Goal: Transaction & Acquisition: Book appointment/travel/reservation

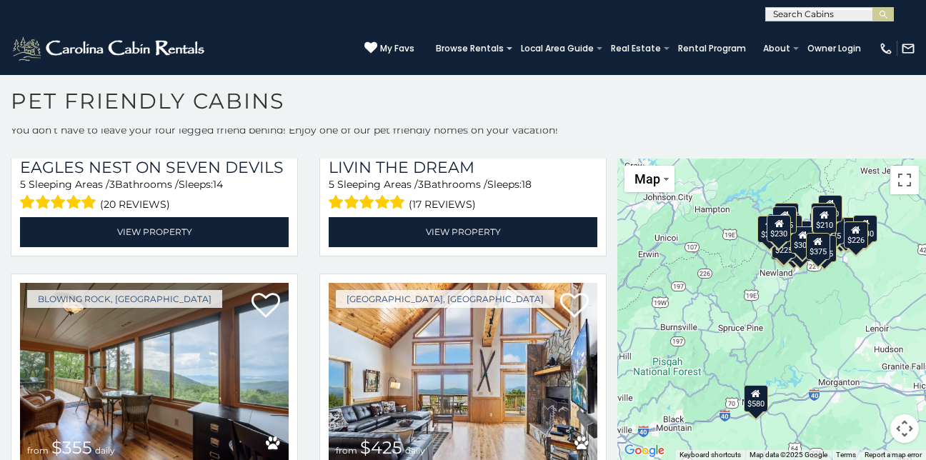
scroll to position [4039, 0]
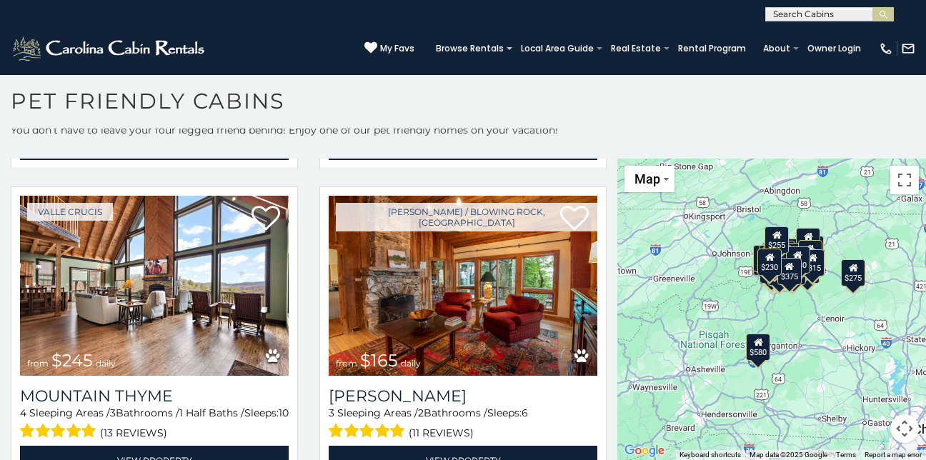
scroll to position [5971, 0]
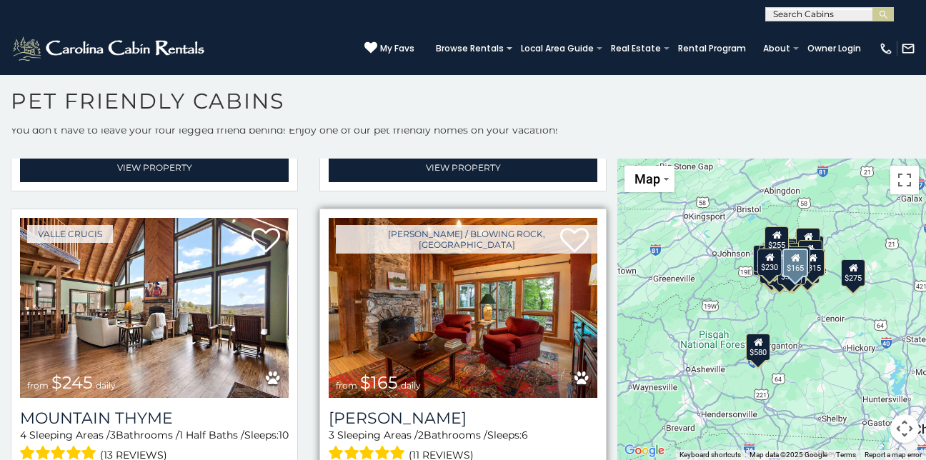
click at [514, 247] on img at bounding box center [463, 308] width 269 height 180
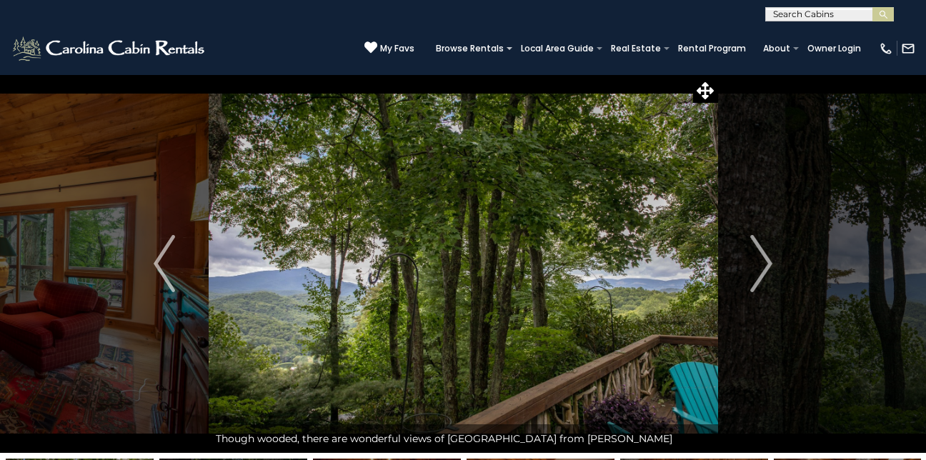
click at [768, 264] on img "Next" at bounding box center [761, 263] width 21 height 57
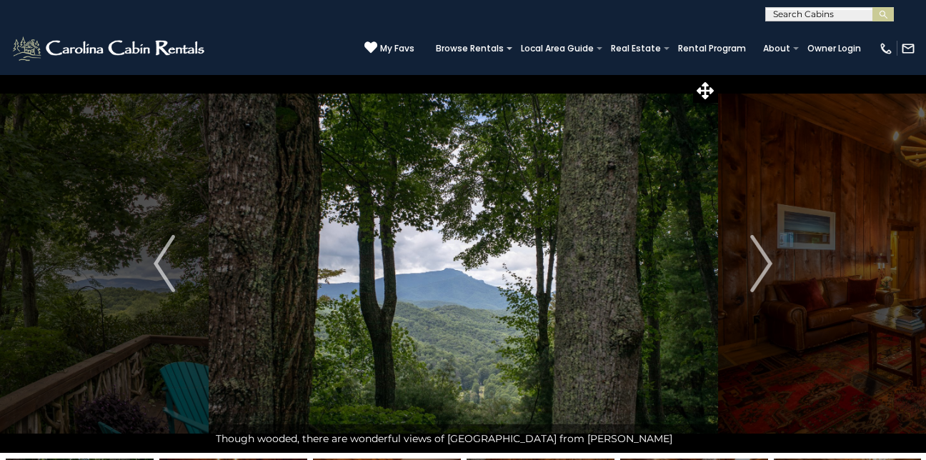
click at [768, 264] on img "Next" at bounding box center [761, 263] width 21 height 57
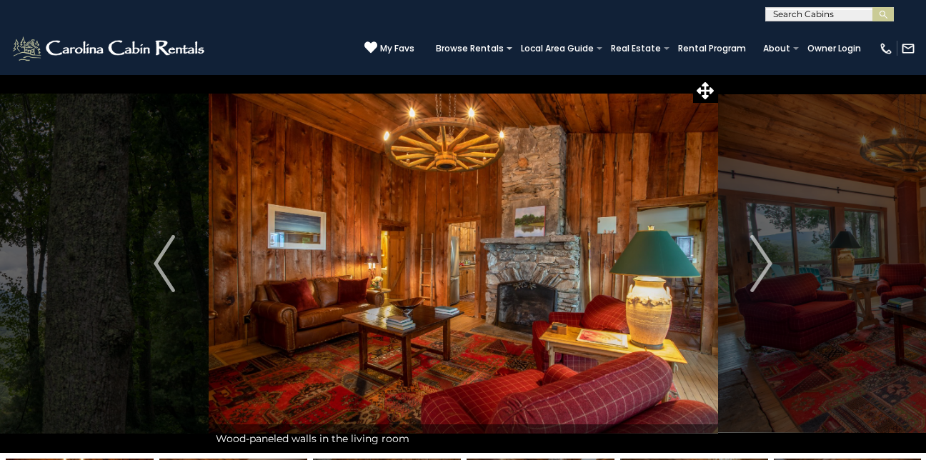
click at [768, 264] on img "Next" at bounding box center [761, 263] width 21 height 57
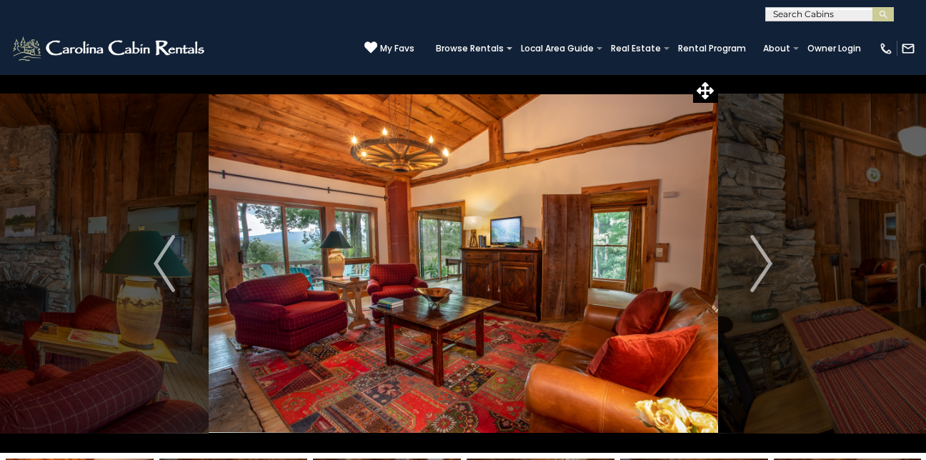
click at [768, 264] on img "Next" at bounding box center [761, 263] width 21 height 57
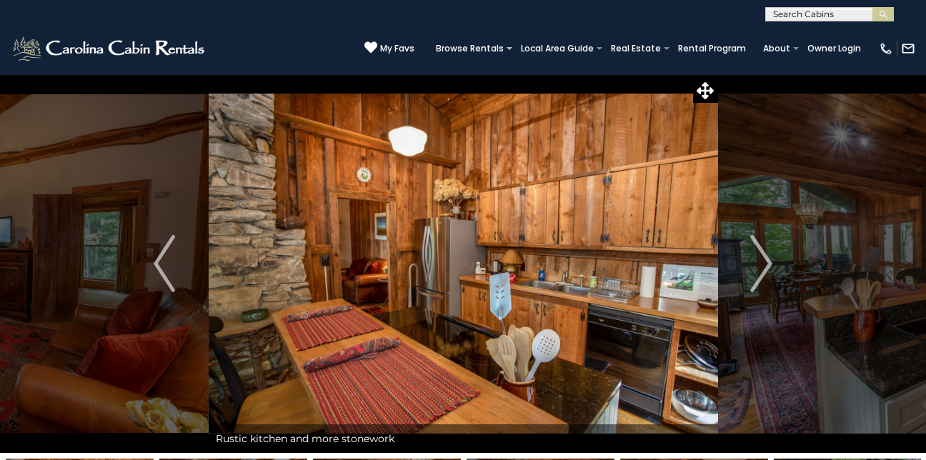
click at [768, 264] on img "Next" at bounding box center [761, 263] width 21 height 57
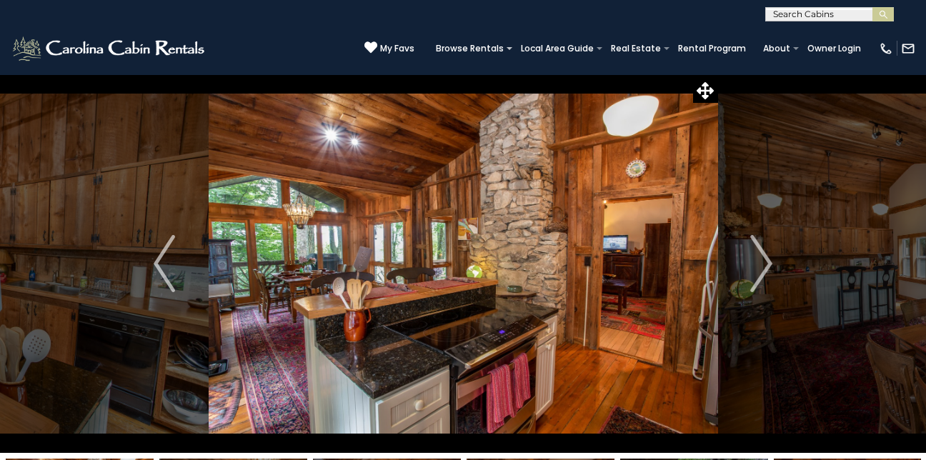
click at [768, 264] on img "Next" at bounding box center [761, 263] width 21 height 57
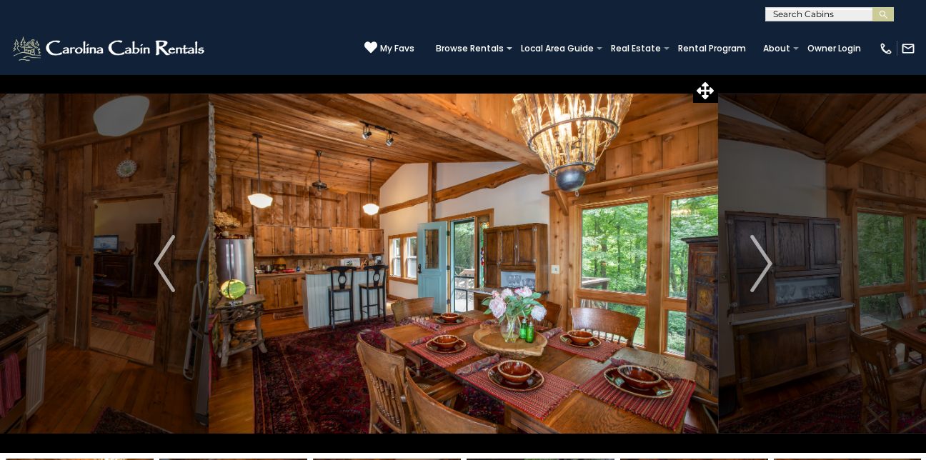
click at [768, 264] on img "Next" at bounding box center [761, 263] width 21 height 57
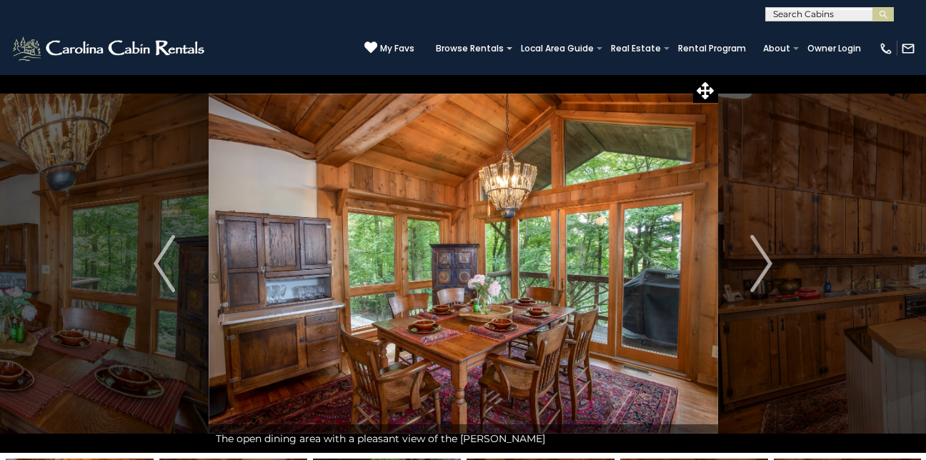
click at [768, 264] on img "Next" at bounding box center [761, 263] width 21 height 57
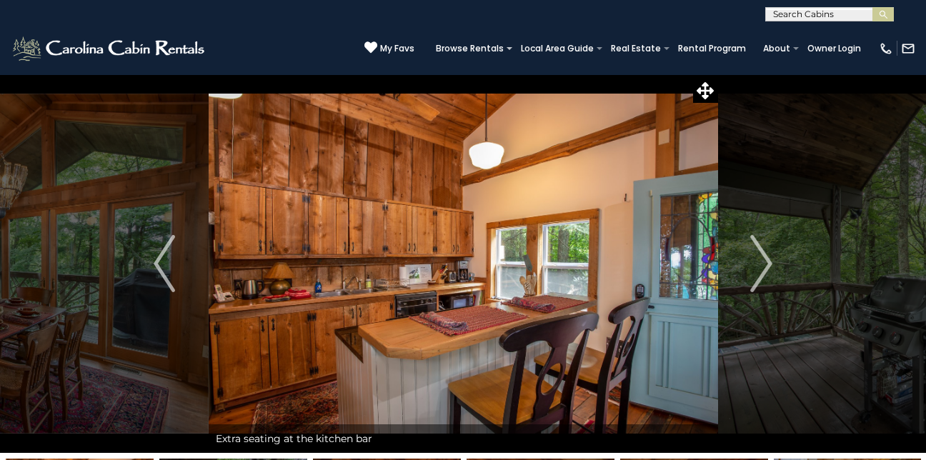
click at [768, 264] on img "Next" at bounding box center [761, 263] width 21 height 57
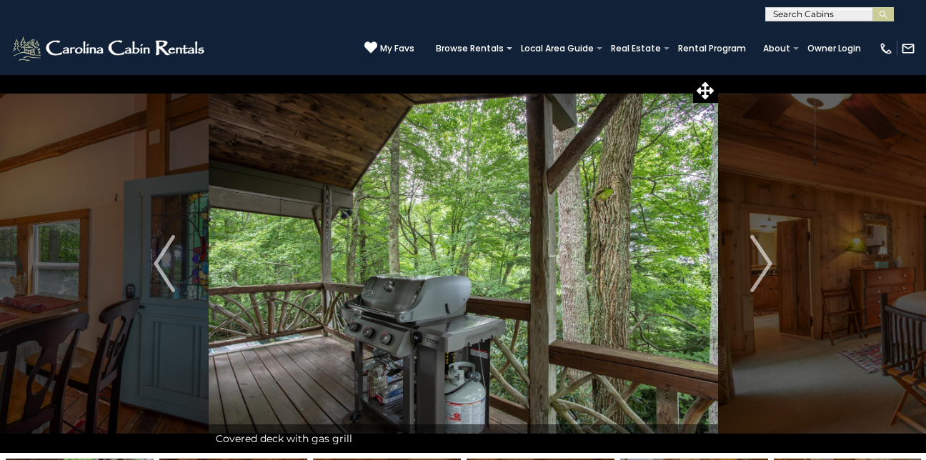
click at [768, 264] on img "Next" at bounding box center [761, 263] width 21 height 57
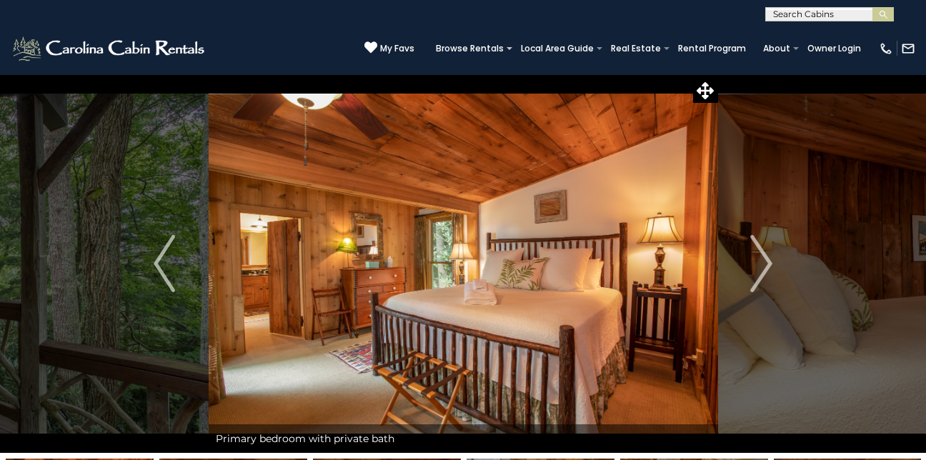
click at [768, 264] on img "Next" at bounding box center [761, 263] width 21 height 57
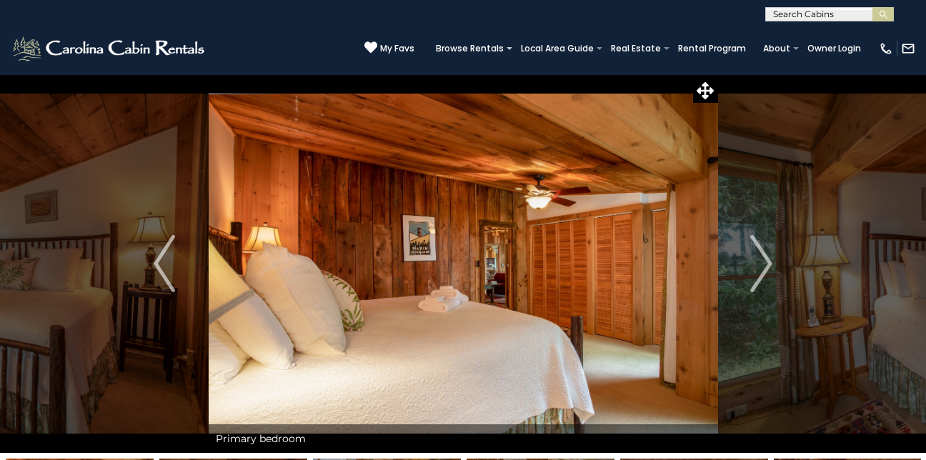
click at [768, 264] on img "Next" at bounding box center [761, 263] width 21 height 57
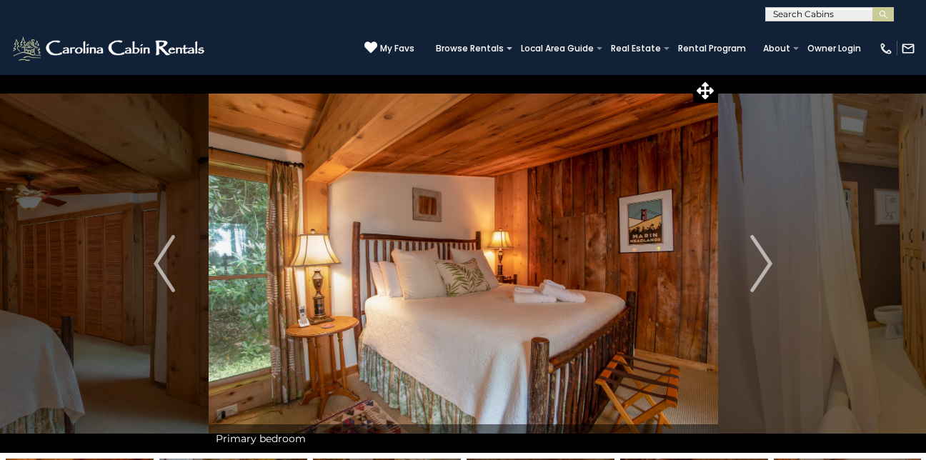
click at [768, 264] on img "Next" at bounding box center [761, 263] width 21 height 57
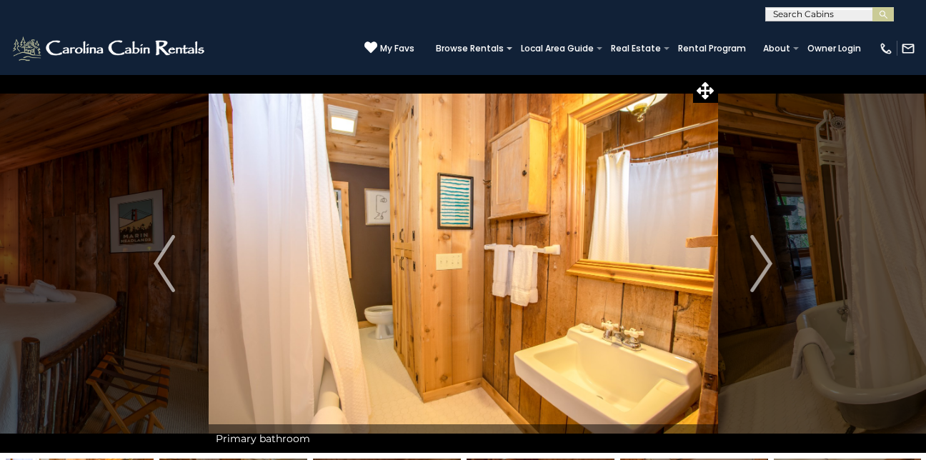
click at [768, 264] on img "Next" at bounding box center [761, 263] width 21 height 57
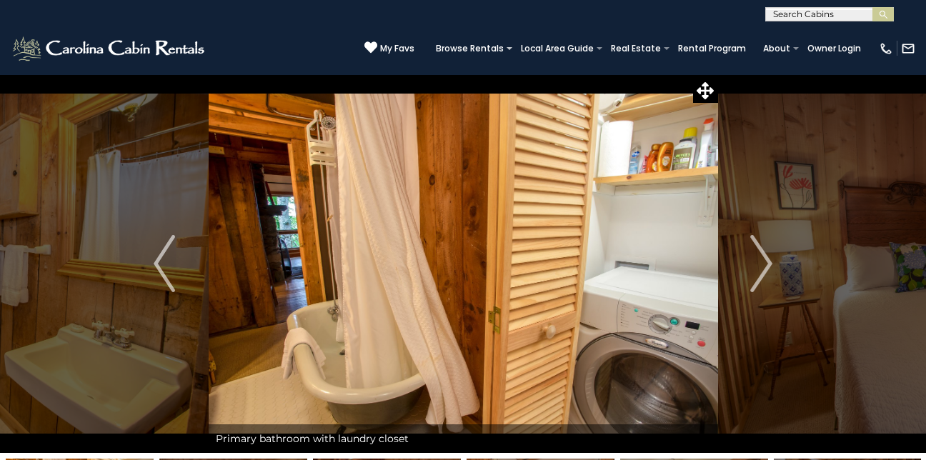
click at [768, 264] on img "Next" at bounding box center [761, 263] width 21 height 57
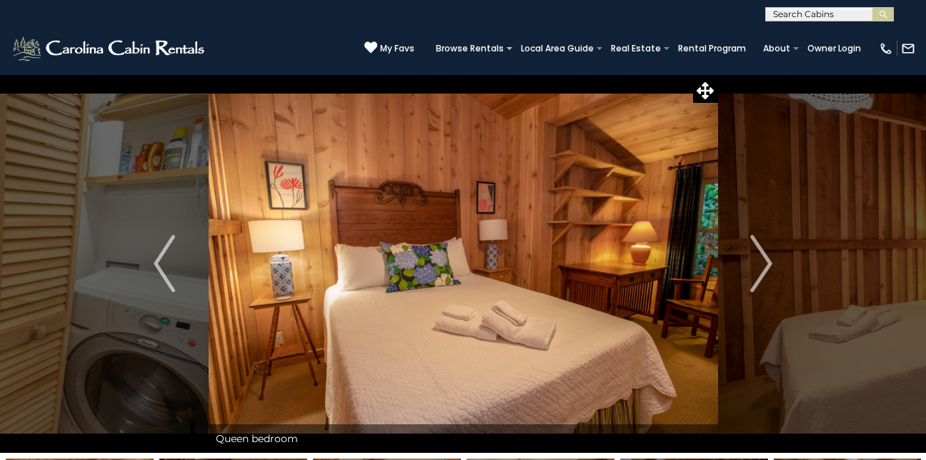
click at [768, 264] on img "Next" at bounding box center [761, 263] width 21 height 57
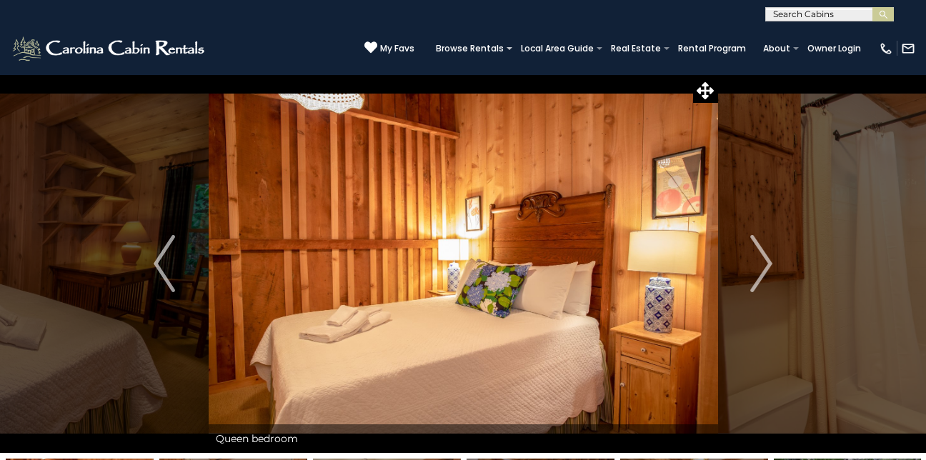
click at [768, 264] on img "Next" at bounding box center [761, 263] width 21 height 57
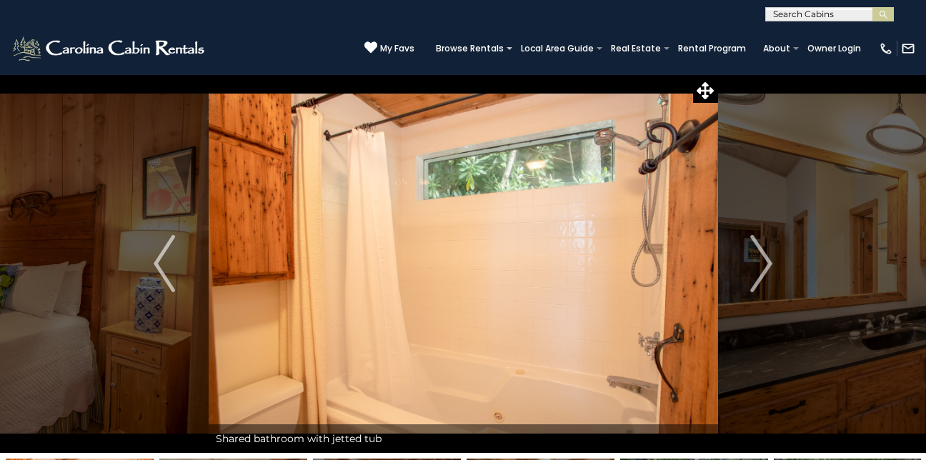
click at [768, 264] on img "Next" at bounding box center [761, 263] width 21 height 57
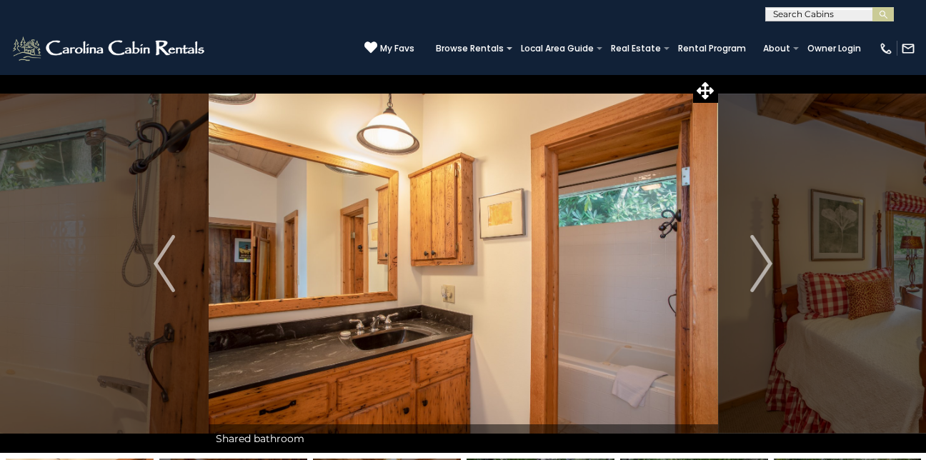
click at [768, 264] on img "Next" at bounding box center [761, 263] width 21 height 57
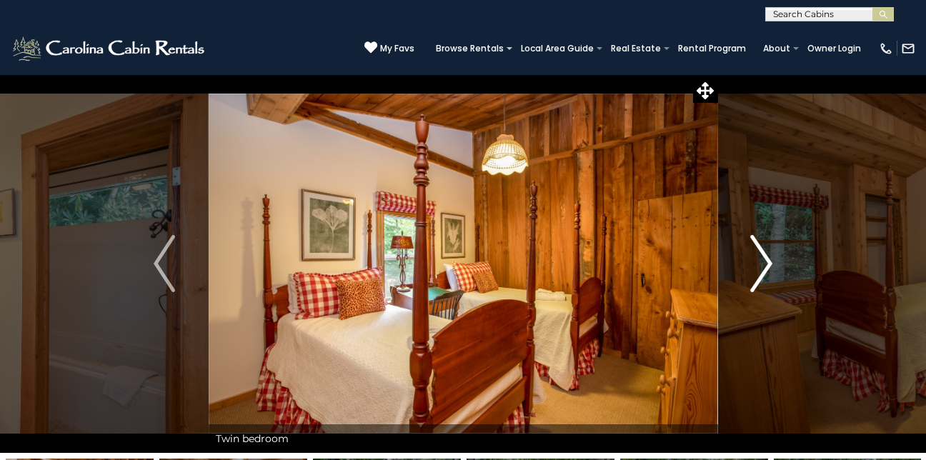
click at [771, 269] on img "Next" at bounding box center [761, 263] width 21 height 57
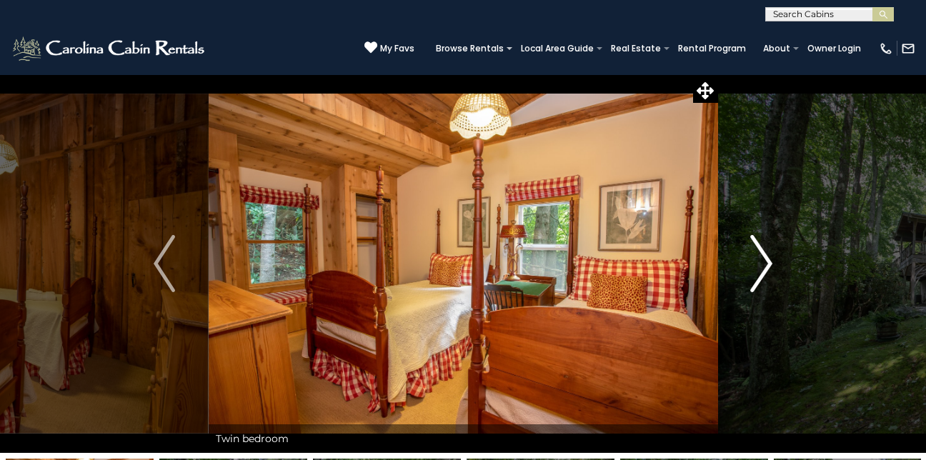
click at [771, 269] on img "Next" at bounding box center [761, 263] width 21 height 57
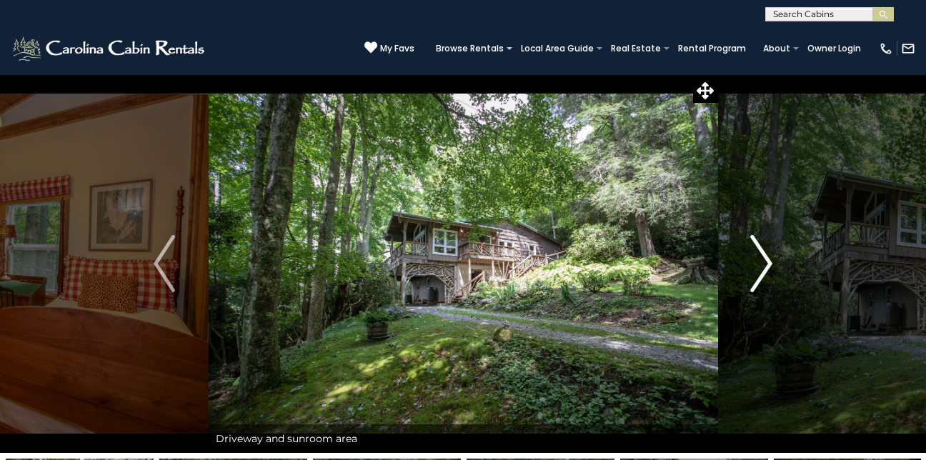
click at [774, 273] on button "Next" at bounding box center [762, 263] width 88 height 379
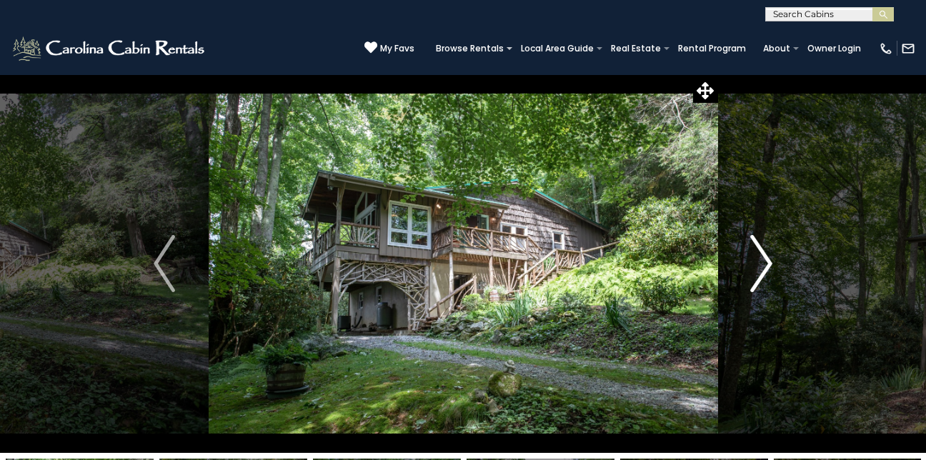
click at [768, 266] on img "Next" at bounding box center [761, 263] width 21 height 57
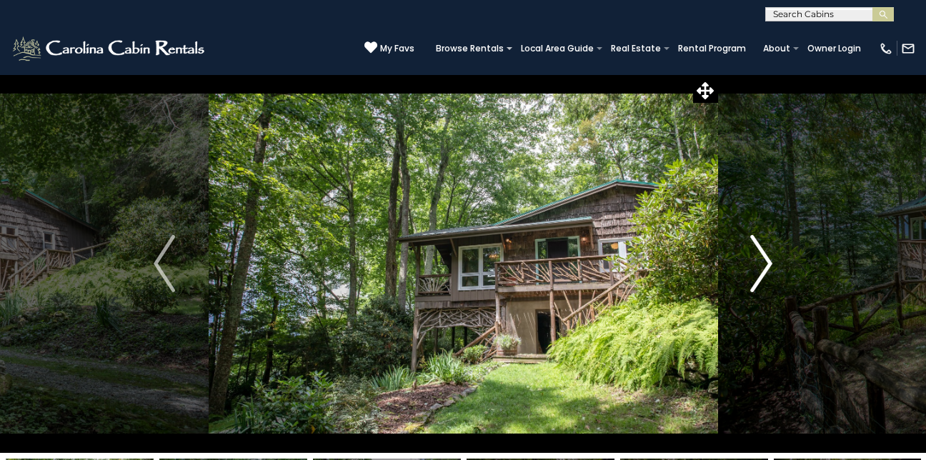
click at [768, 266] on img "Next" at bounding box center [761, 263] width 21 height 57
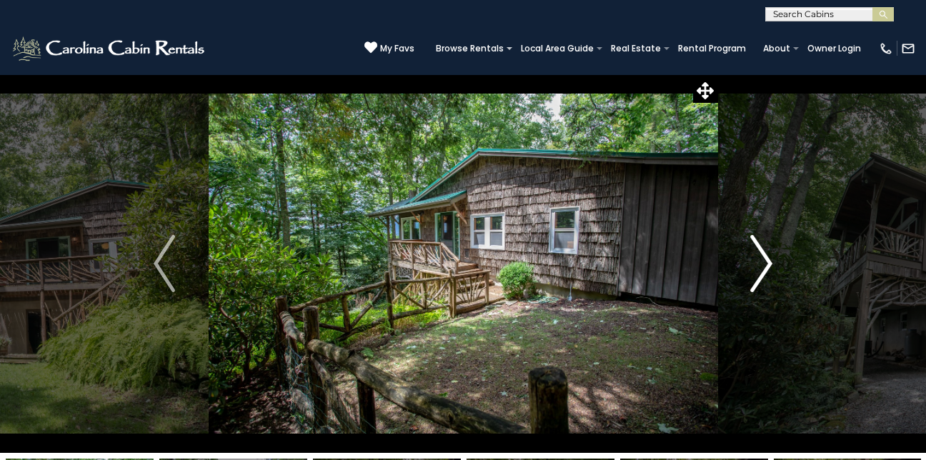
click at [768, 266] on img "Next" at bounding box center [761, 263] width 21 height 57
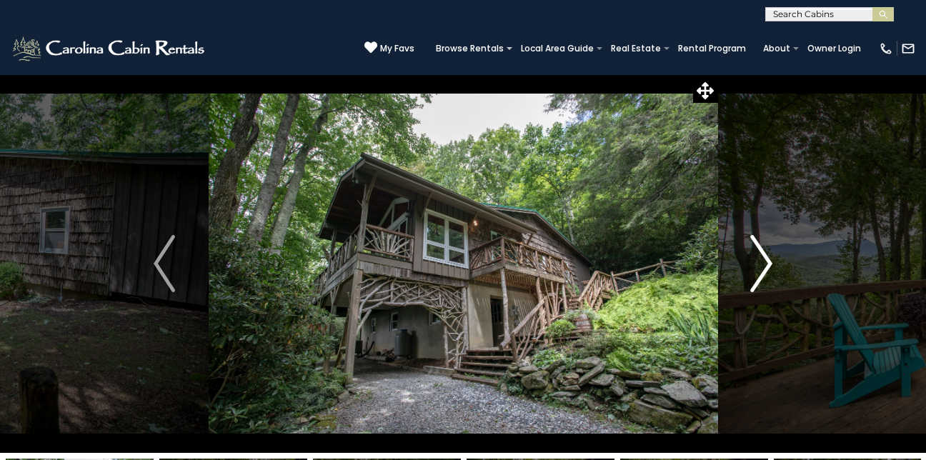
click at [768, 266] on img "Next" at bounding box center [761, 263] width 21 height 57
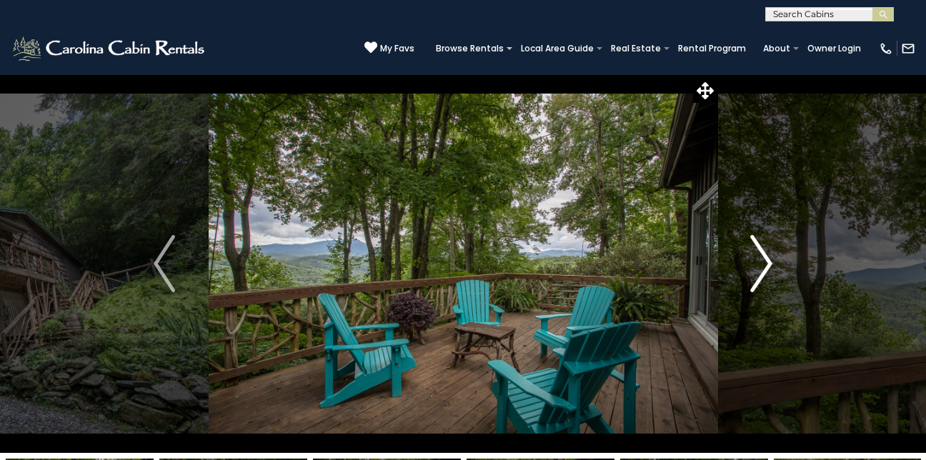
click at [768, 266] on img "Next" at bounding box center [761, 263] width 21 height 57
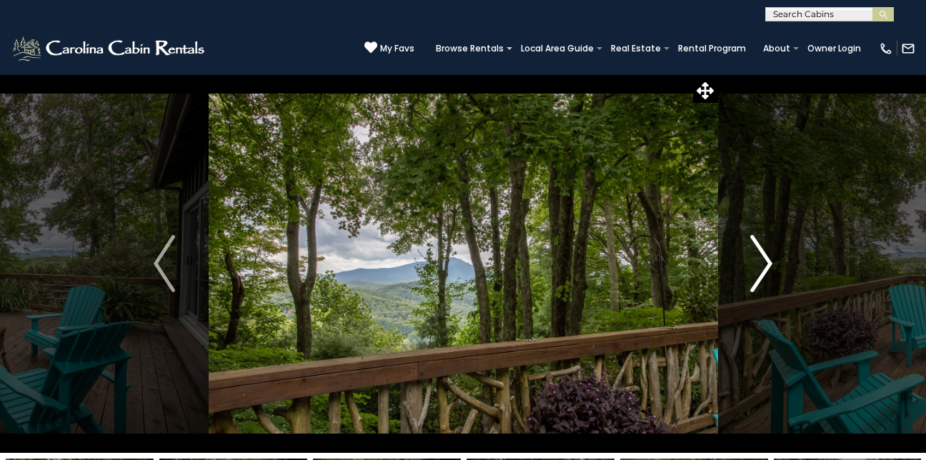
click at [768, 266] on img "Next" at bounding box center [761, 263] width 21 height 57
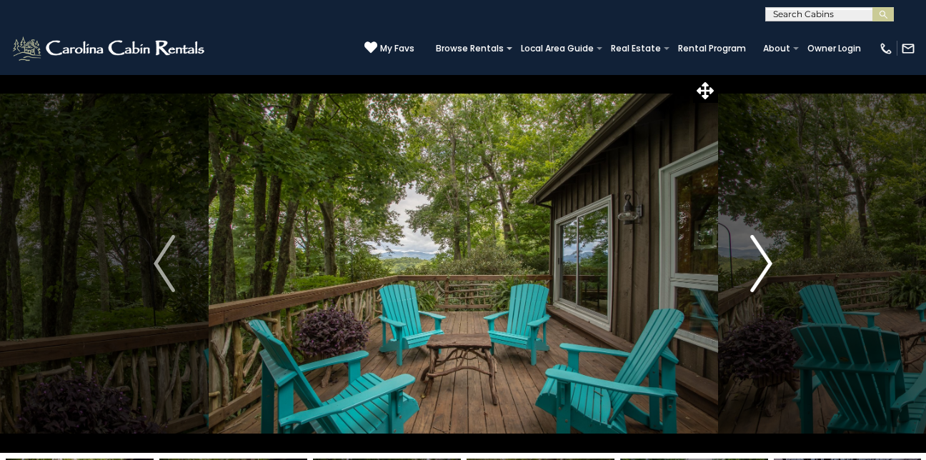
click at [768, 266] on img "Next" at bounding box center [761, 263] width 21 height 57
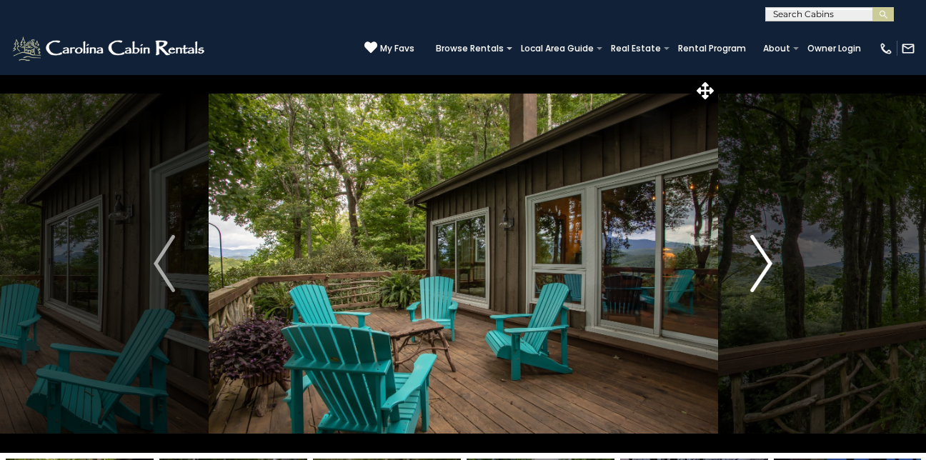
click at [767, 266] on img "Next" at bounding box center [761, 263] width 21 height 57
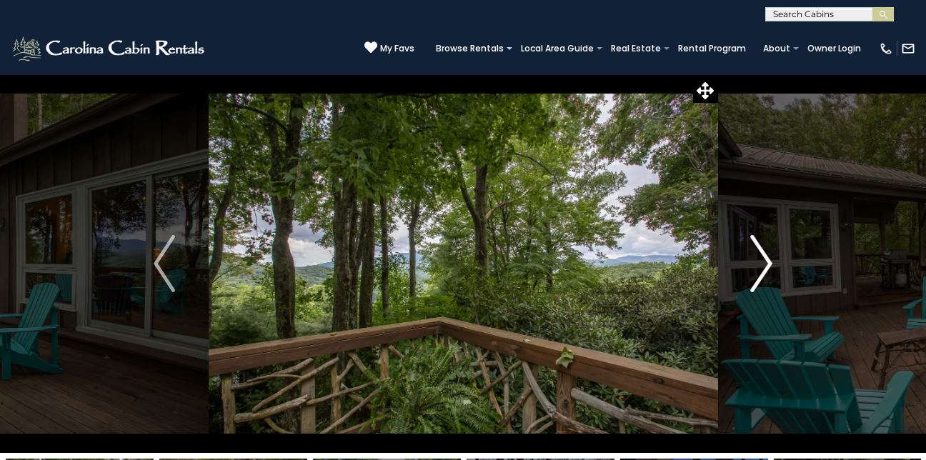
click at [767, 266] on img "Next" at bounding box center [761, 263] width 21 height 57
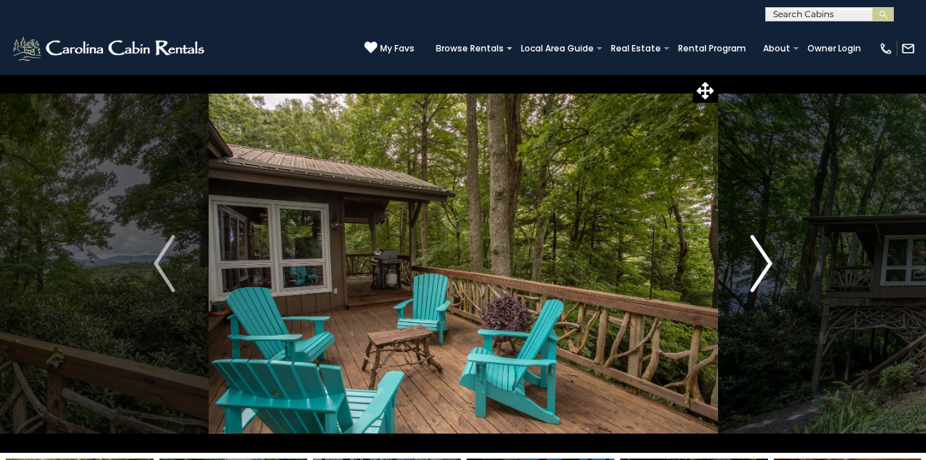
click at [770, 269] on img "Next" at bounding box center [761, 263] width 21 height 57
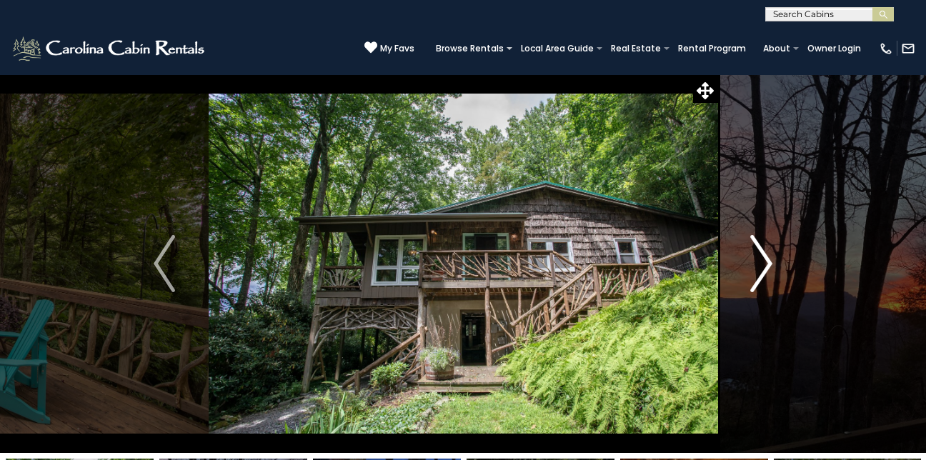
click at [774, 274] on button "Next" at bounding box center [762, 263] width 88 height 379
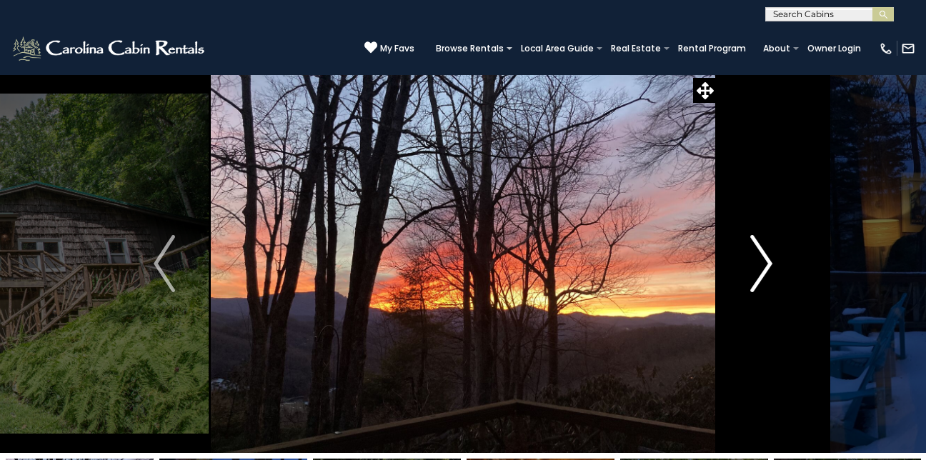
click at [774, 274] on button "Next" at bounding box center [762, 263] width 88 height 379
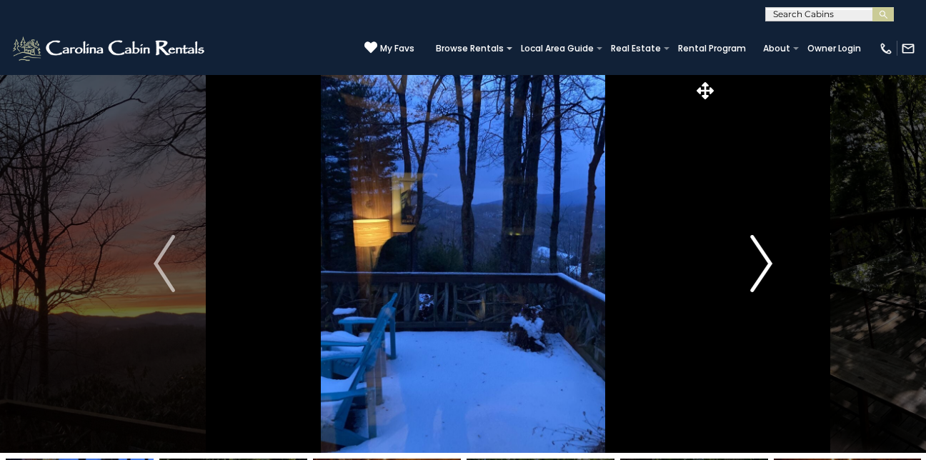
click at [776, 276] on button "Next" at bounding box center [762, 263] width 88 height 379
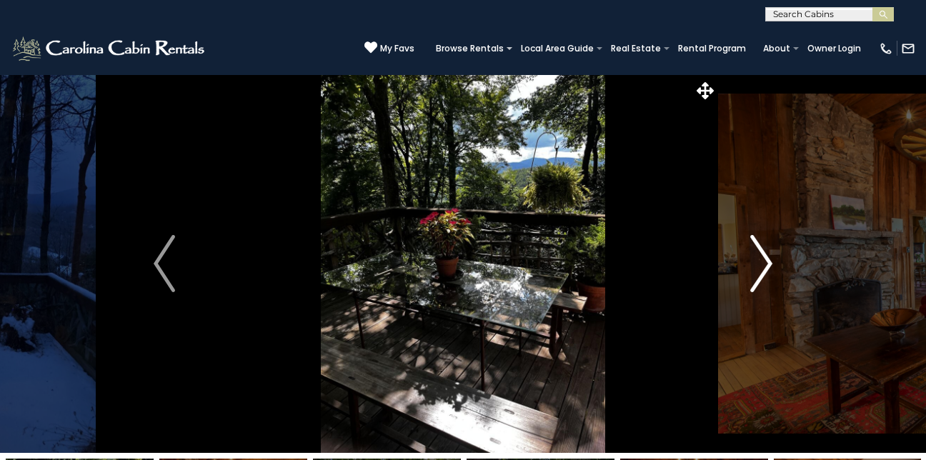
click at [778, 277] on button "Next" at bounding box center [762, 263] width 88 height 379
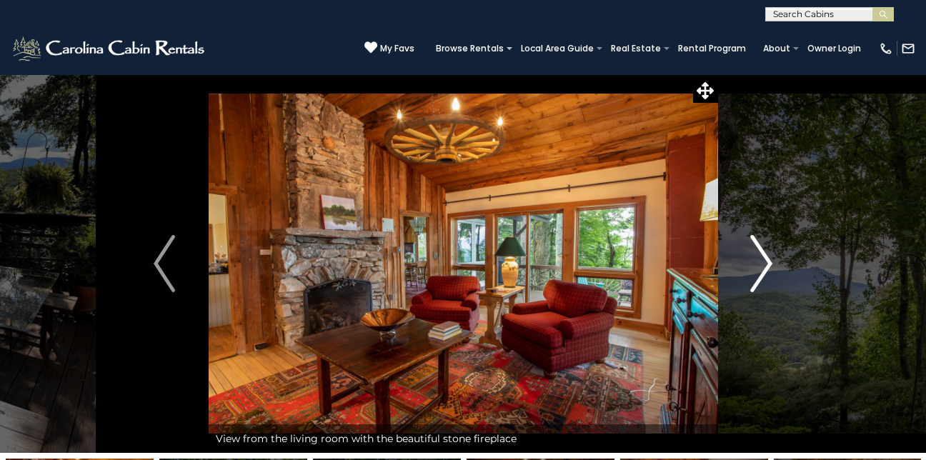
click at [761, 264] on img "Next" at bounding box center [761, 263] width 21 height 57
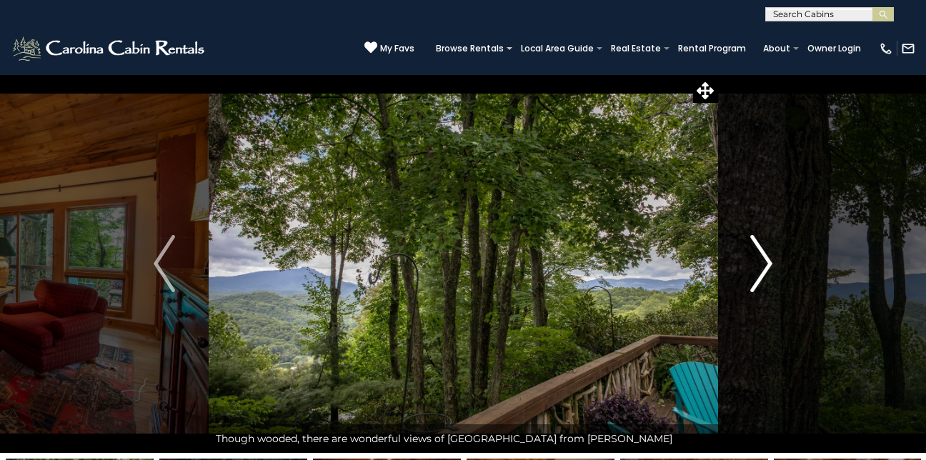
click at [761, 264] on img "Next" at bounding box center [761, 263] width 21 height 57
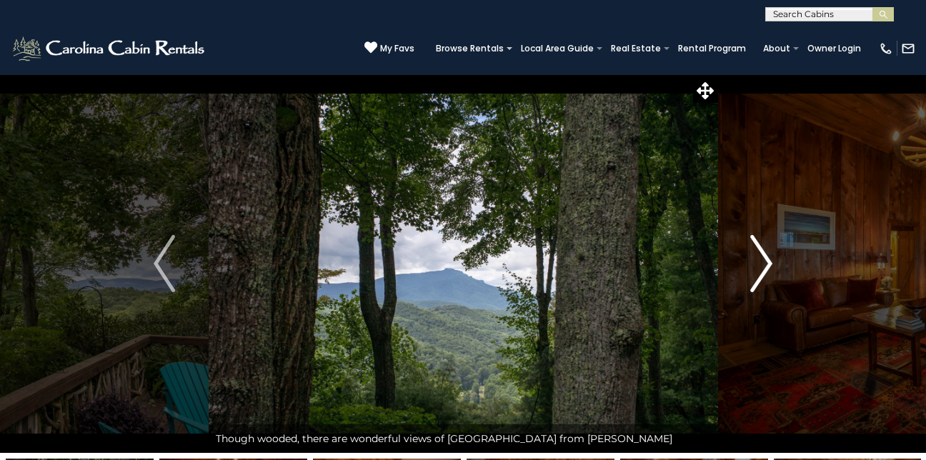
click at [761, 264] on img "Next" at bounding box center [761, 263] width 21 height 57
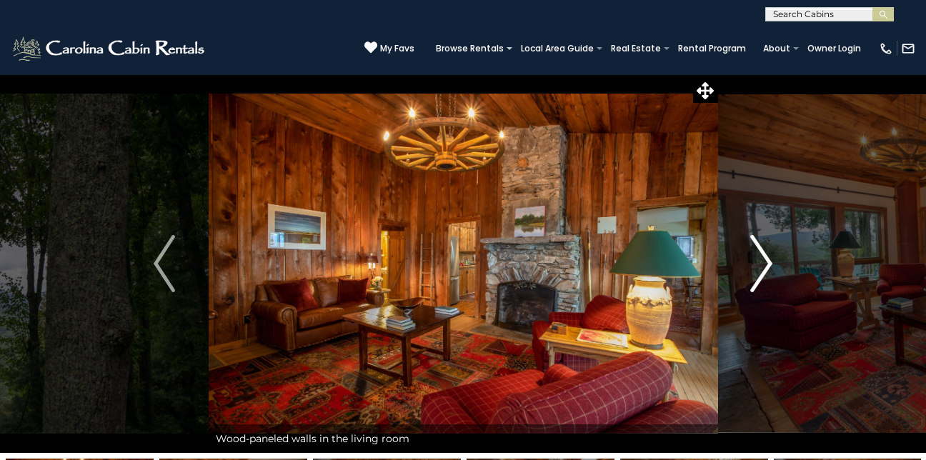
click at [761, 264] on img "Next" at bounding box center [761, 263] width 21 height 57
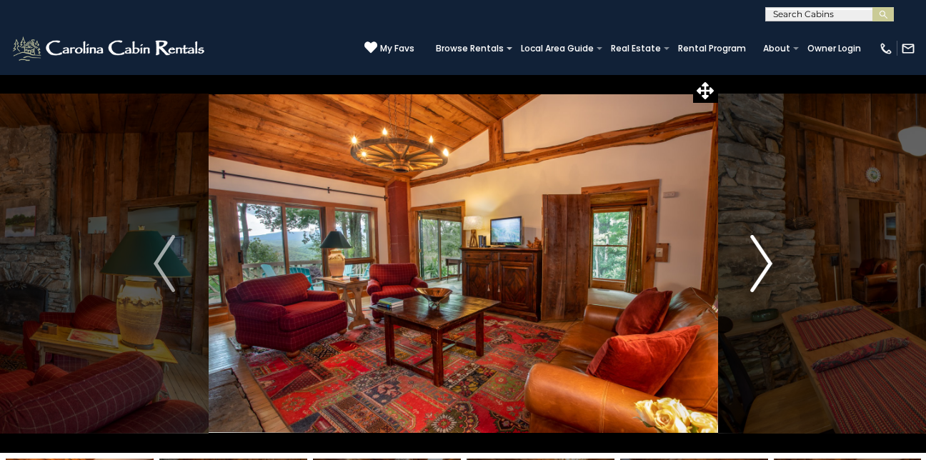
click at [761, 264] on img "Next" at bounding box center [761, 263] width 21 height 57
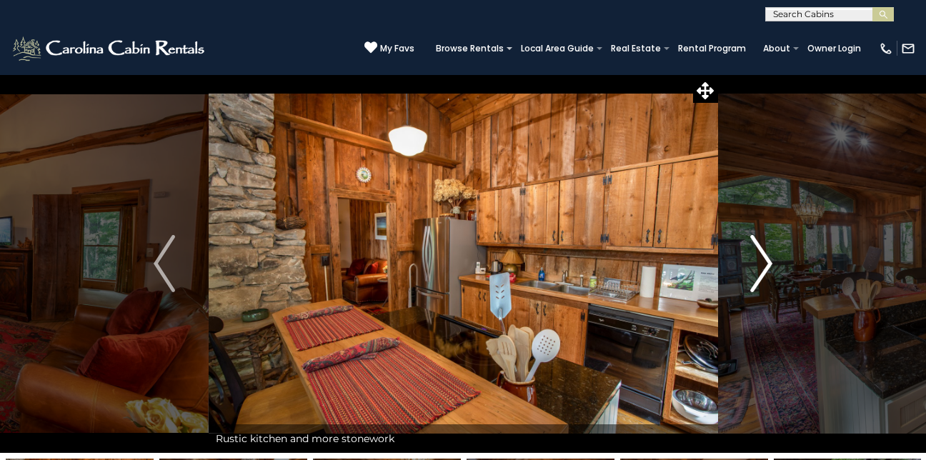
click at [761, 264] on img "Next" at bounding box center [761, 263] width 21 height 57
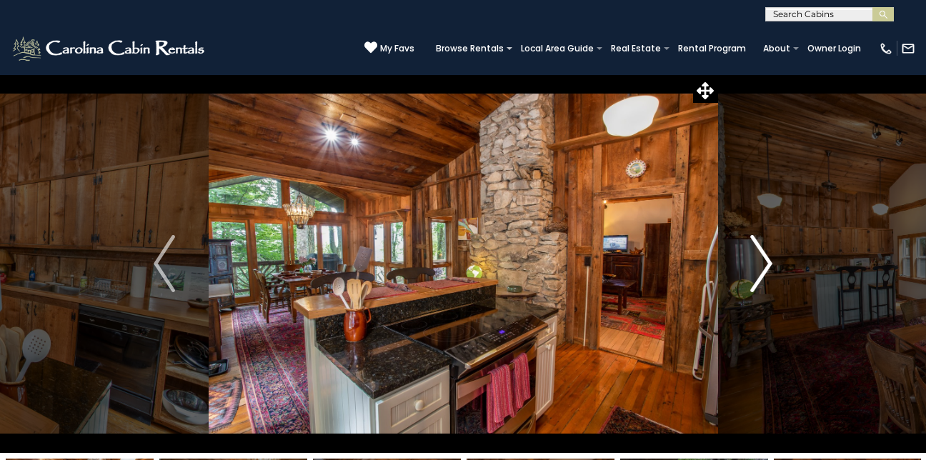
click at [761, 264] on img "Next" at bounding box center [761, 263] width 21 height 57
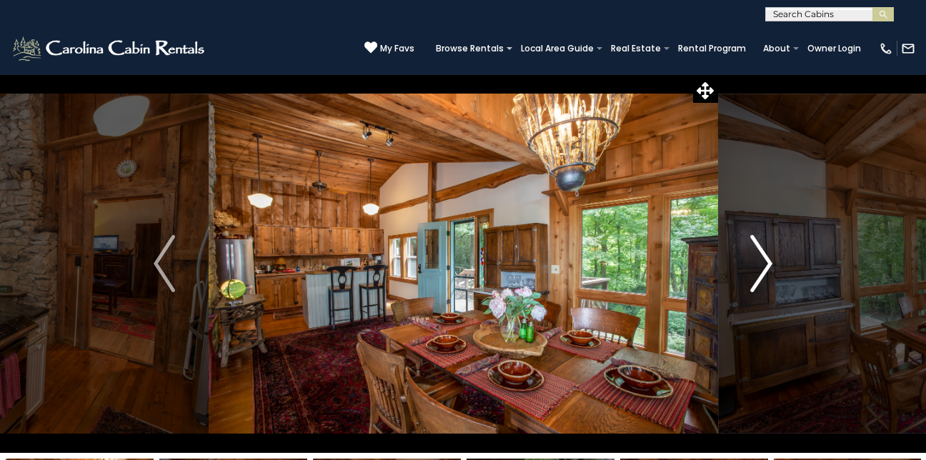
click at [761, 264] on img "Next" at bounding box center [761, 263] width 21 height 57
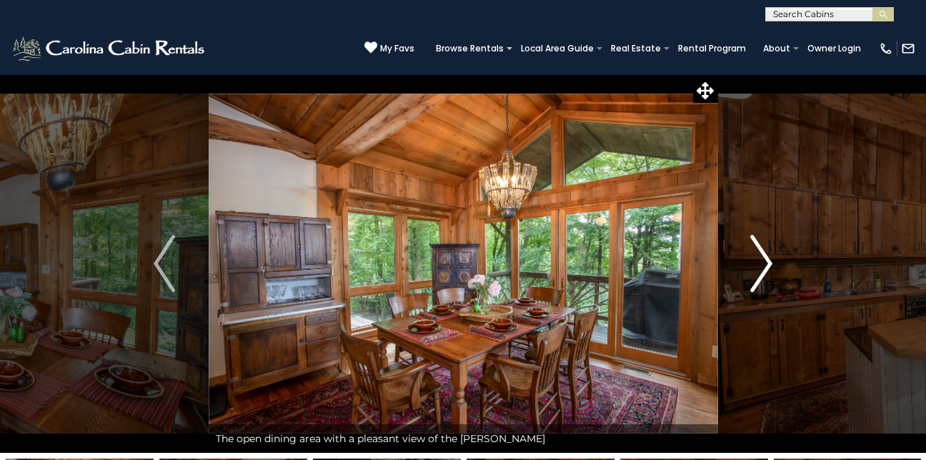
click at [761, 264] on img "Next" at bounding box center [761, 263] width 21 height 57
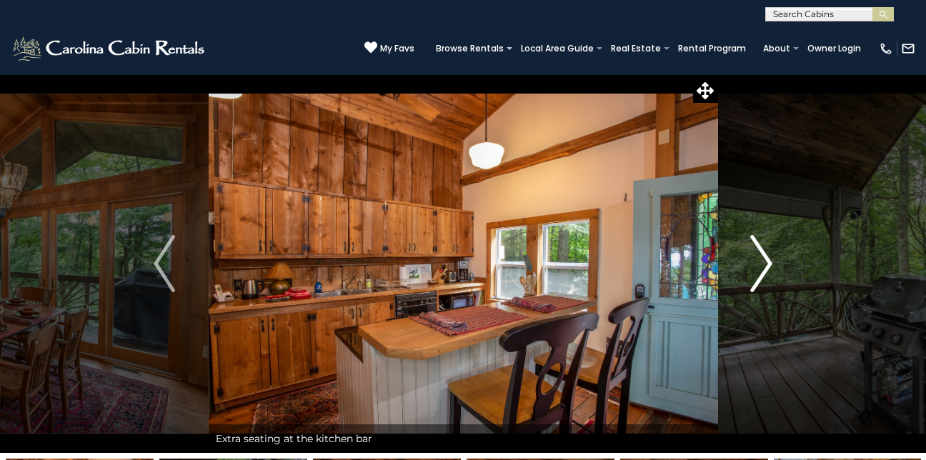
click at [761, 264] on img "Next" at bounding box center [761, 263] width 21 height 57
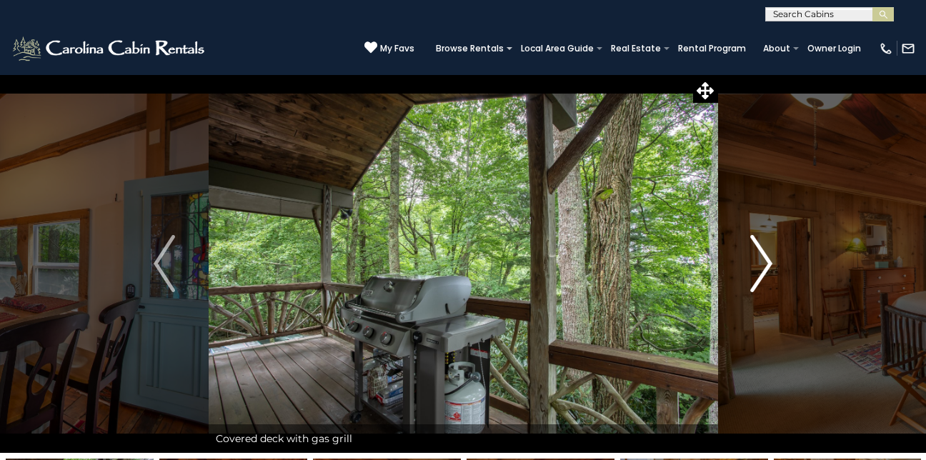
click at [761, 264] on img "Next" at bounding box center [761, 263] width 21 height 57
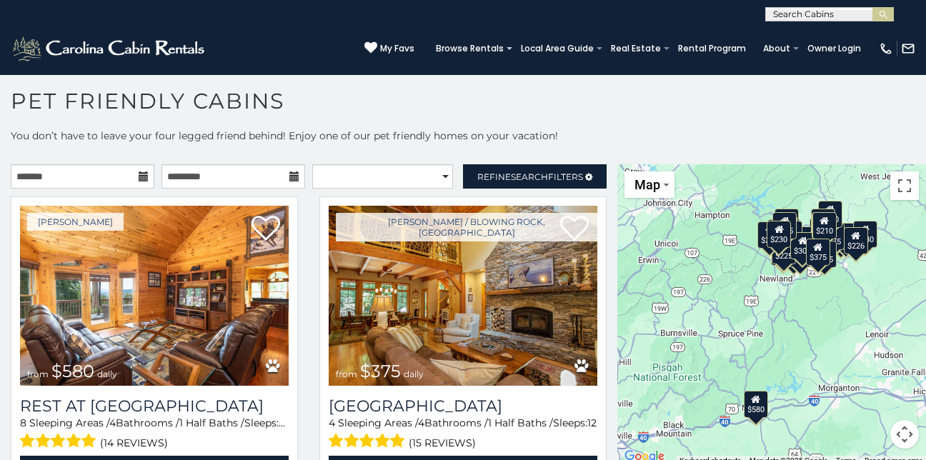
click at [142, 174] on icon at bounding box center [144, 177] width 10 height 10
click at [139, 175] on icon at bounding box center [144, 177] width 10 height 10
click at [35, 174] on input "text" at bounding box center [83, 176] width 144 height 24
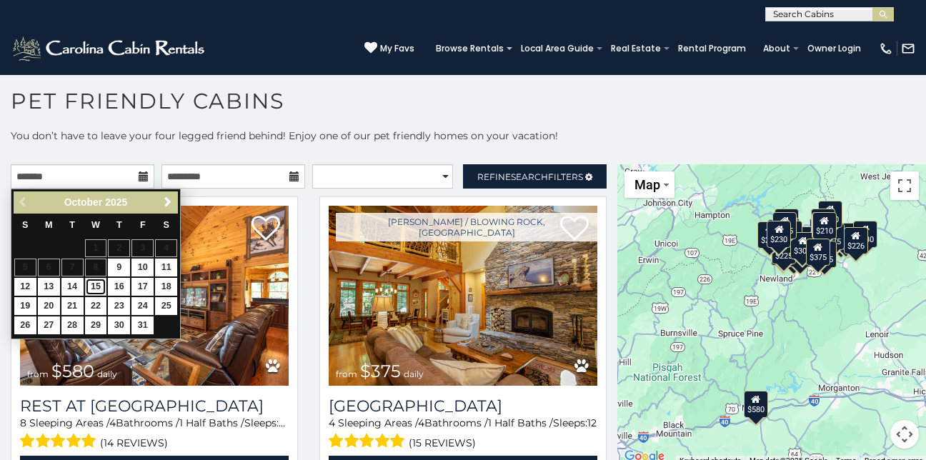
click at [96, 286] on link "15" at bounding box center [96, 287] width 22 height 18
type input "**********"
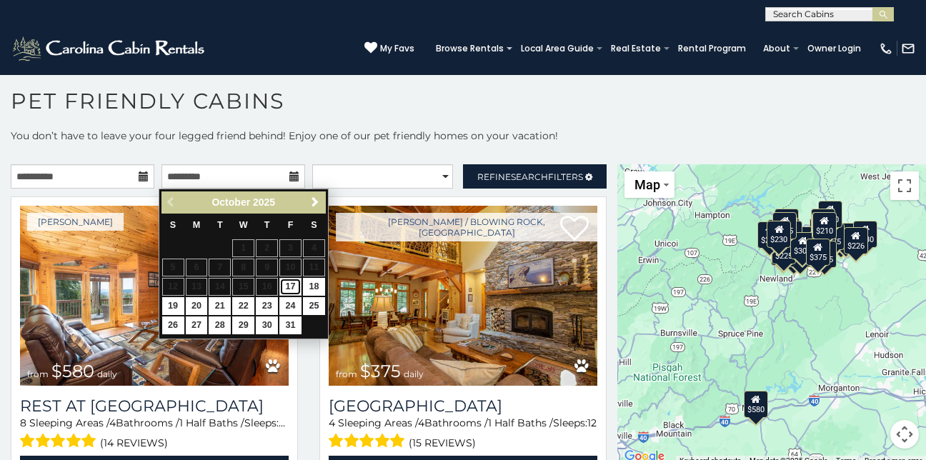
click at [293, 285] on link "17" at bounding box center [290, 287] width 22 height 18
type input "**********"
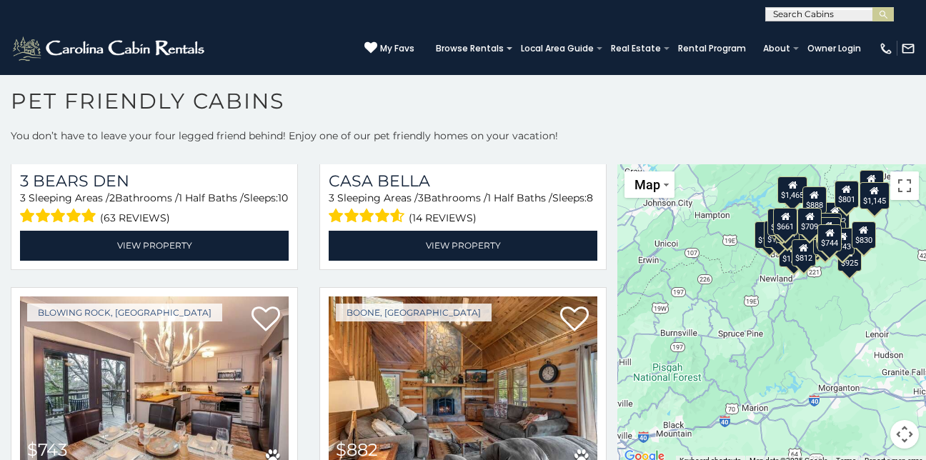
scroll to position [3740, 0]
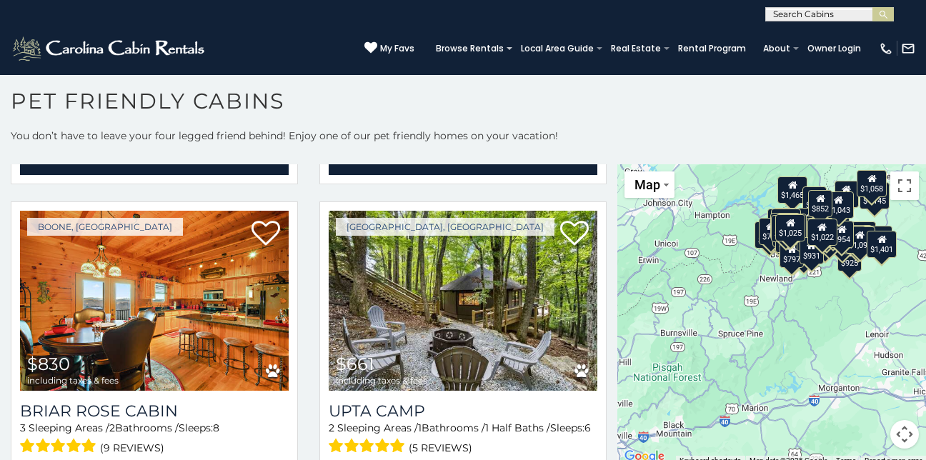
scroll to position [4431, 0]
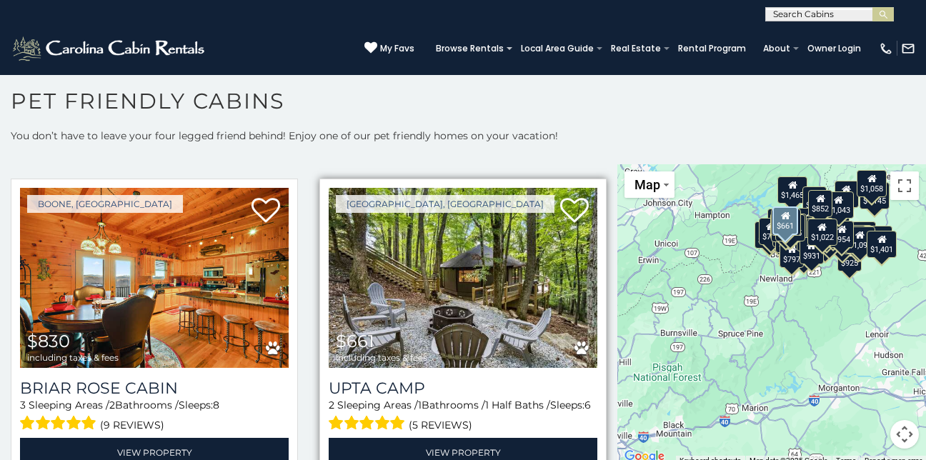
click at [510, 250] on img at bounding box center [463, 278] width 269 height 180
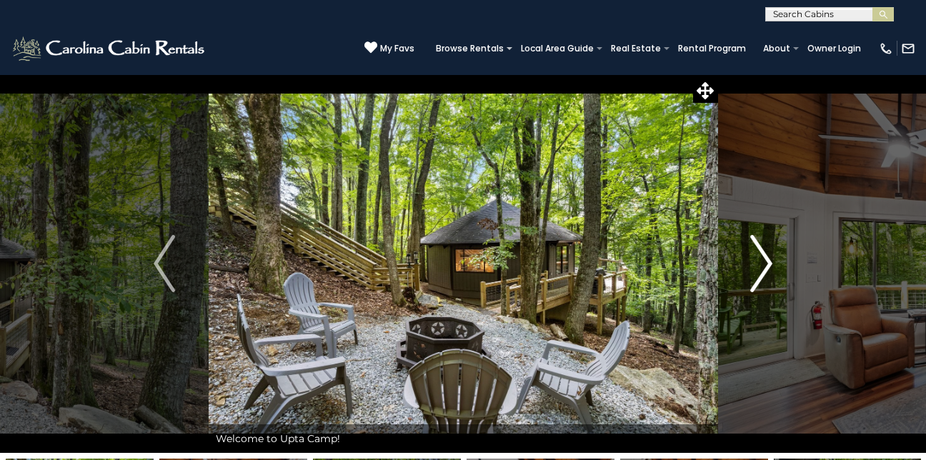
click at [771, 264] on img "Next" at bounding box center [761, 263] width 21 height 57
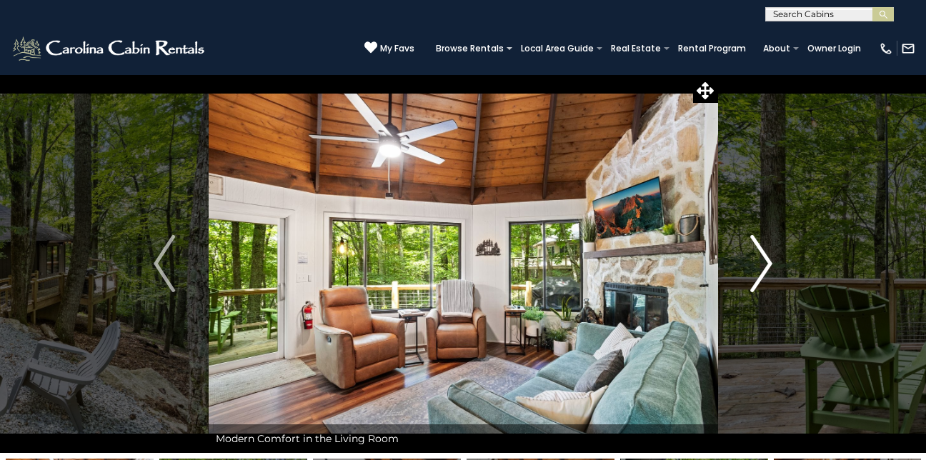
click at [771, 264] on img "Next" at bounding box center [761, 263] width 21 height 57
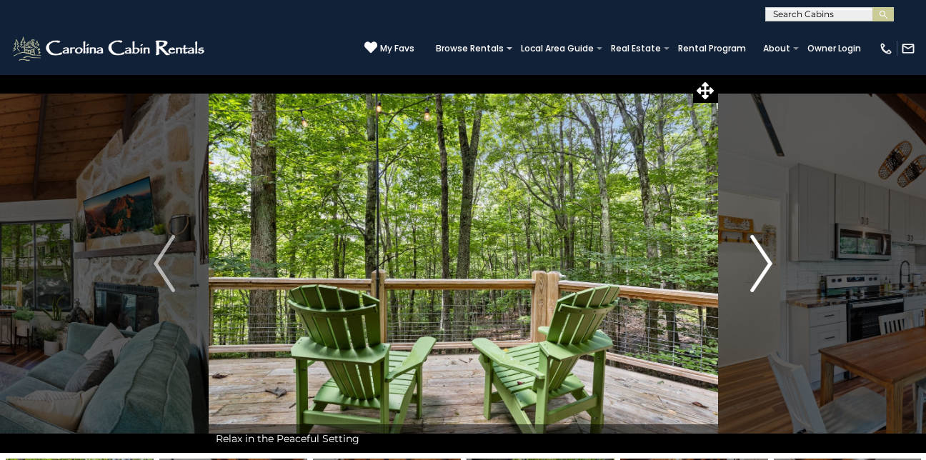
click at [771, 264] on img "Next" at bounding box center [761, 263] width 21 height 57
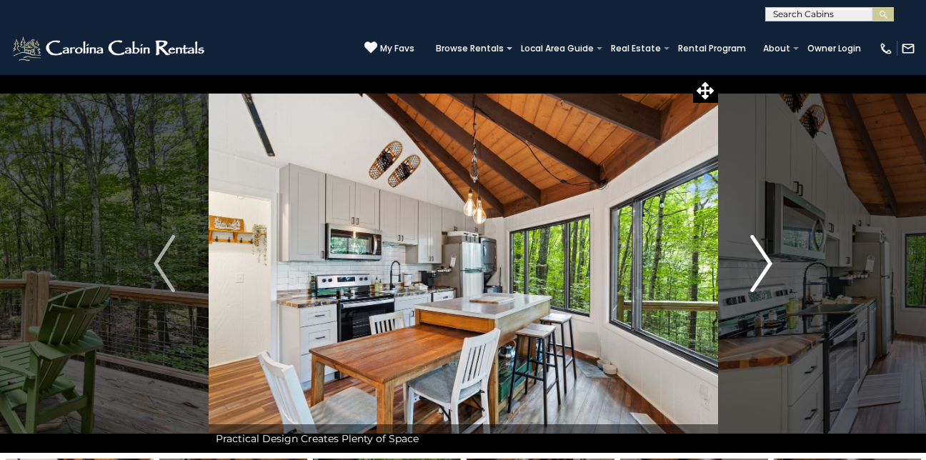
click at [771, 264] on img "Next" at bounding box center [761, 263] width 21 height 57
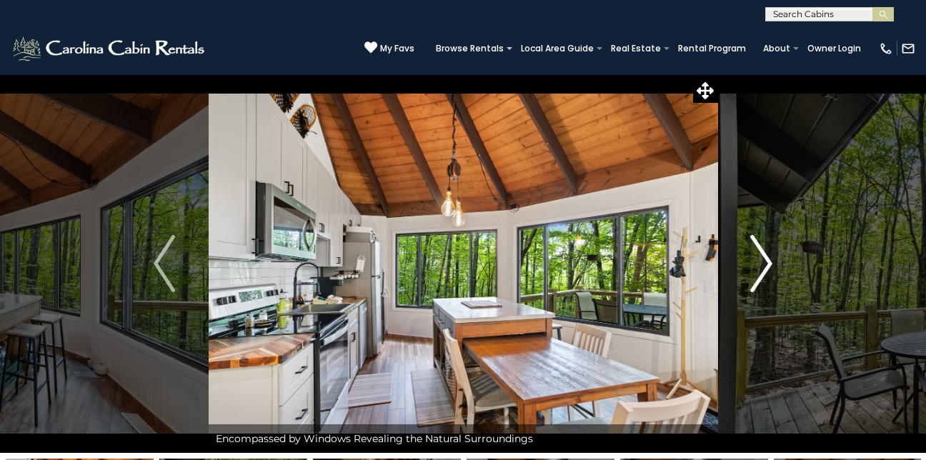
click at [771, 264] on img "Next" at bounding box center [761, 263] width 21 height 57
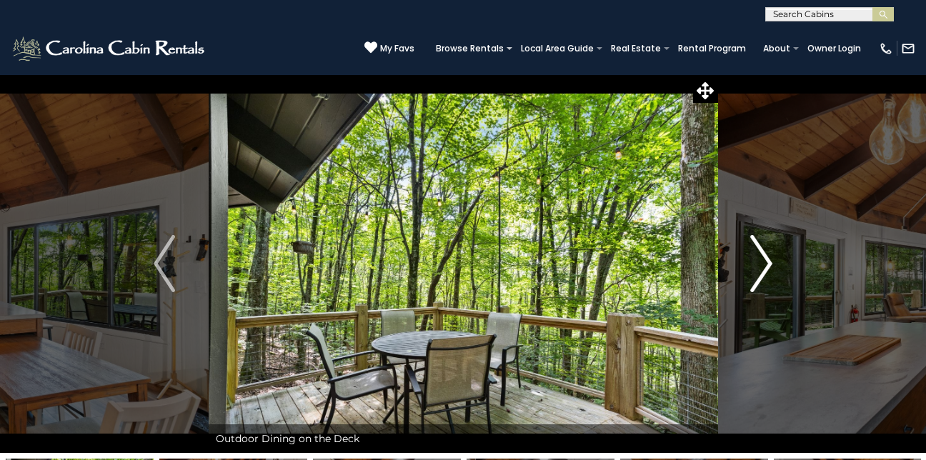
click at [771, 264] on img "Next" at bounding box center [761, 263] width 21 height 57
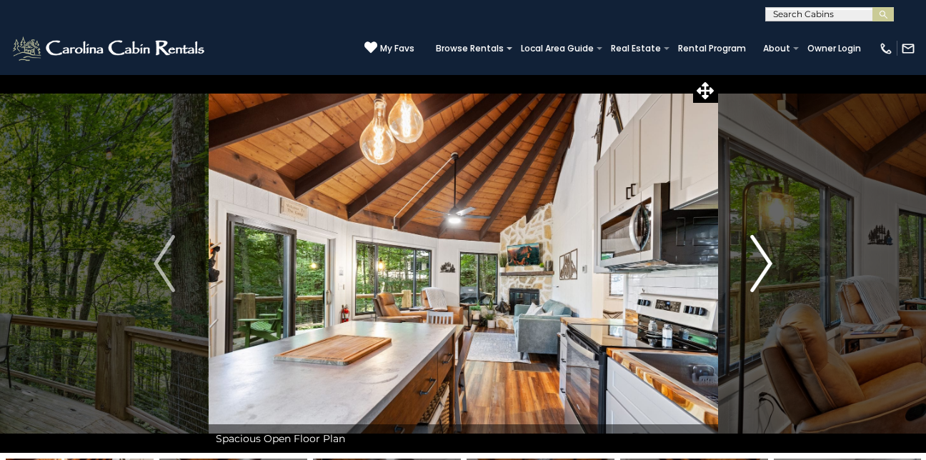
click at [771, 264] on img "Next" at bounding box center [761, 263] width 21 height 57
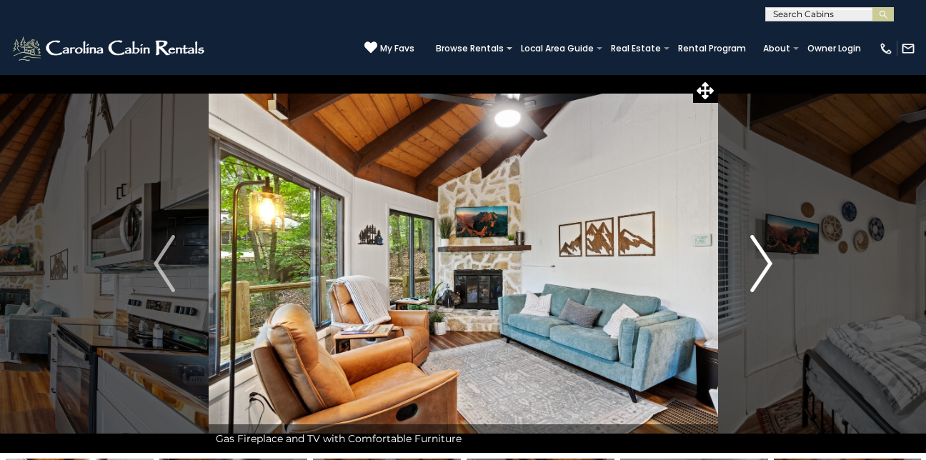
click at [771, 264] on img "Next" at bounding box center [761, 263] width 21 height 57
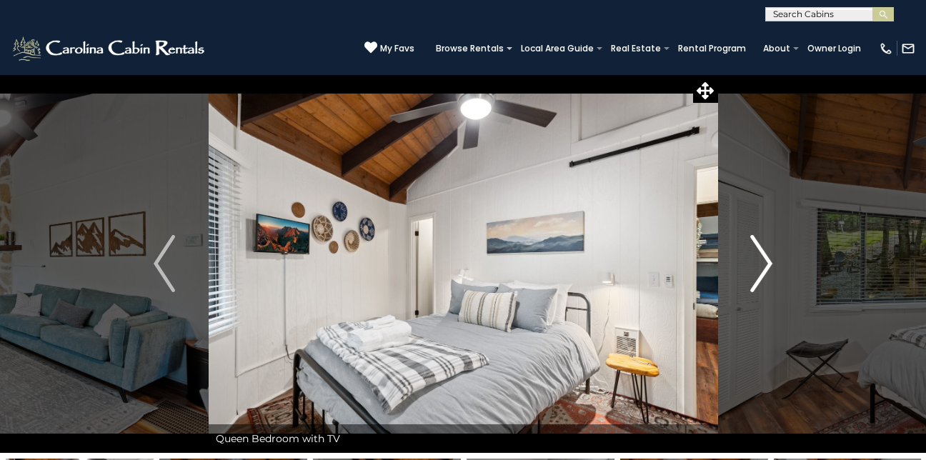
click at [771, 264] on img "Next" at bounding box center [761, 263] width 21 height 57
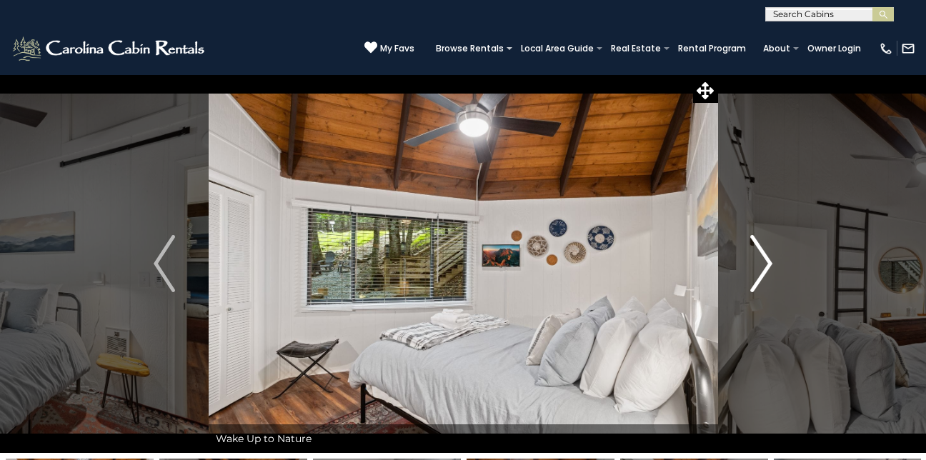
click at [771, 264] on img "Next" at bounding box center [761, 263] width 21 height 57
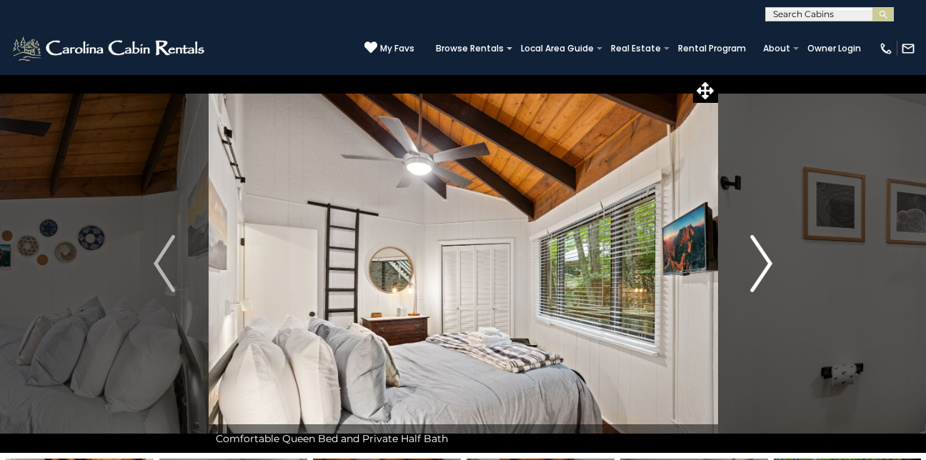
click at [771, 264] on img "Next" at bounding box center [761, 263] width 21 height 57
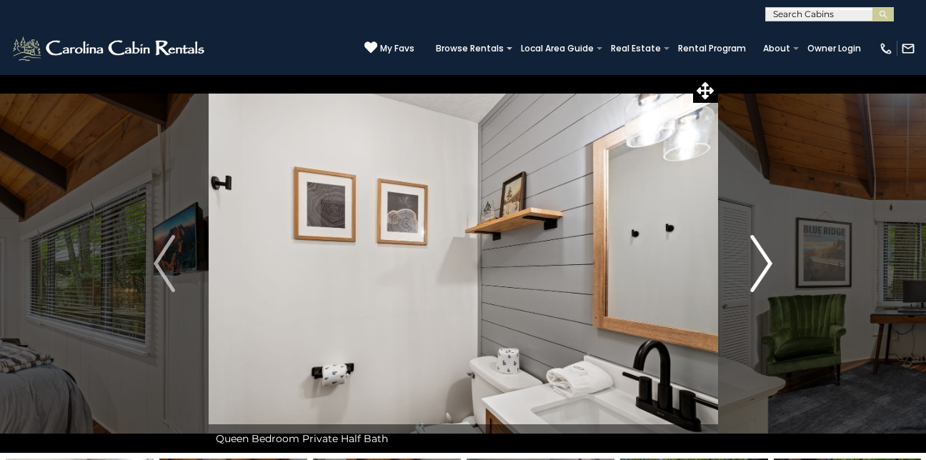
click at [771, 264] on img "Next" at bounding box center [761, 263] width 21 height 57
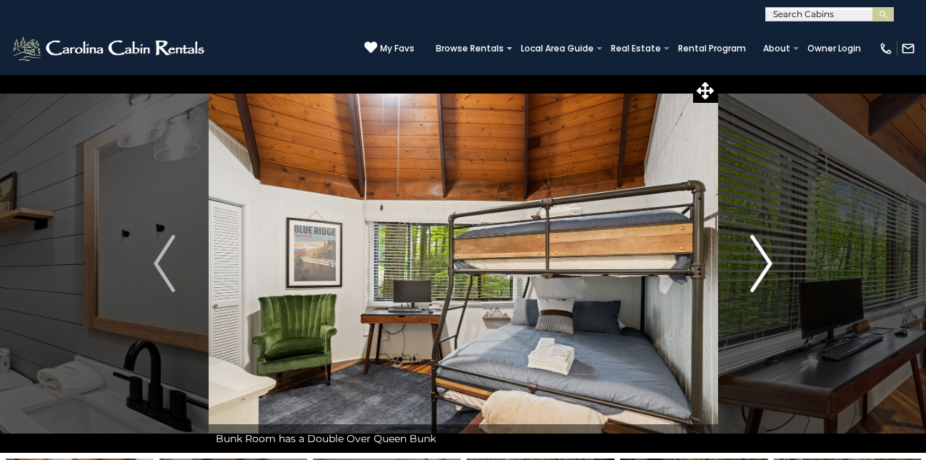
click at [771, 264] on img "Next" at bounding box center [761, 263] width 21 height 57
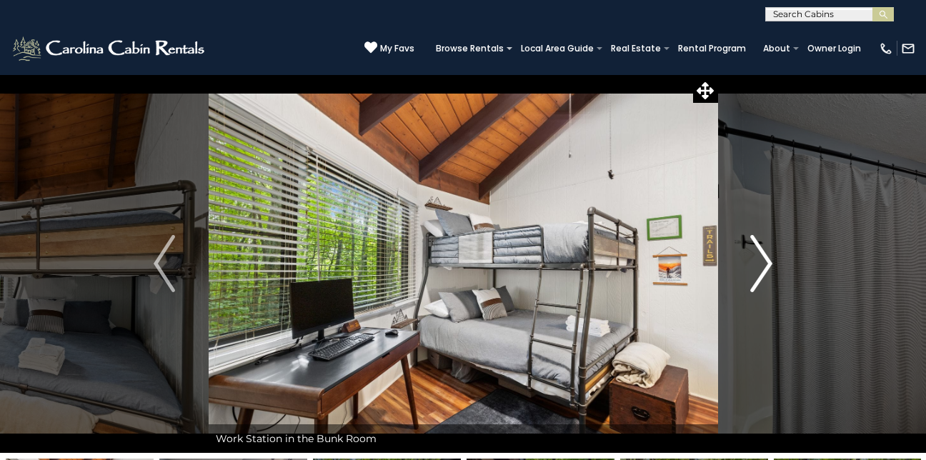
click at [771, 264] on img "Next" at bounding box center [761, 263] width 21 height 57
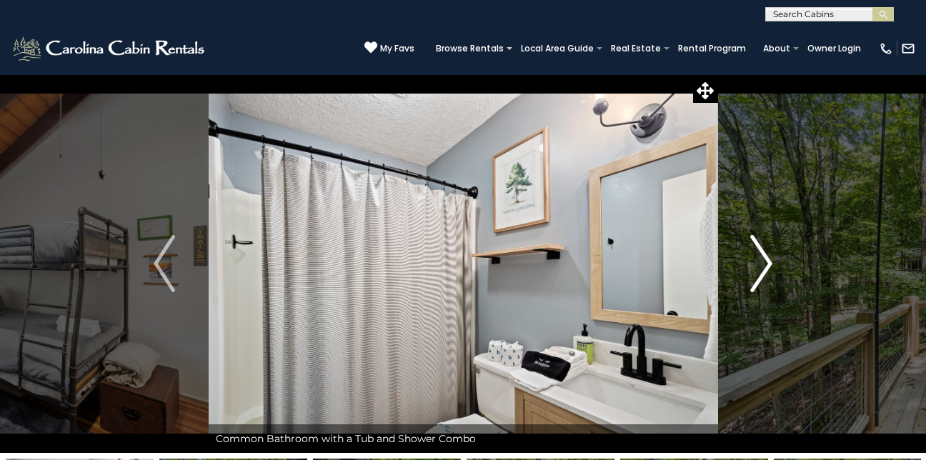
click at [771, 264] on img "Next" at bounding box center [761, 263] width 21 height 57
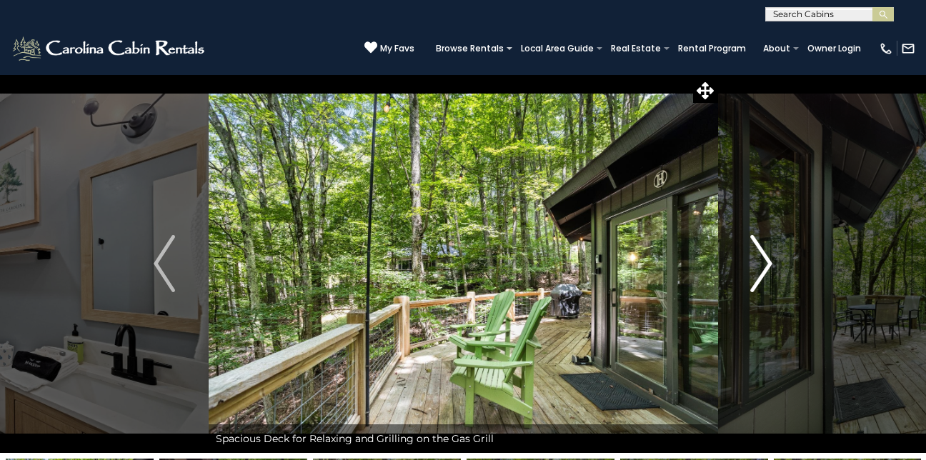
click at [771, 264] on img "Next" at bounding box center [761, 263] width 21 height 57
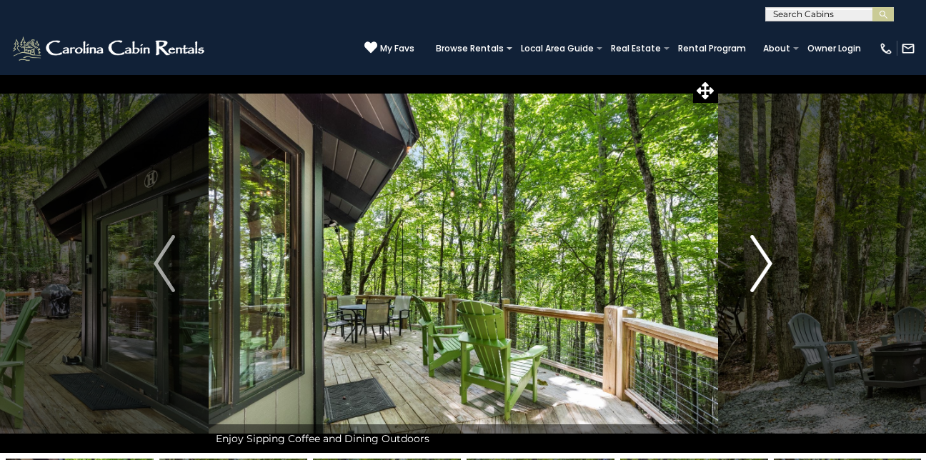
click at [771, 264] on img "Next" at bounding box center [761, 263] width 21 height 57
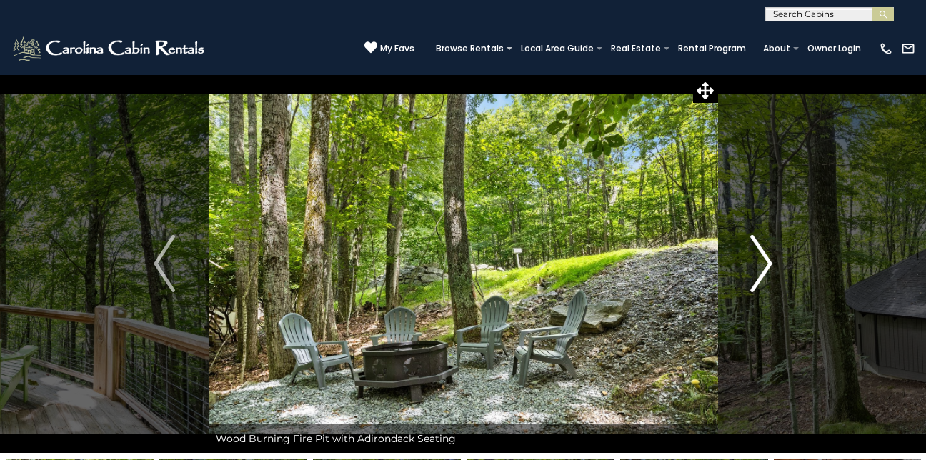
click at [771, 264] on img "Next" at bounding box center [761, 263] width 21 height 57
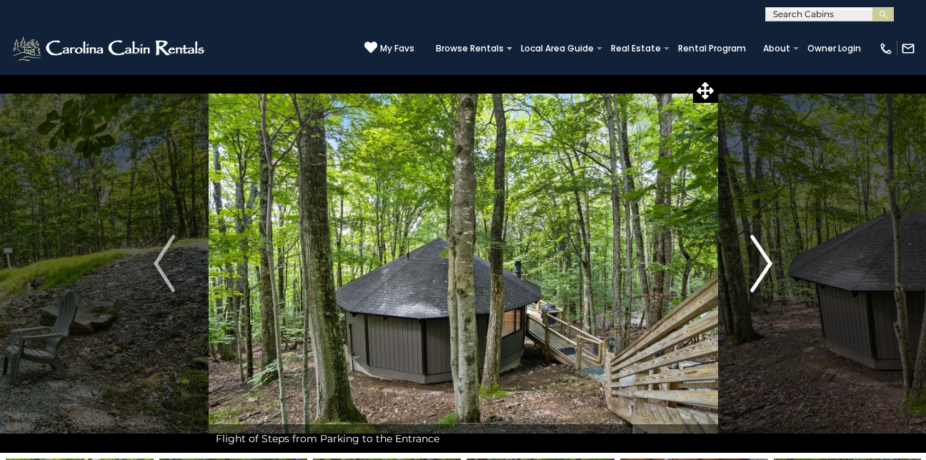
click at [771, 264] on img "Next" at bounding box center [761, 263] width 21 height 57
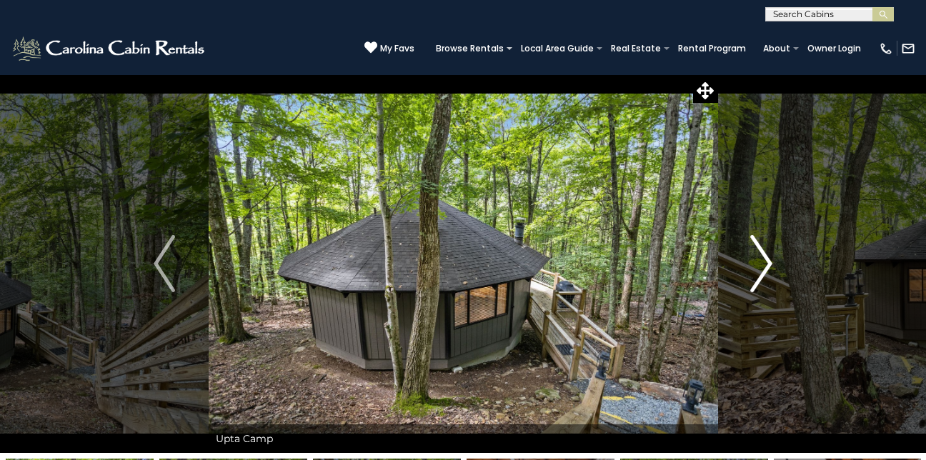
click at [771, 264] on img "Next" at bounding box center [761, 263] width 21 height 57
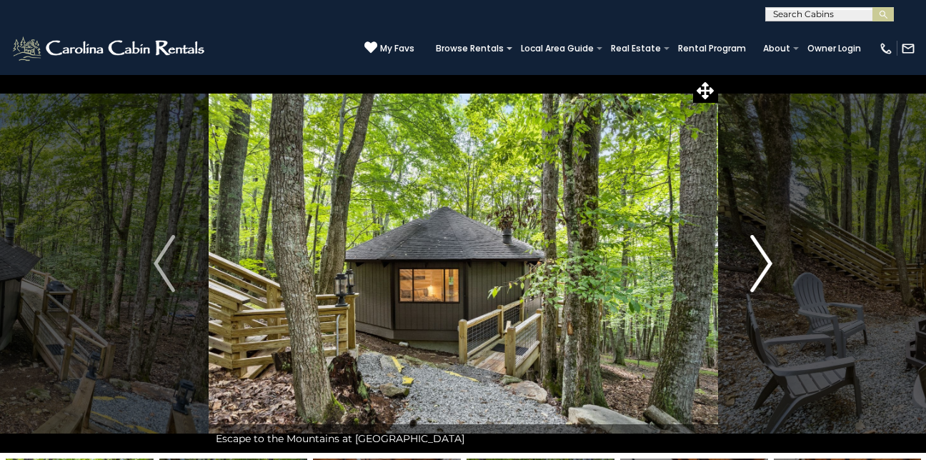
click at [771, 264] on img "Next" at bounding box center [761, 263] width 21 height 57
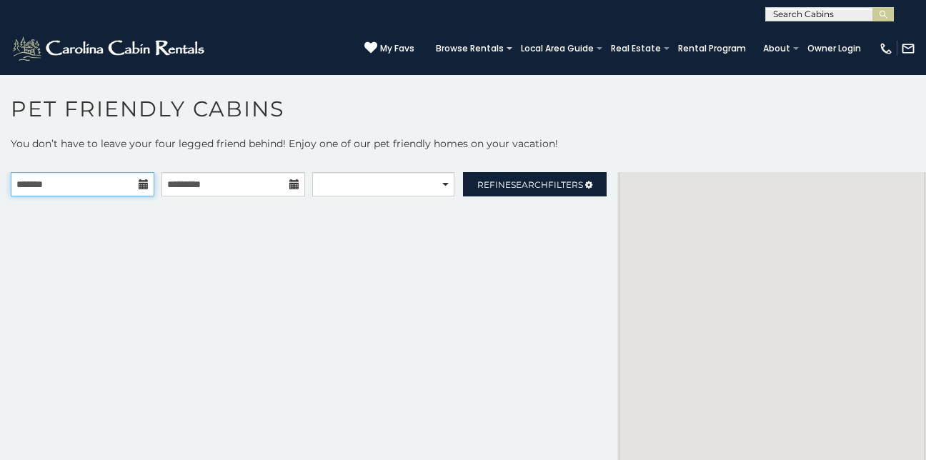
click at [84, 183] on input "text" at bounding box center [83, 184] width 144 height 24
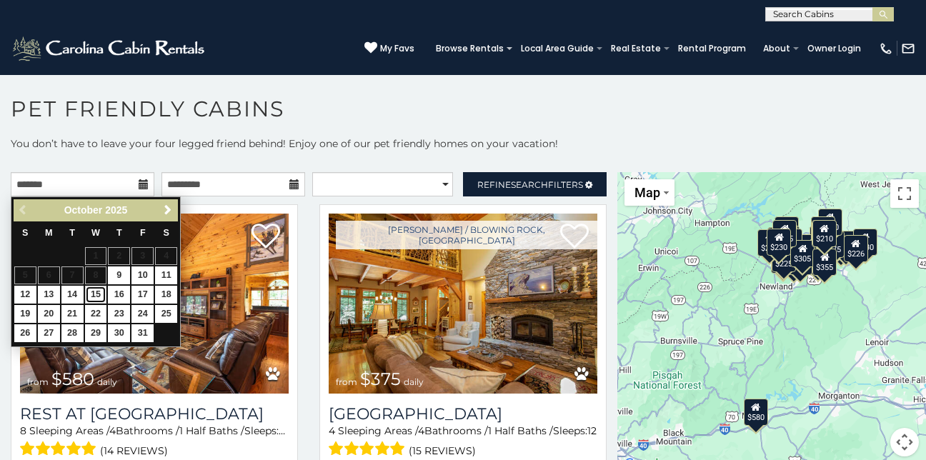
click at [94, 297] on link "15" at bounding box center [96, 295] width 22 height 18
type input "**********"
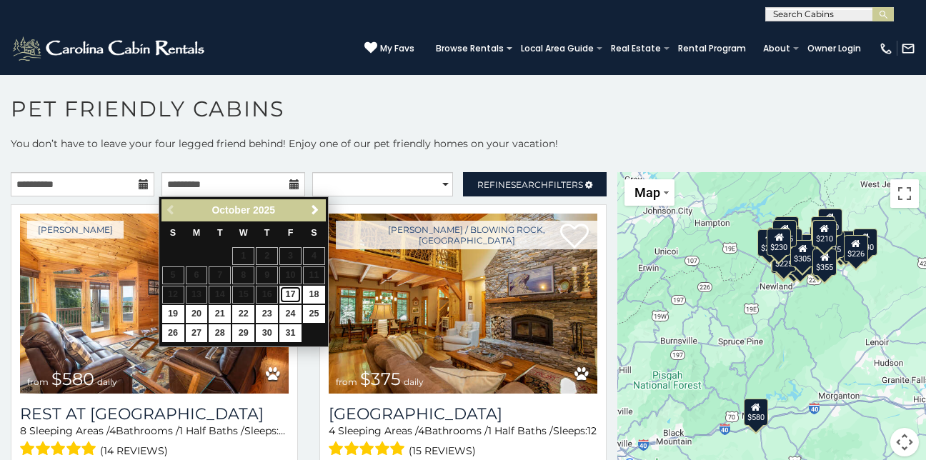
click at [287, 295] on link "17" at bounding box center [290, 295] width 22 height 18
type input "**********"
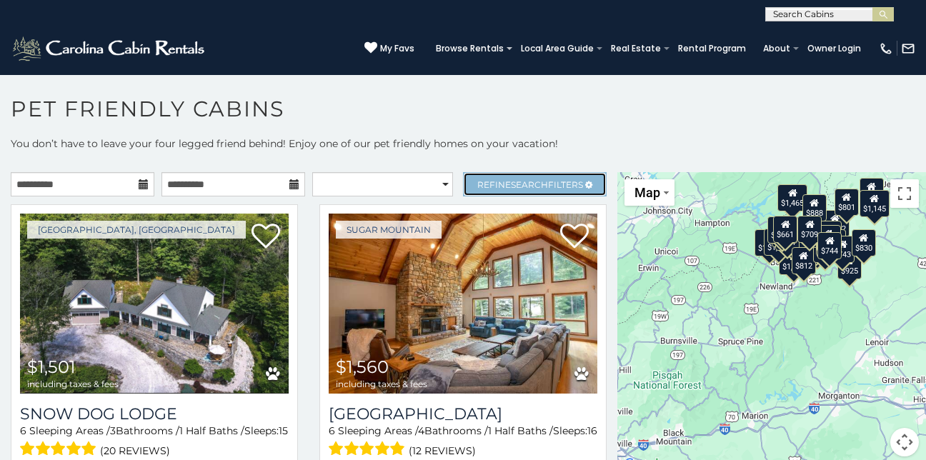
click at [505, 174] on link "Refine Search Filters" at bounding box center [535, 184] width 144 height 24
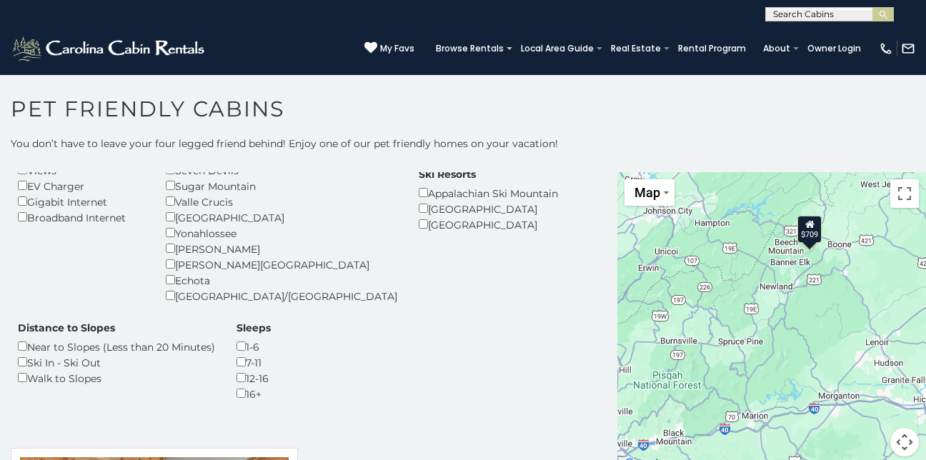
scroll to position [312, 0]
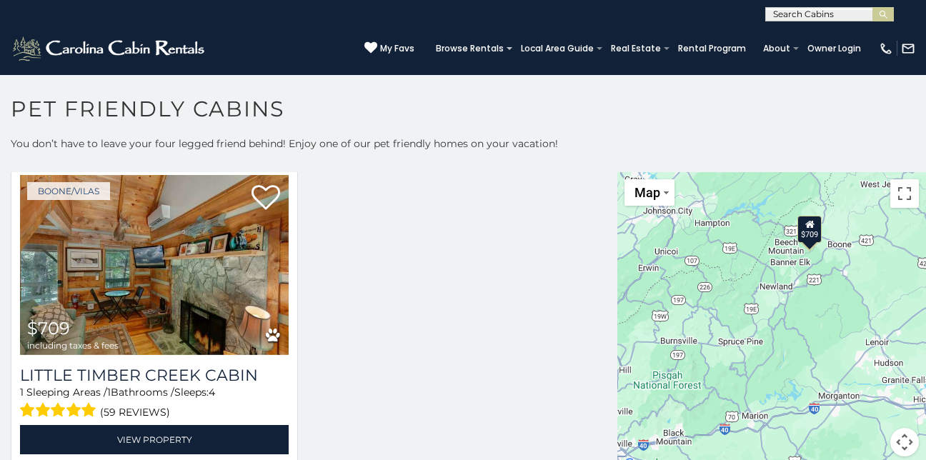
scroll to position [563, 0]
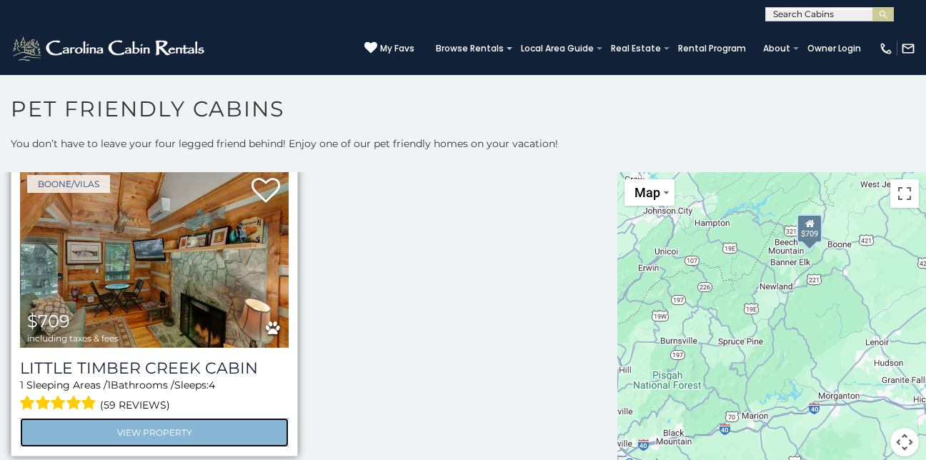
click at [208, 436] on link "View Property" at bounding box center [154, 432] width 269 height 29
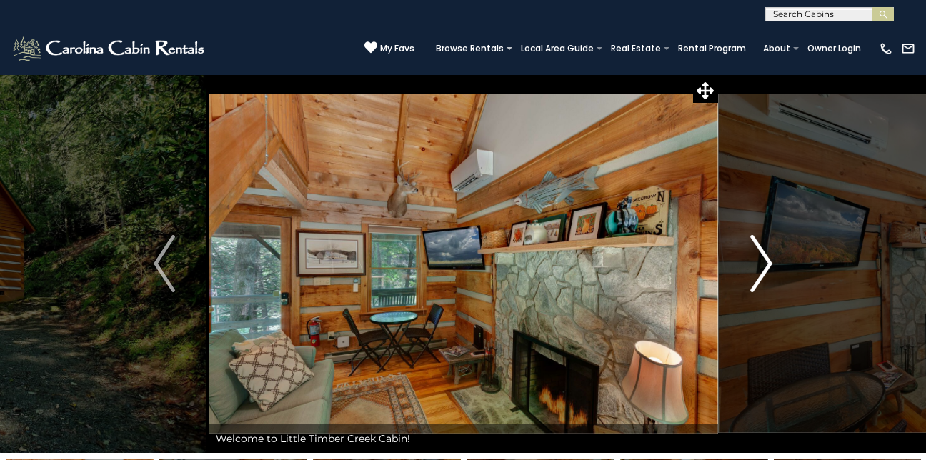
click at [765, 265] on img "Next" at bounding box center [761, 263] width 21 height 57
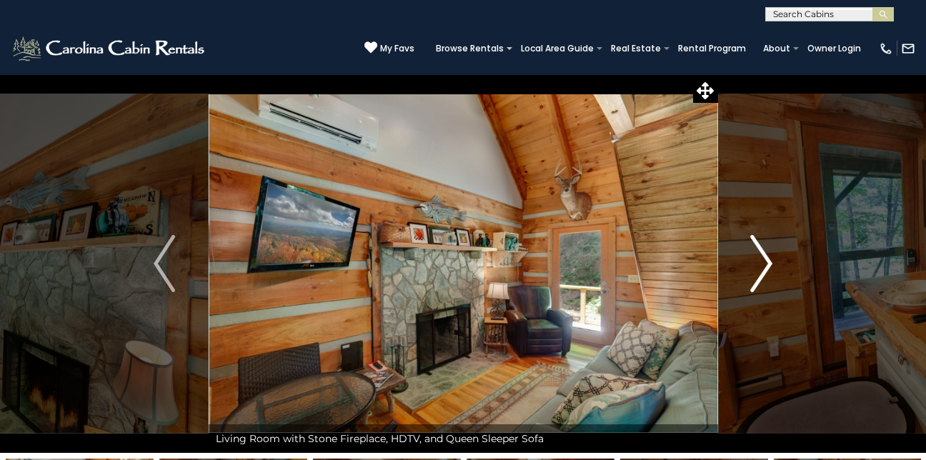
click at [765, 265] on img "Next" at bounding box center [761, 263] width 21 height 57
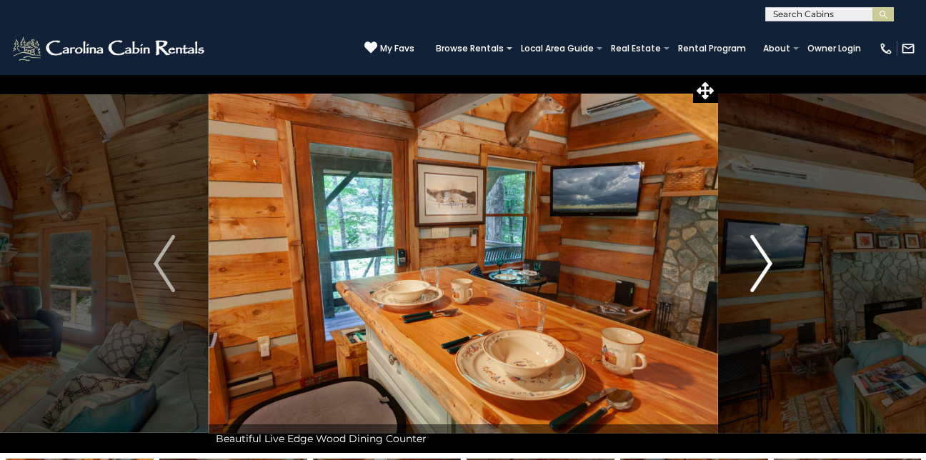
click at [765, 265] on img "Next" at bounding box center [761, 263] width 21 height 57
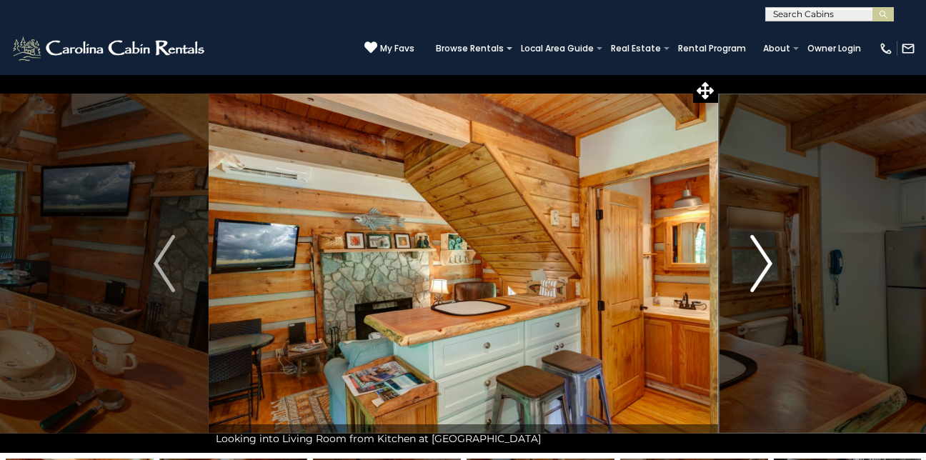
click at [765, 265] on img "Next" at bounding box center [761, 263] width 21 height 57
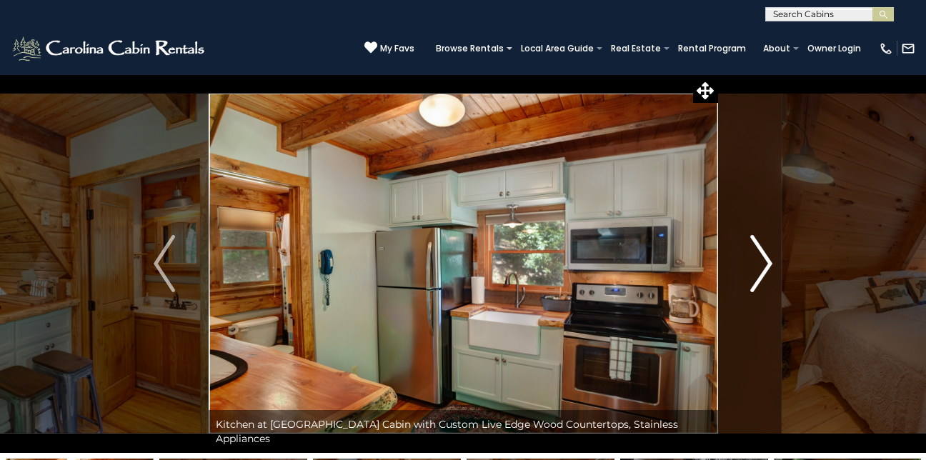
click at [765, 265] on img "Next" at bounding box center [761, 263] width 21 height 57
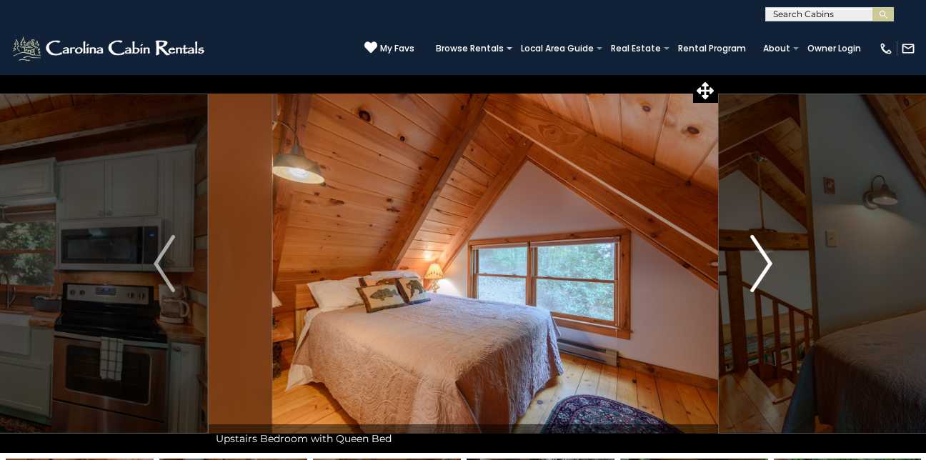
click at [765, 265] on img "Next" at bounding box center [761, 263] width 21 height 57
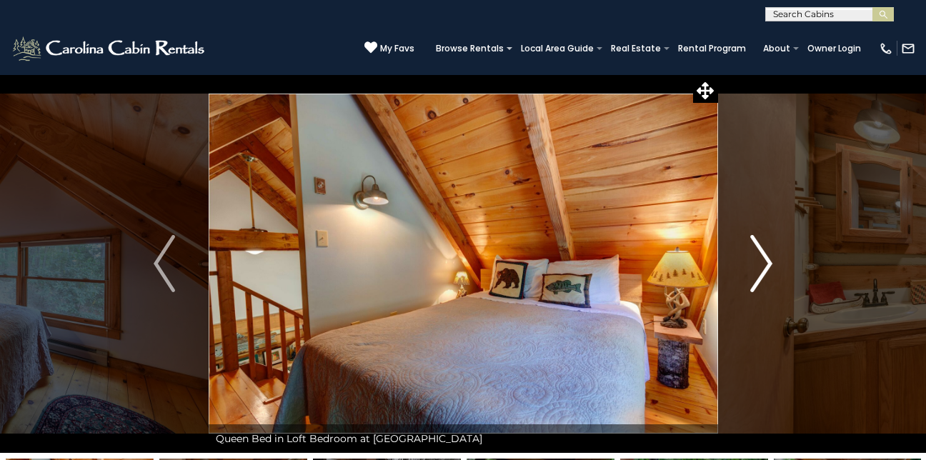
click at [765, 265] on img "Next" at bounding box center [761, 263] width 21 height 57
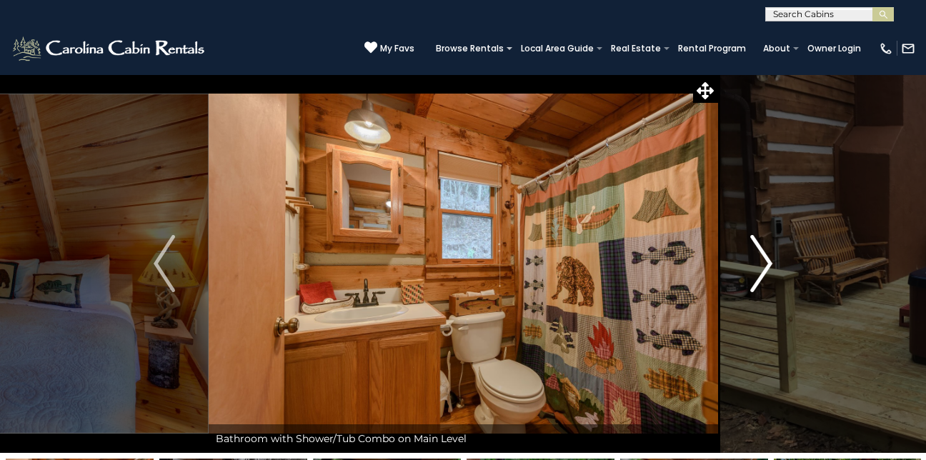
click at [765, 265] on img "Next" at bounding box center [761, 263] width 21 height 57
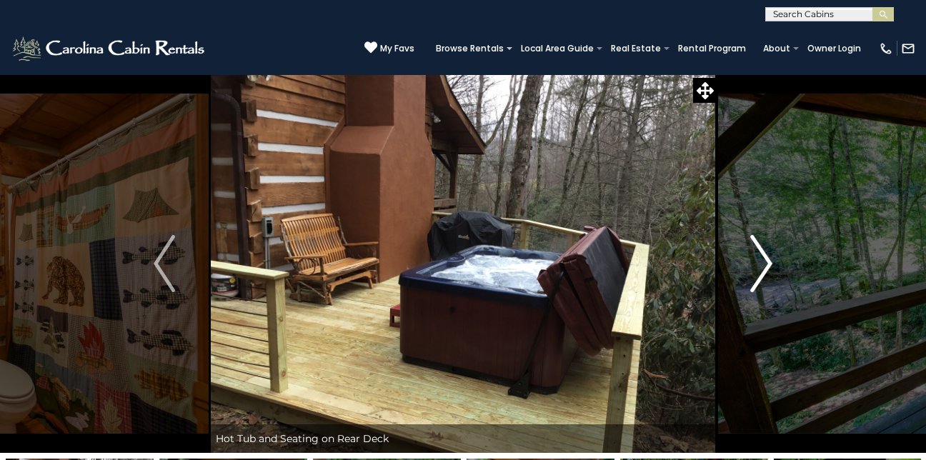
click at [765, 265] on img "Next" at bounding box center [761, 263] width 21 height 57
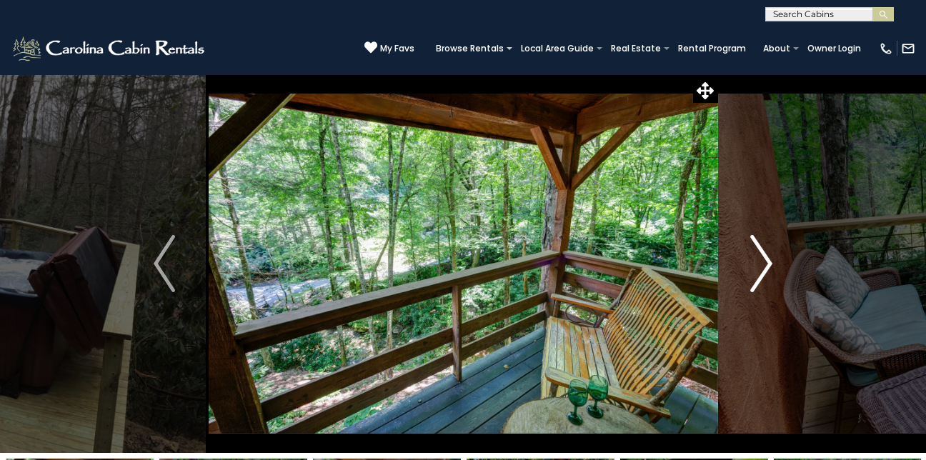
click at [765, 265] on img "Next" at bounding box center [761, 263] width 21 height 57
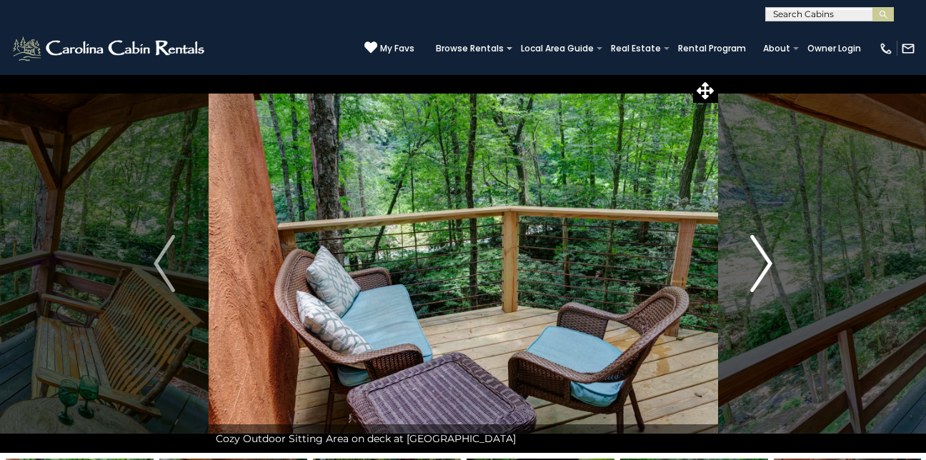
click at [765, 265] on img "Next" at bounding box center [761, 263] width 21 height 57
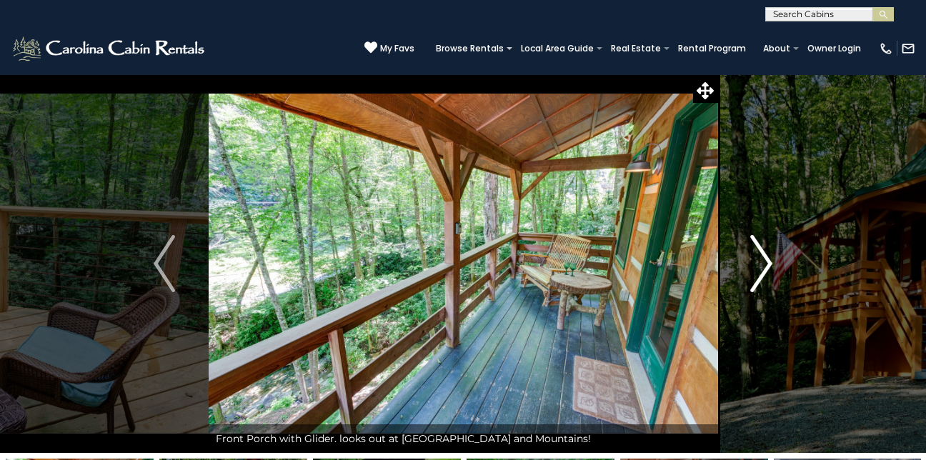
click at [765, 265] on img "Next" at bounding box center [761, 263] width 21 height 57
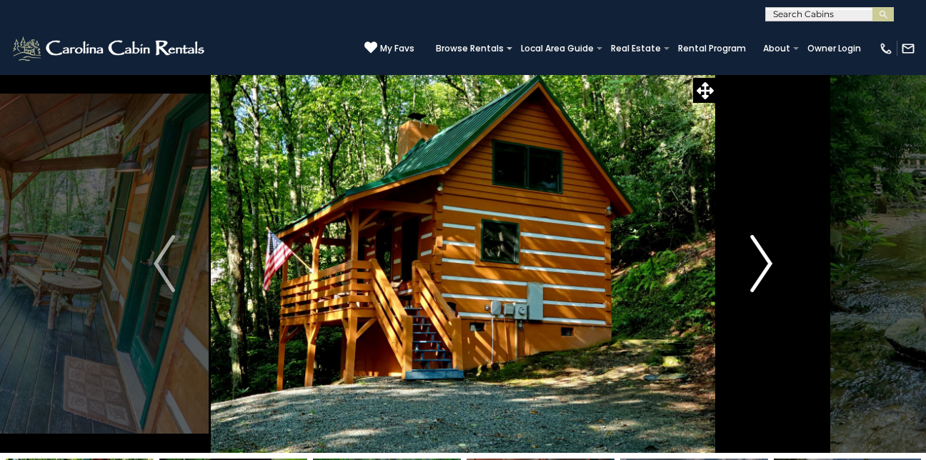
click at [765, 265] on img "Next" at bounding box center [761, 263] width 21 height 57
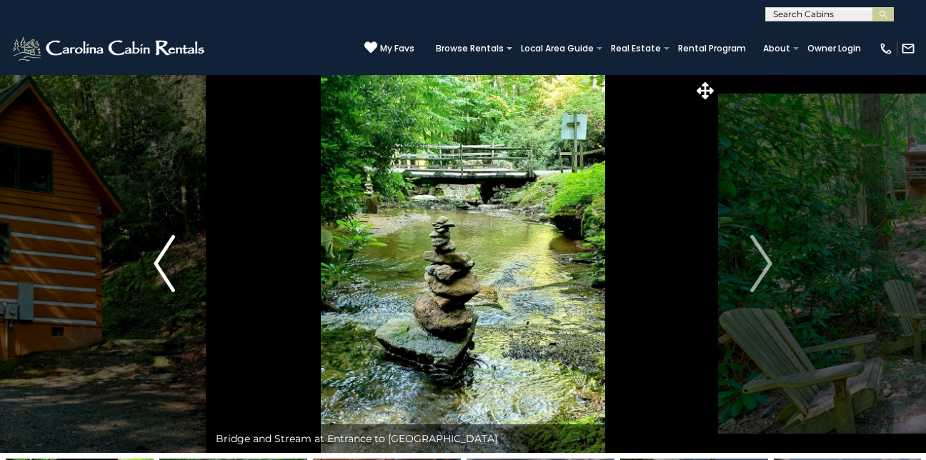
click at [159, 260] on img "Previous" at bounding box center [164, 263] width 21 height 57
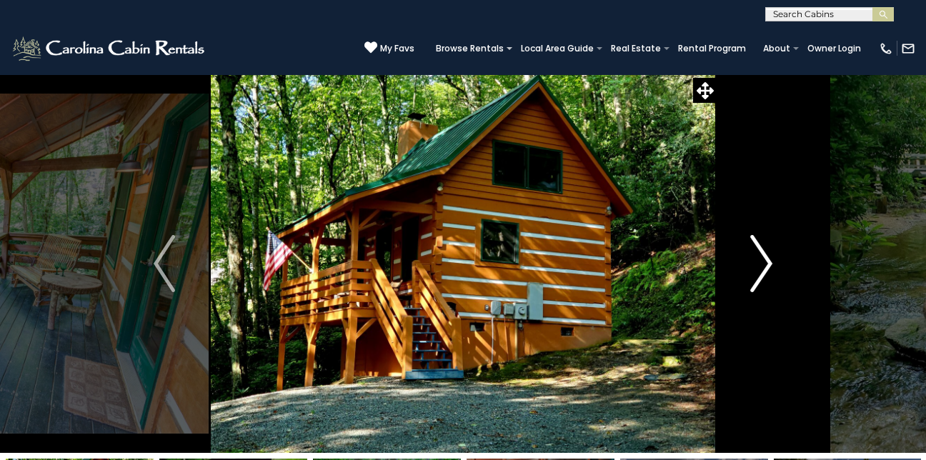
click at [768, 262] on img "Next" at bounding box center [761, 263] width 21 height 57
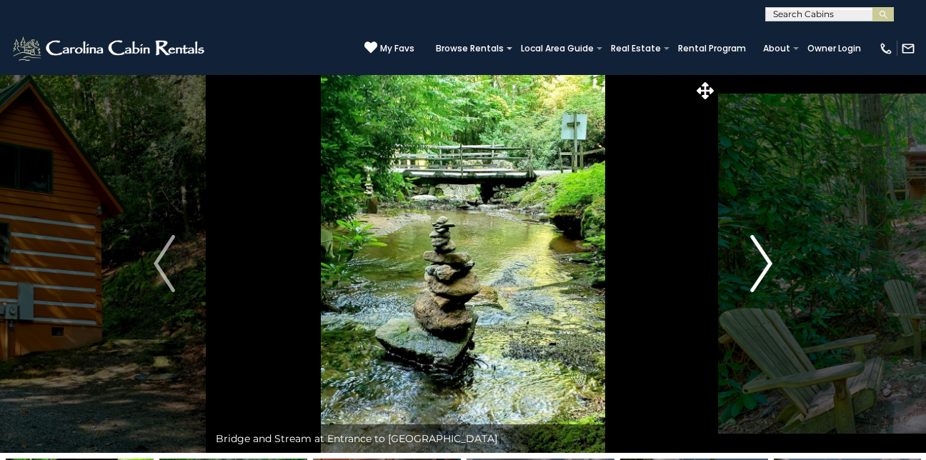
click at [768, 262] on img "Next" at bounding box center [761, 263] width 21 height 57
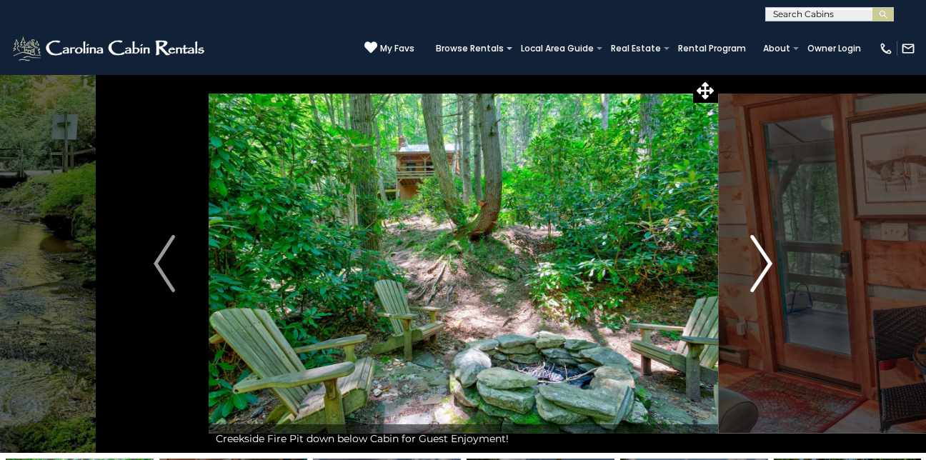
click at [768, 262] on img "Next" at bounding box center [761, 263] width 21 height 57
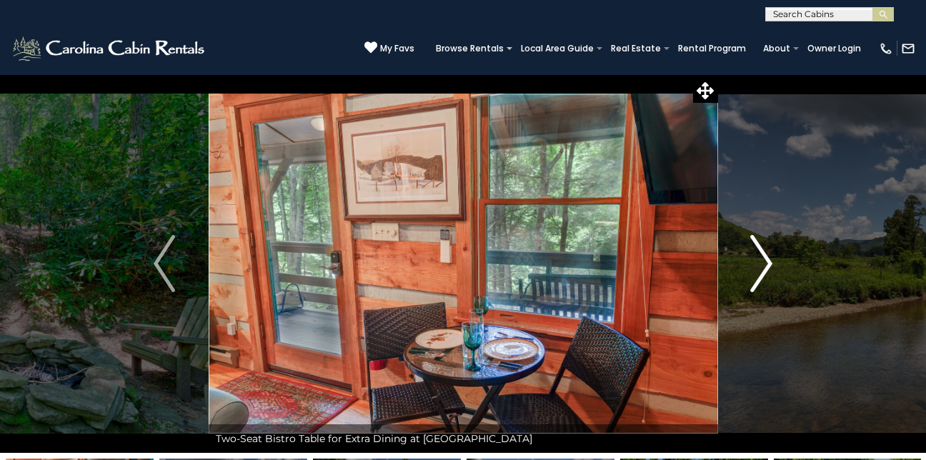
click at [768, 262] on img "Next" at bounding box center [761, 263] width 21 height 57
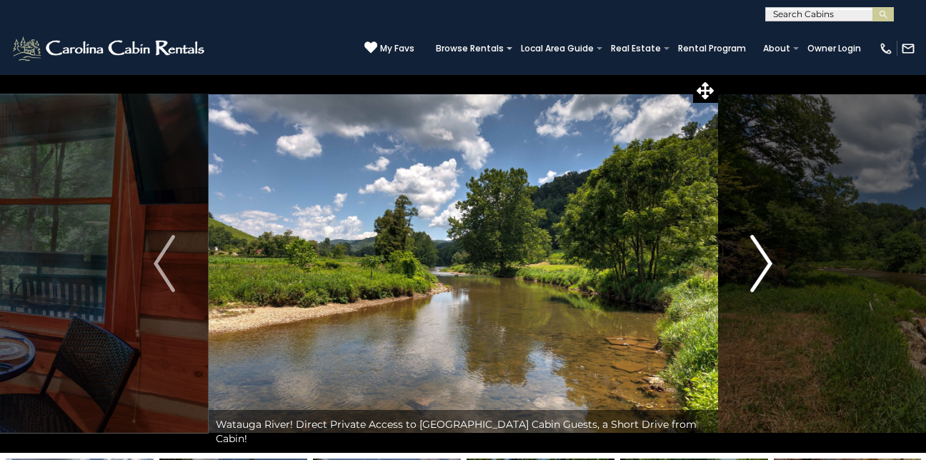
click at [768, 262] on img "Next" at bounding box center [761, 263] width 21 height 57
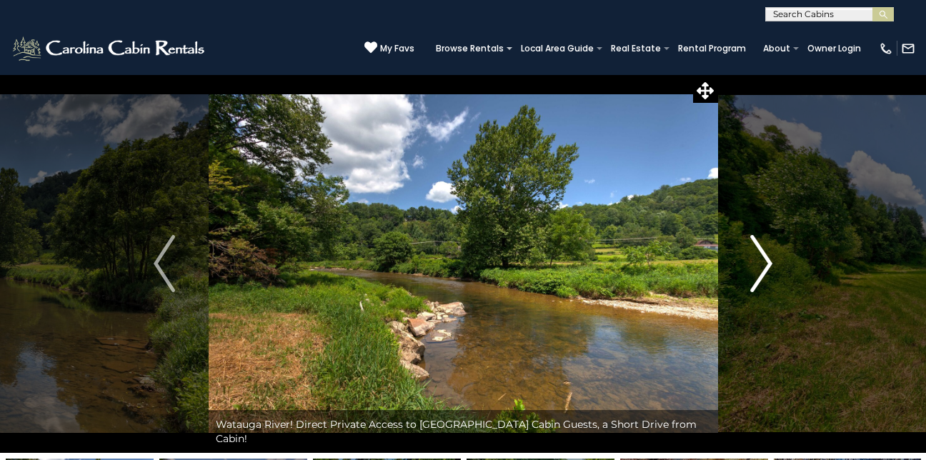
click at [768, 262] on img "Next" at bounding box center [761, 263] width 21 height 57
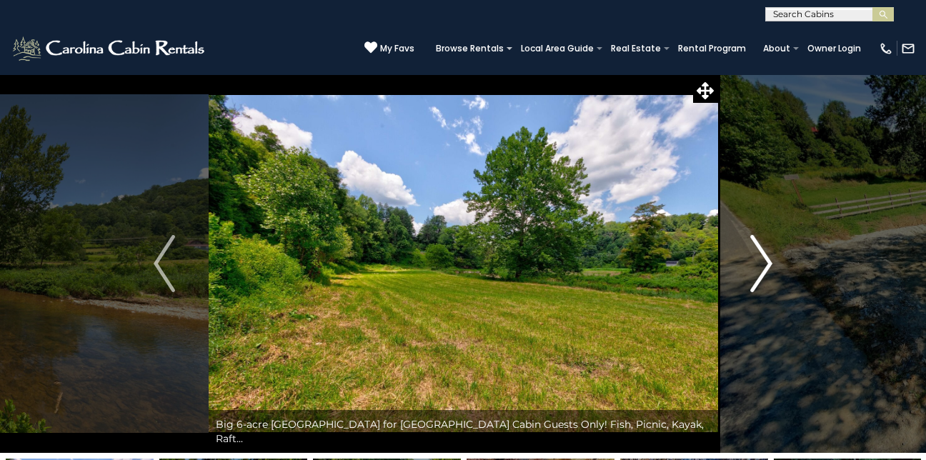
click at [768, 262] on img "Next" at bounding box center [761, 263] width 21 height 57
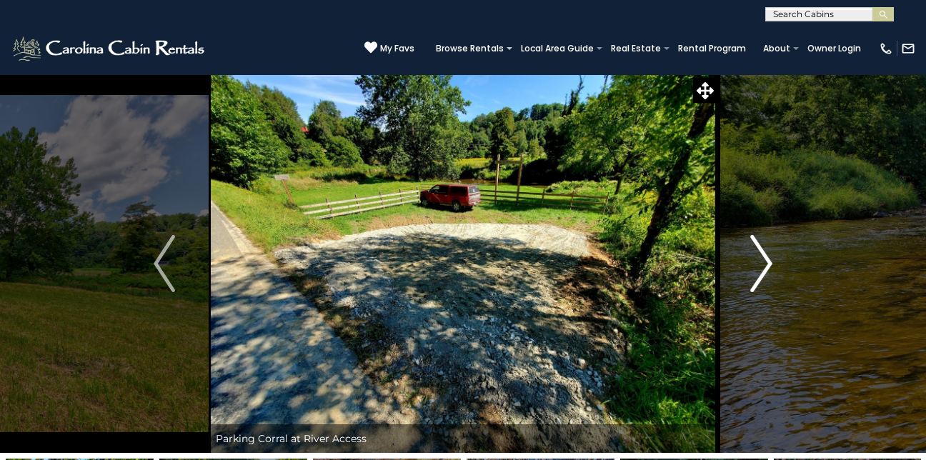
click at [768, 262] on img "Next" at bounding box center [761, 263] width 21 height 57
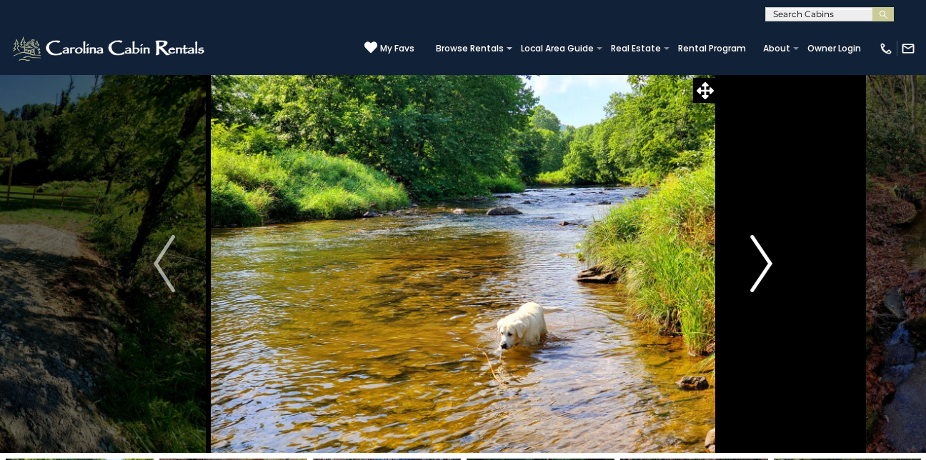
click at [768, 262] on img "Next" at bounding box center [761, 263] width 21 height 57
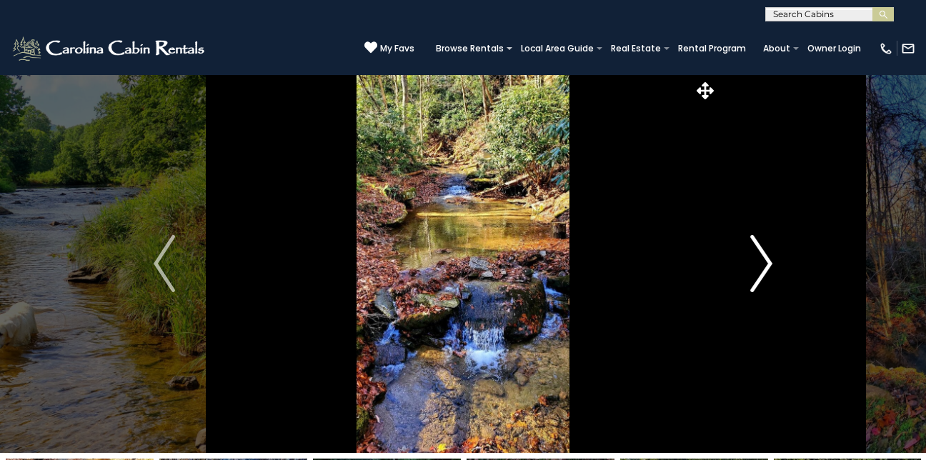
click at [768, 262] on img "Next" at bounding box center [761, 263] width 21 height 57
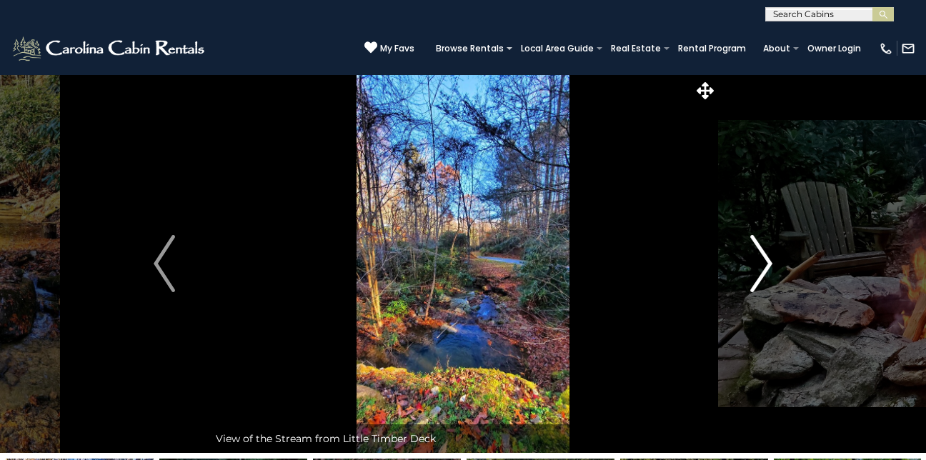
click at [768, 262] on img "Next" at bounding box center [761, 263] width 21 height 57
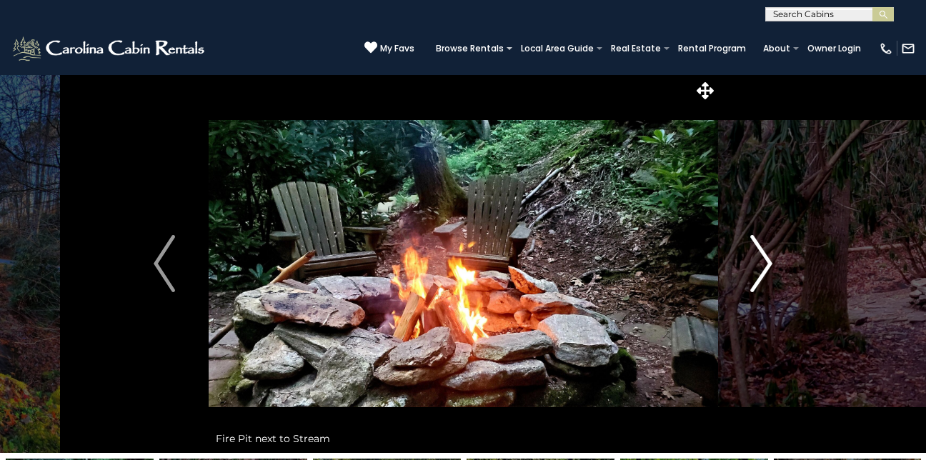
click at [768, 262] on img "Next" at bounding box center [761, 263] width 21 height 57
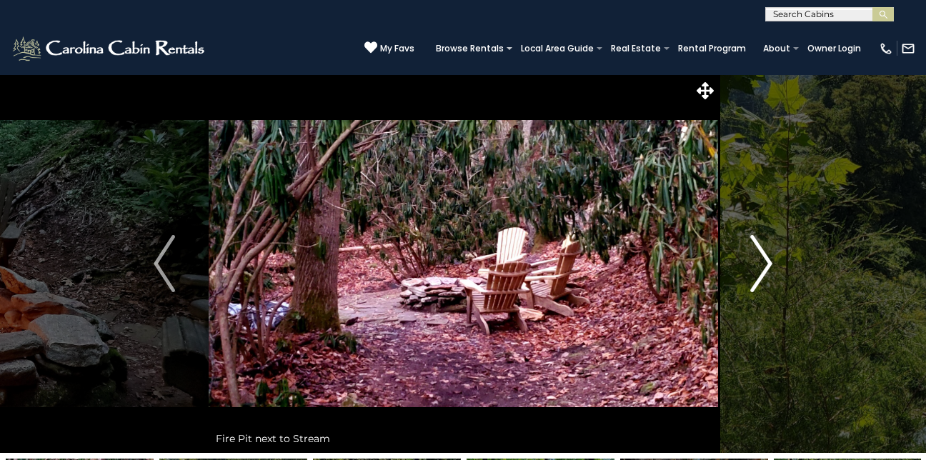
click at [768, 262] on img "Next" at bounding box center [761, 263] width 21 height 57
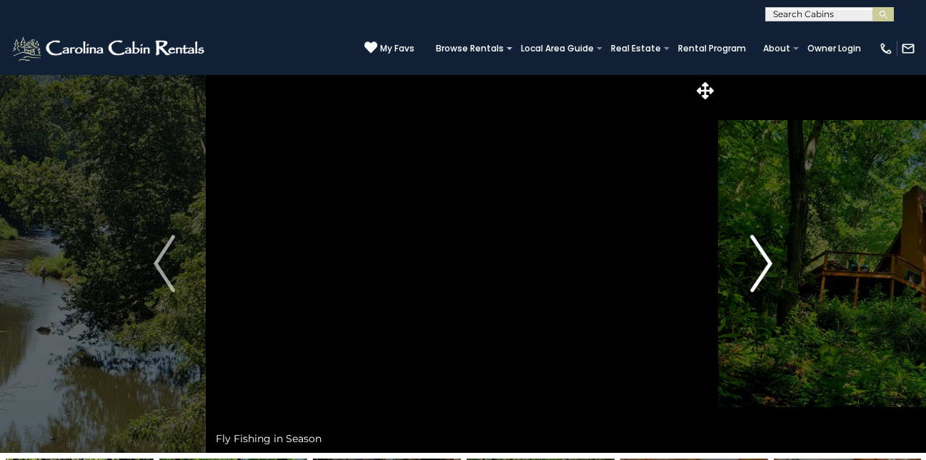
click at [768, 262] on img "Next" at bounding box center [761, 263] width 21 height 57
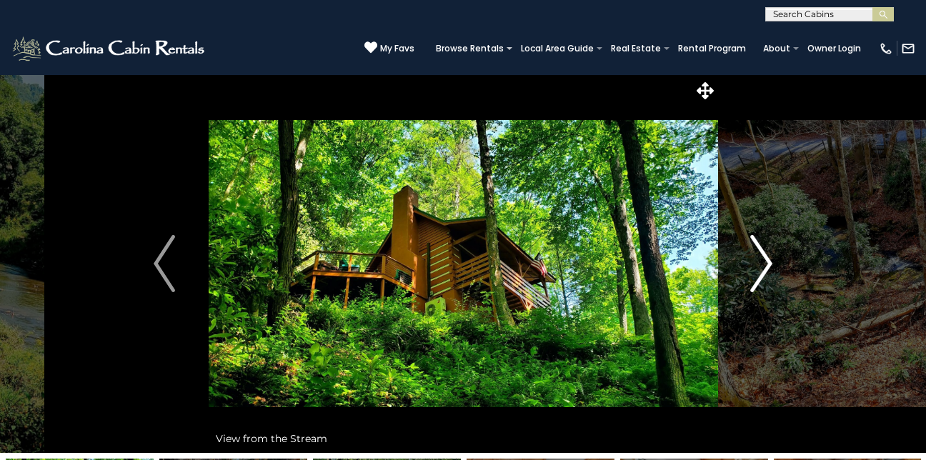
click at [768, 262] on img "Next" at bounding box center [761, 263] width 21 height 57
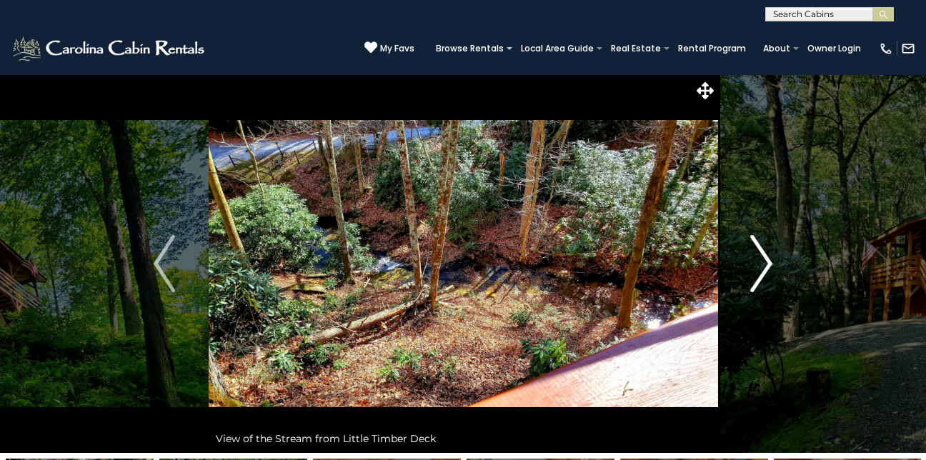
click at [768, 262] on img "Next" at bounding box center [761, 263] width 21 height 57
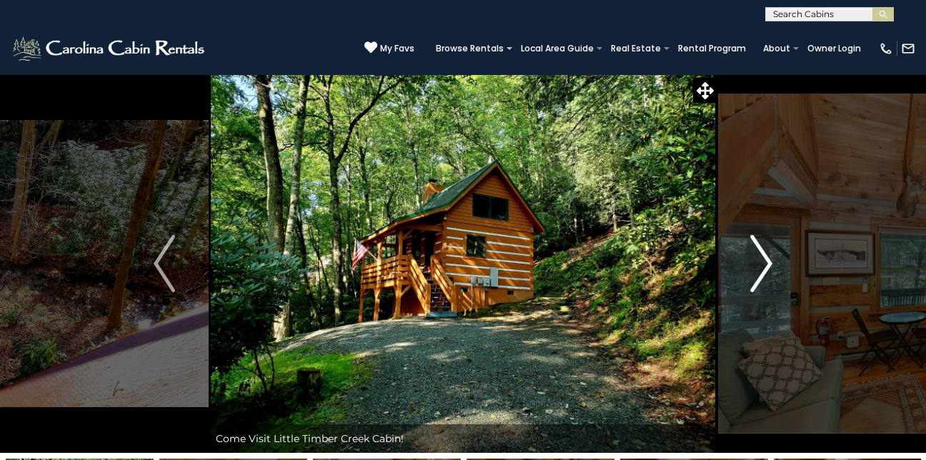
click at [768, 262] on img "Next" at bounding box center [761, 263] width 21 height 57
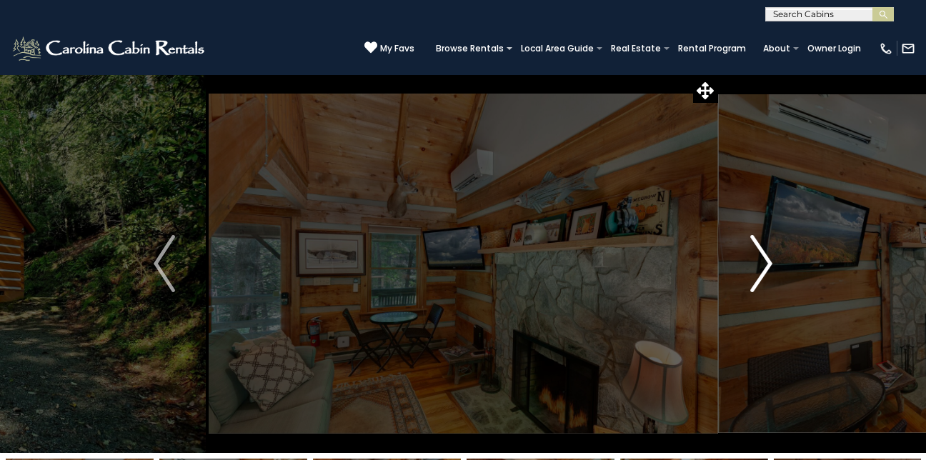
click at [768, 262] on img "Next" at bounding box center [761, 263] width 21 height 57
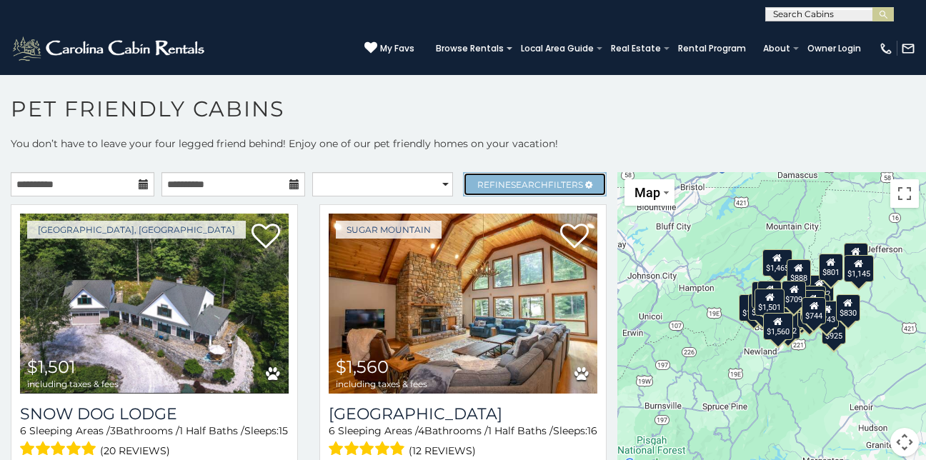
click at [537, 184] on span "Refine Search Filters" at bounding box center [530, 184] width 106 height 11
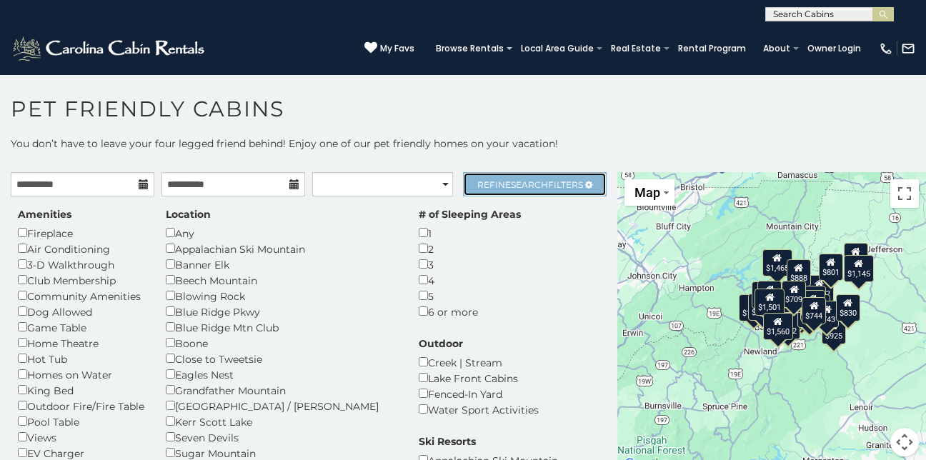
click at [537, 184] on span "Refine Search Filters" at bounding box center [530, 184] width 106 height 11
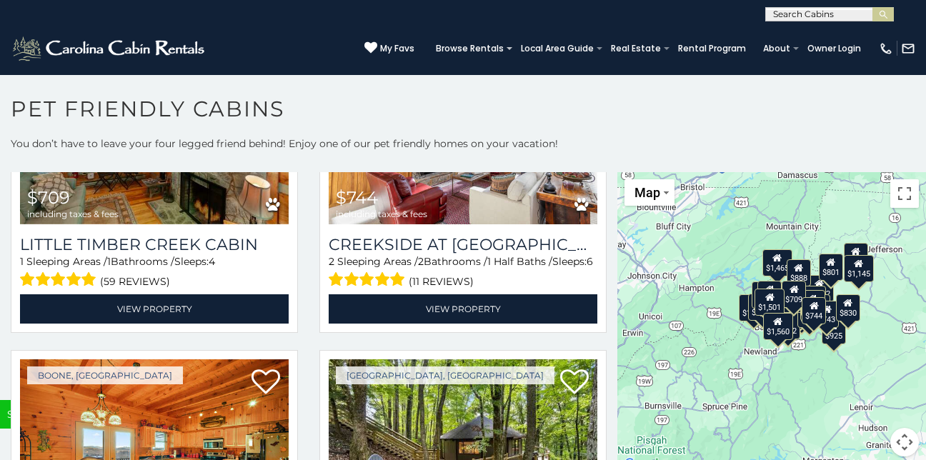
scroll to position [4279, 0]
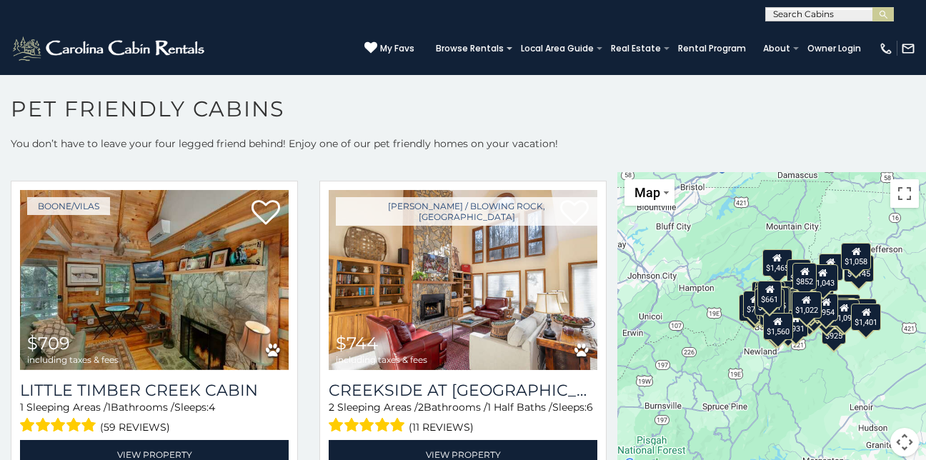
scroll to position [4052, 0]
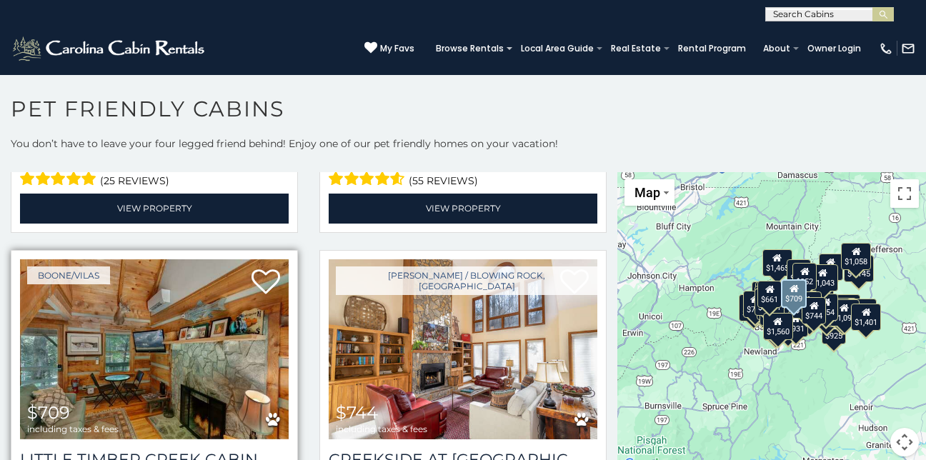
click at [154, 319] on img at bounding box center [154, 349] width 269 height 180
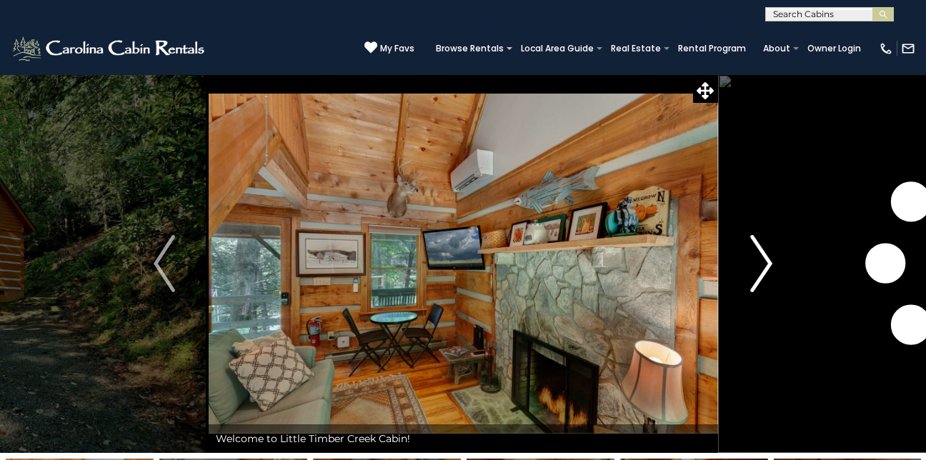
click at [760, 262] on img "Next" at bounding box center [761, 263] width 21 height 57
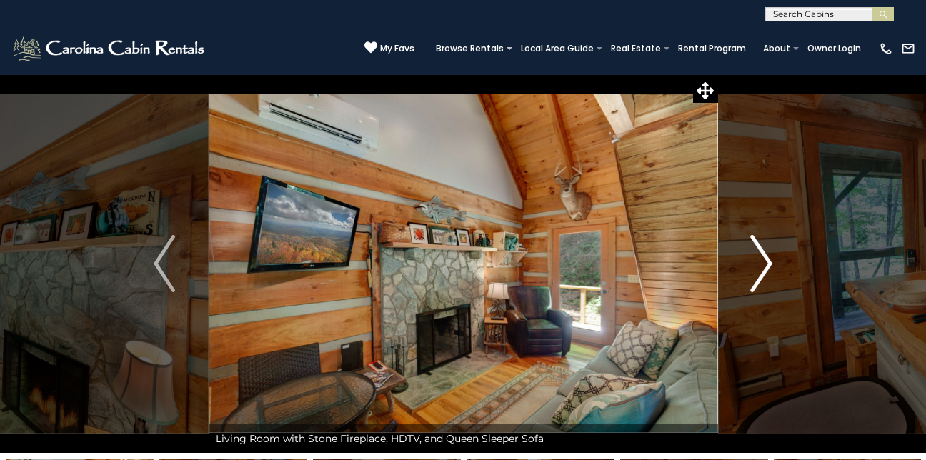
click at [760, 262] on img "Next" at bounding box center [761, 263] width 21 height 57
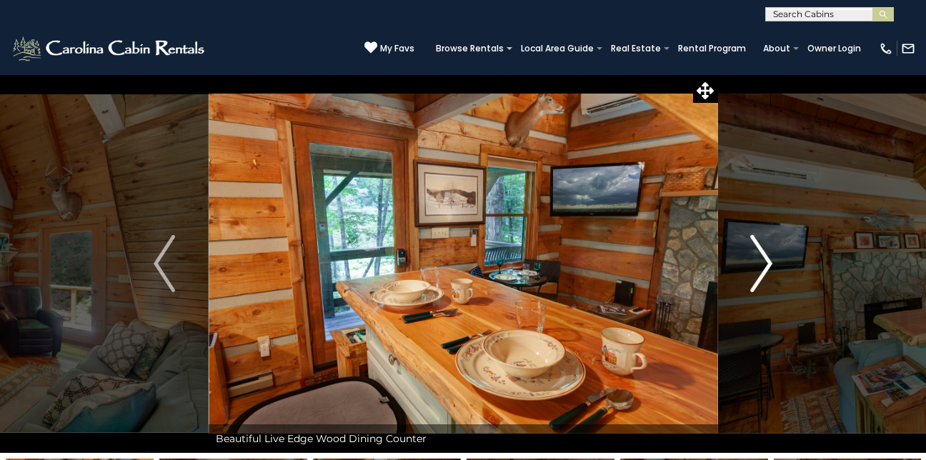
click at [760, 262] on img "Next" at bounding box center [761, 263] width 21 height 57
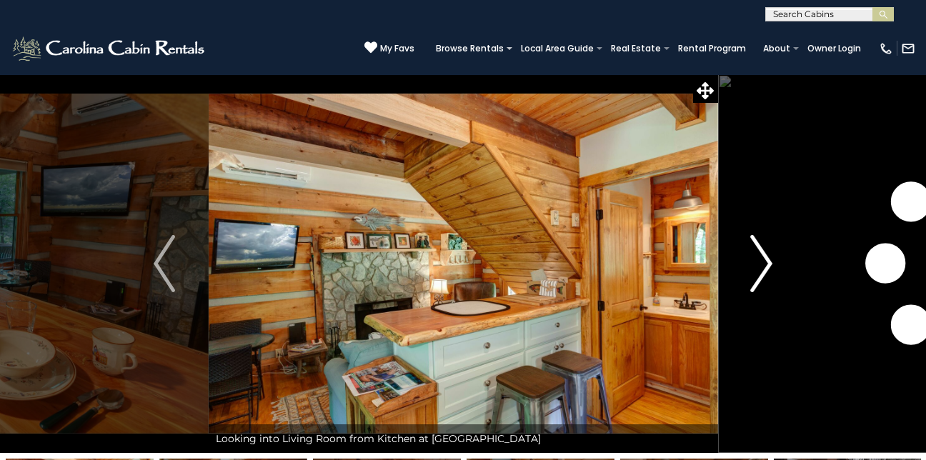
click at [760, 262] on img "Next" at bounding box center [761, 263] width 21 height 57
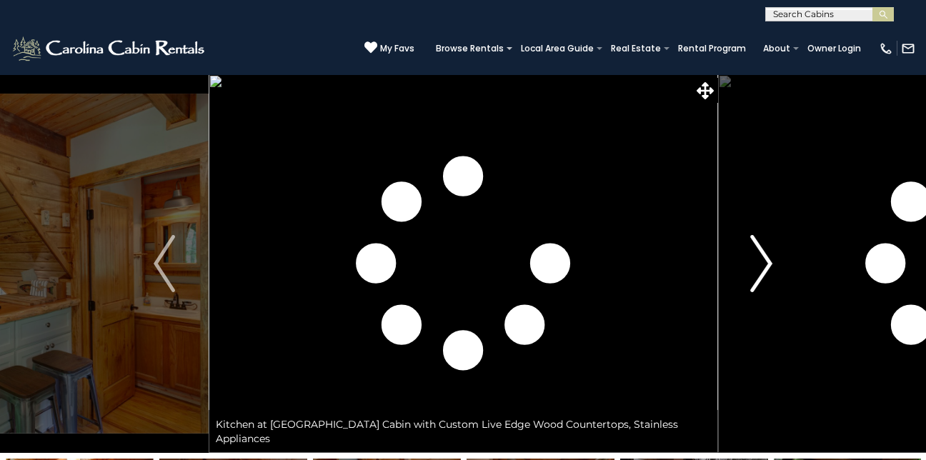
click at [760, 262] on img "Next" at bounding box center [761, 263] width 21 height 57
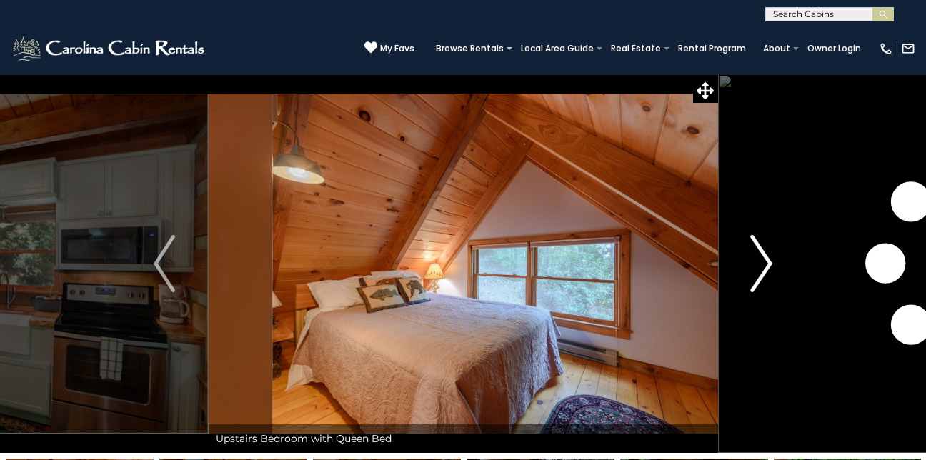
click at [760, 262] on img "Next" at bounding box center [761, 263] width 21 height 57
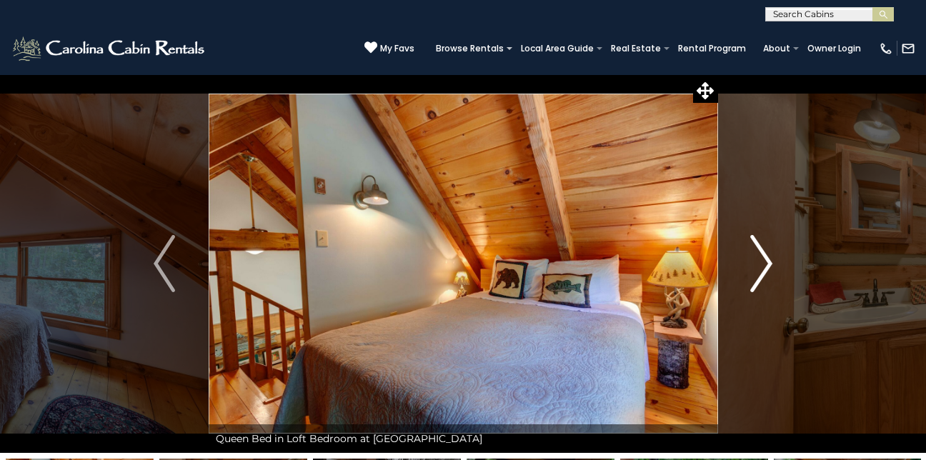
click at [760, 262] on img "Next" at bounding box center [761, 263] width 21 height 57
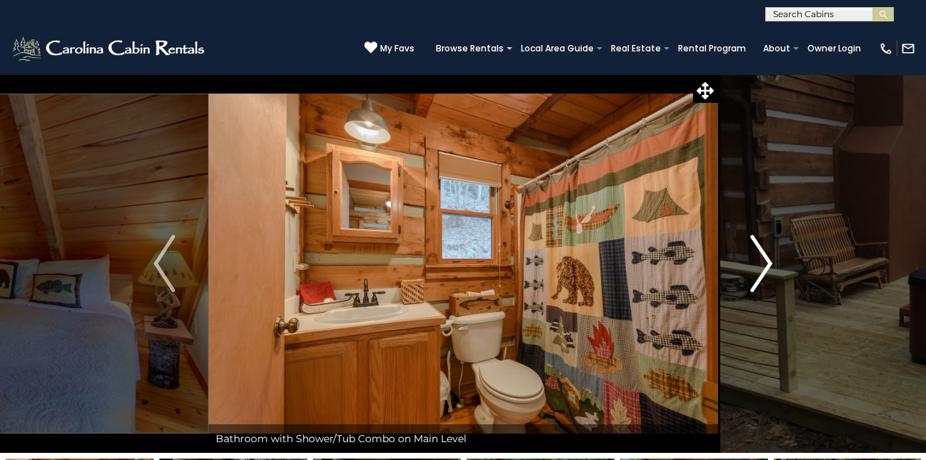
click at [758, 276] on img "Next" at bounding box center [761, 263] width 21 height 57
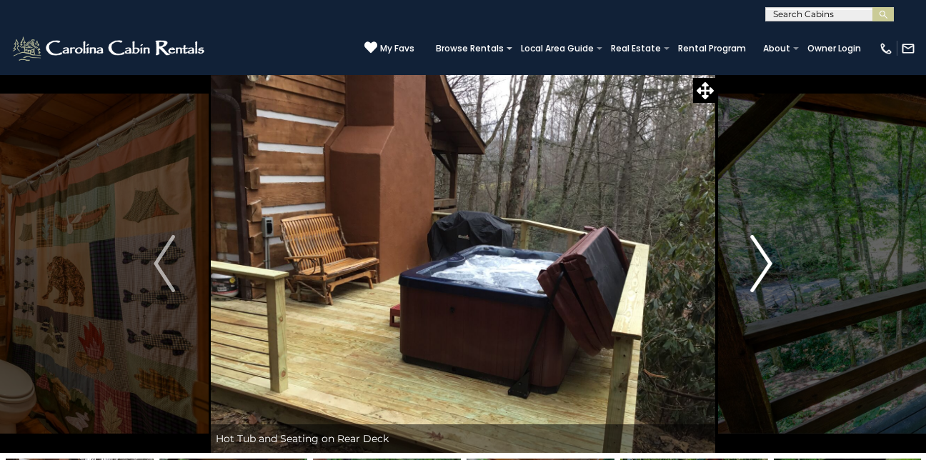
click at [758, 276] on img "Next" at bounding box center [761, 263] width 21 height 57
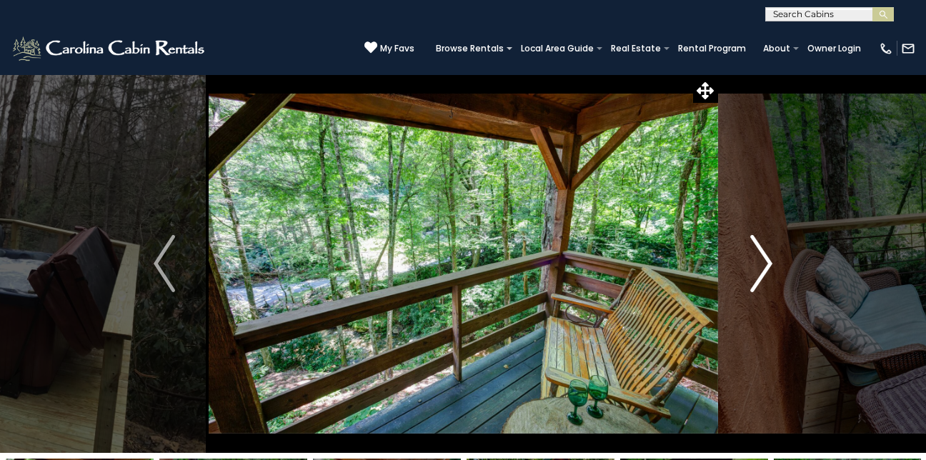
click at [758, 276] on img "Next" at bounding box center [761, 263] width 21 height 57
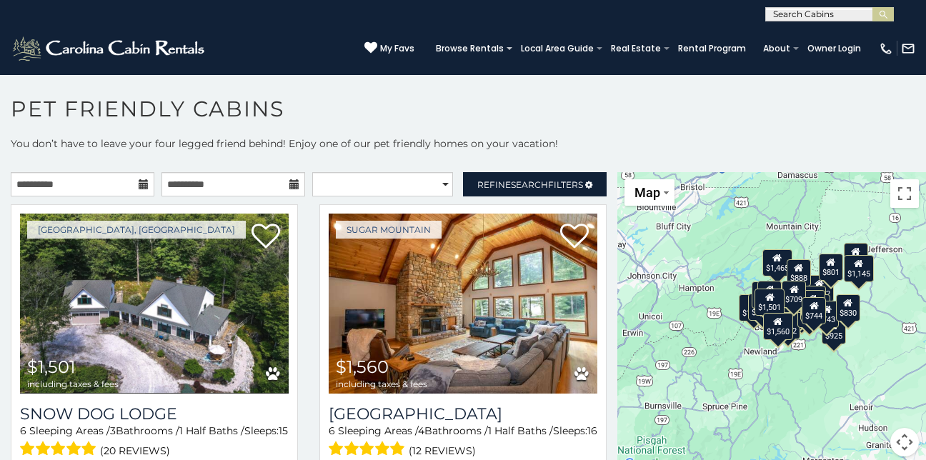
scroll to position [1, 0]
click at [811, 15] on input "text" at bounding box center [828, 16] width 125 height 14
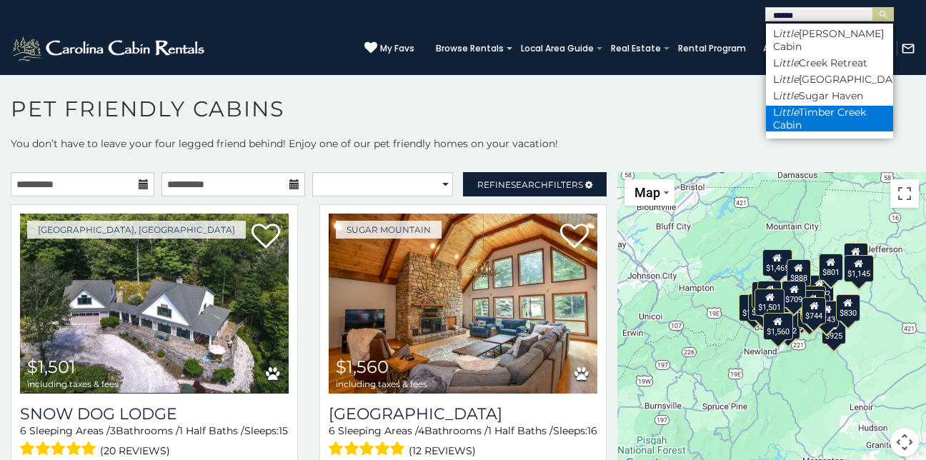
type input "*****"
click at [839, 106] on li "L ittle Timber Creek Cabin" at bounding box center [829, 119] width 127 height 26
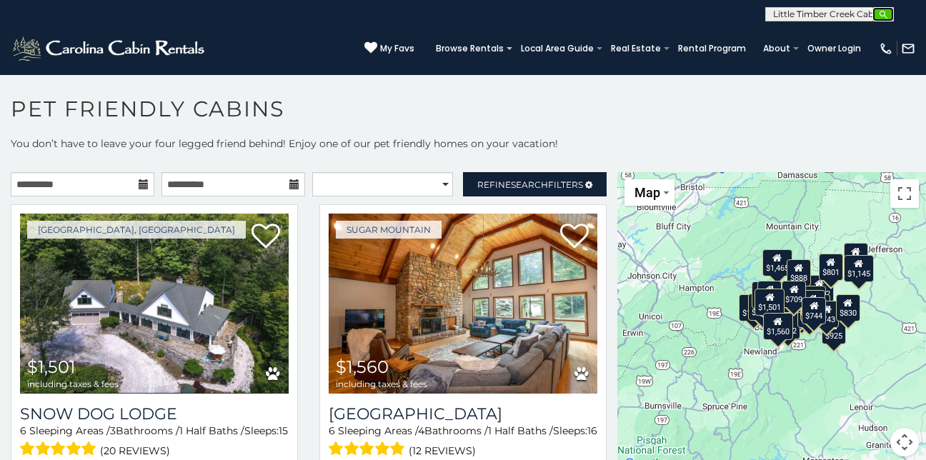
click at [884, 12] on img "submit" at bounding box center [883, 14] width 11 height 11
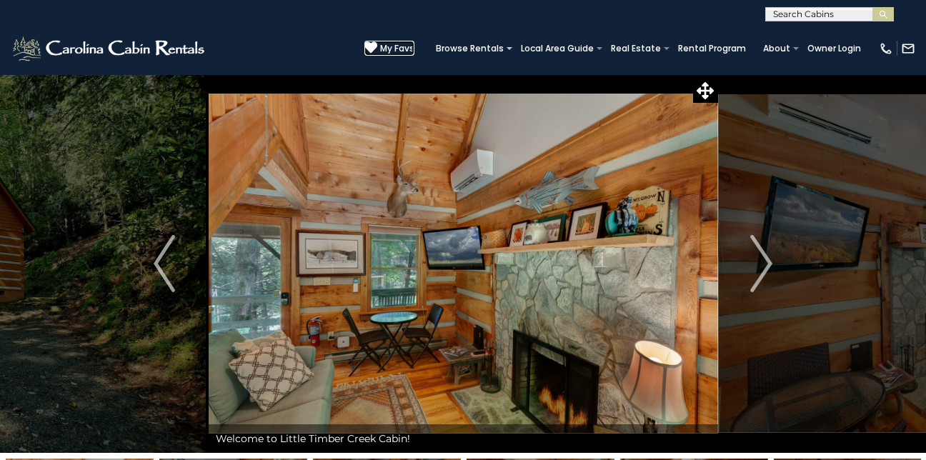
click at [374, 42] on icon at bounding box center [370, 47] width 13 height 13
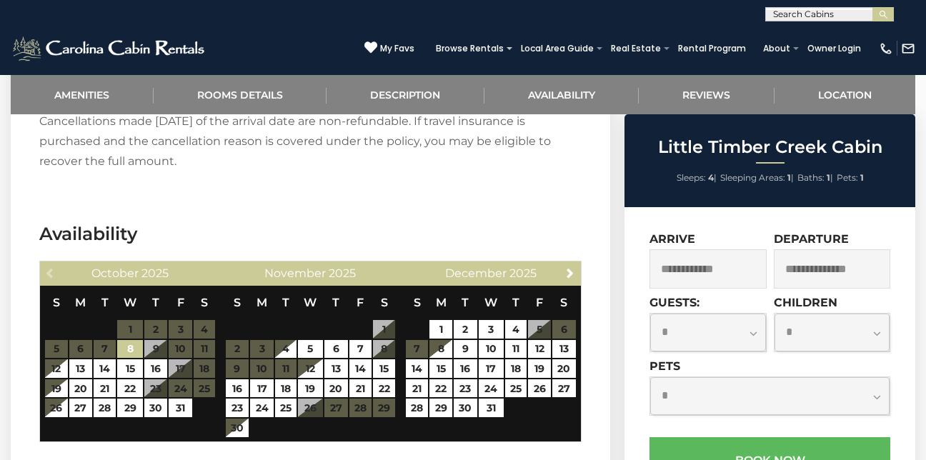
scroll to position [2241, 0]
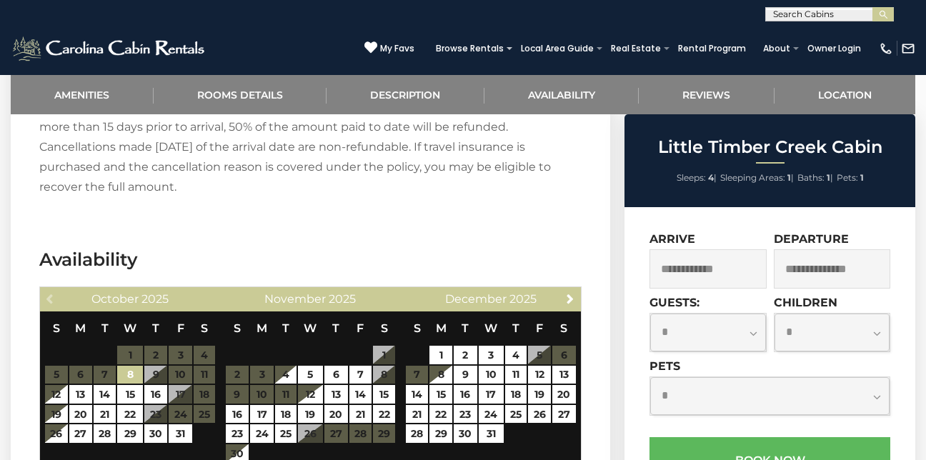
click at [713, 268] on input "text" at bounding box center [708, 268] width 117 height 39
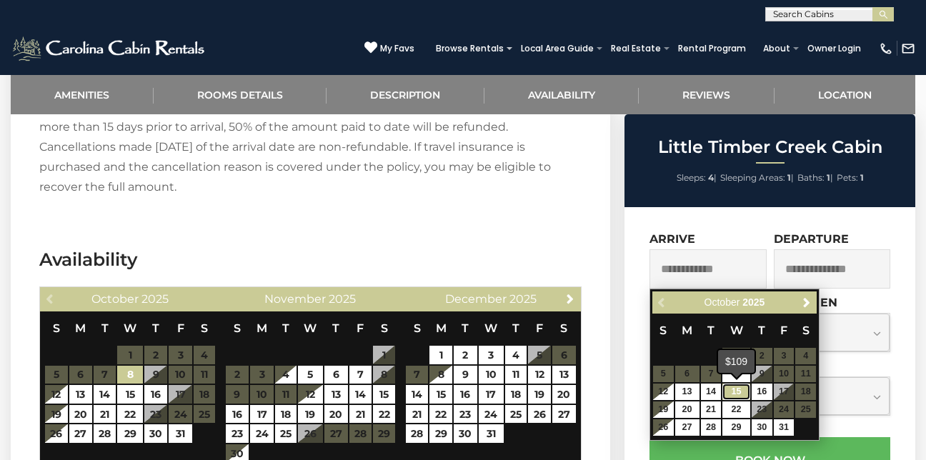
click at [738, 389] on link "15" at bounding box center [736, 392] width 27 height 16
type input "**********"
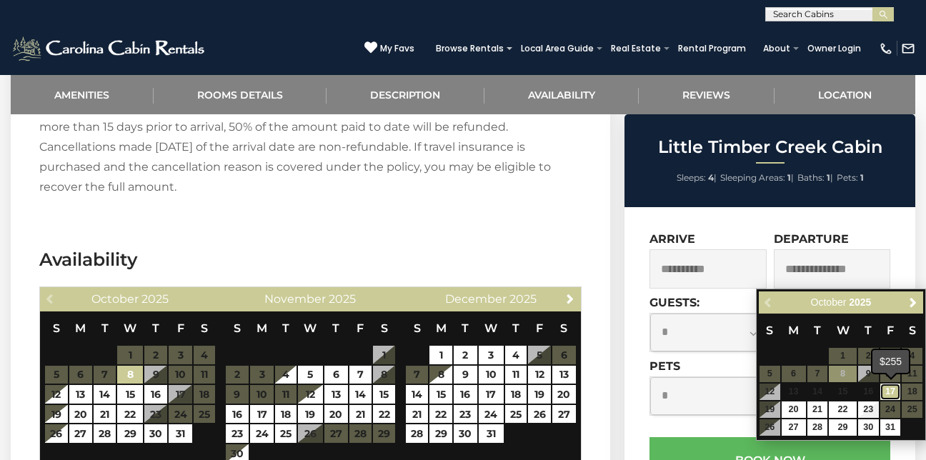
click at [887, 395] on link "17" at bounding box center [890, 392] width 21 height 16
type input "**********"
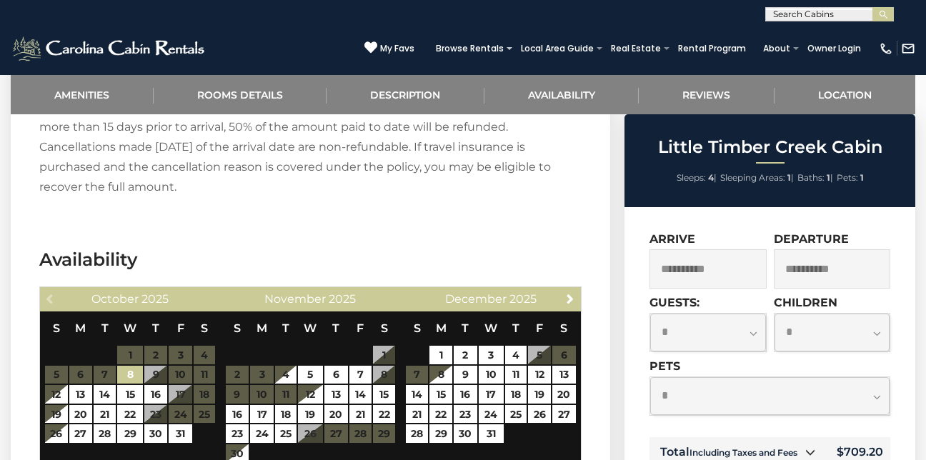
click at [755, 330] on select "**********" at bounding box center [708, 333] width 116 height 38
select select "*"
click at [650, 314] on select "**********" at bounding box center [708, 333] width 116 height 38
click at [714, 404] on select "**********" at bounding box center [769, 396] width 239 height 38
select select "*"
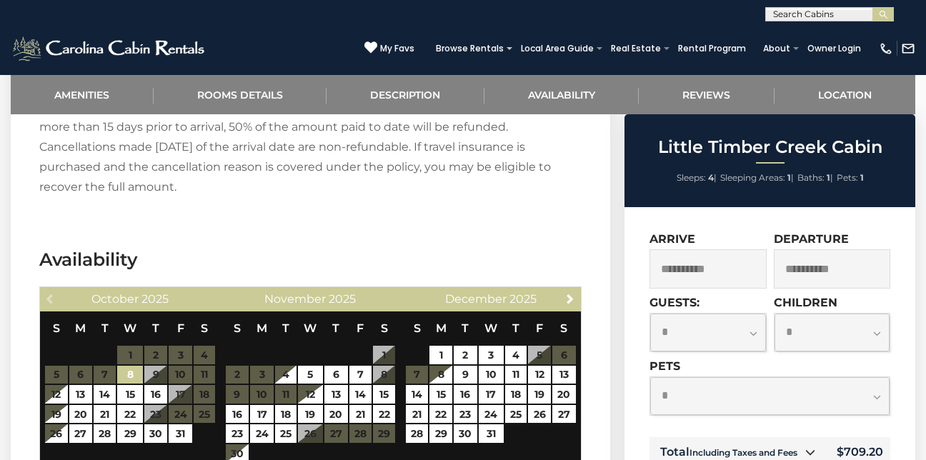
click at [650, 377] on select "**********" at bounding box center [769, 396] width 239 height 38
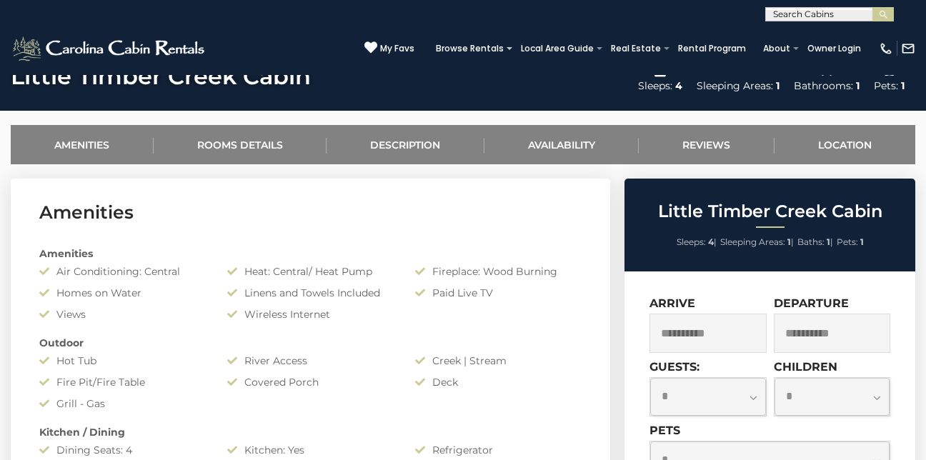
scroll to position [496, 0]
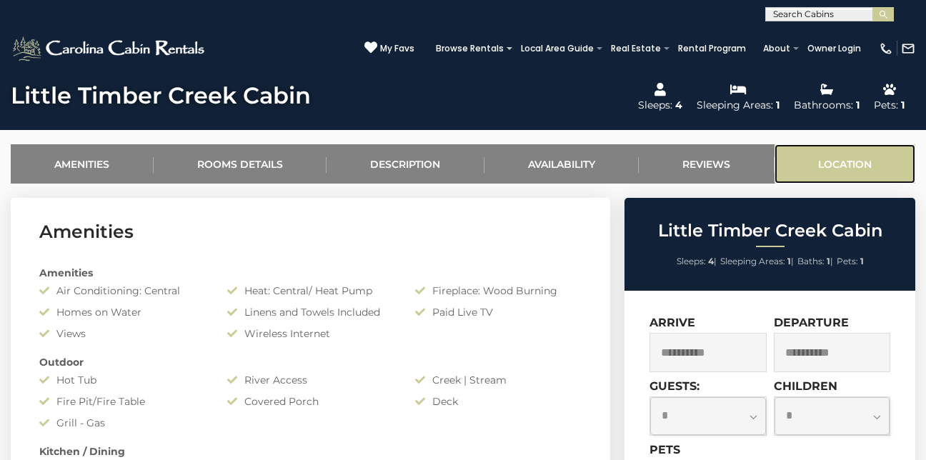
click at [842, 171] on link "Location" at bounding box center [846, 163] width 142 height 39
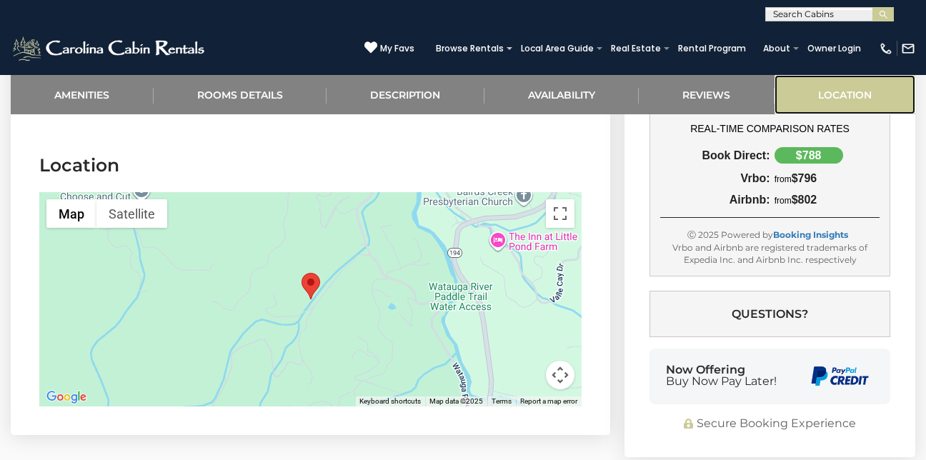
scroll to position [3049, 0]
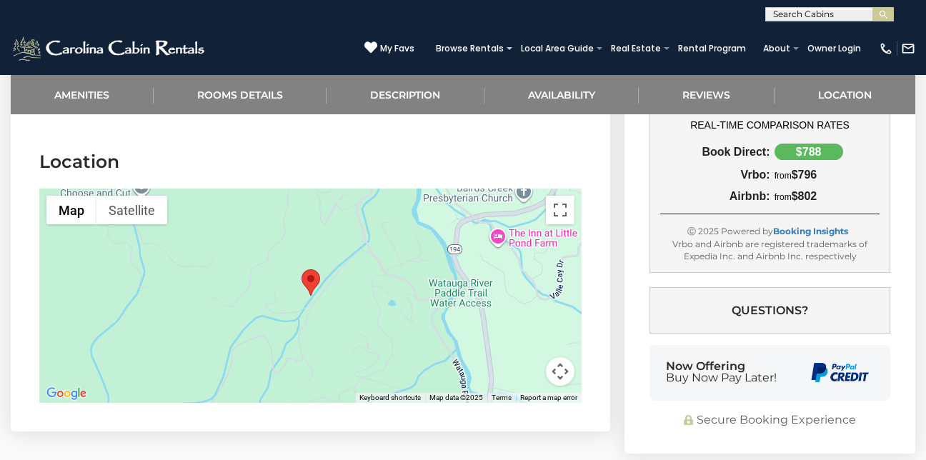
click at [309, 269] on img "Little Timber Creek Cabin" at bounding box center [311, 282] width 19 height 26
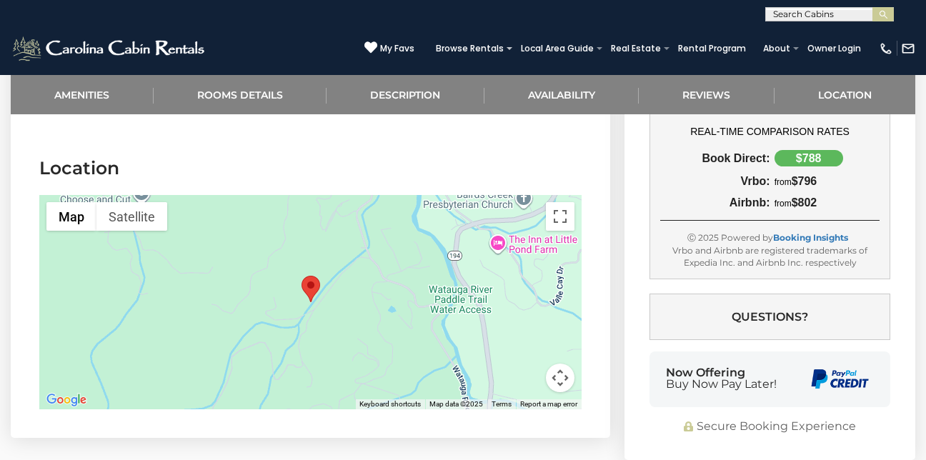
scroll to position [3011, 0]
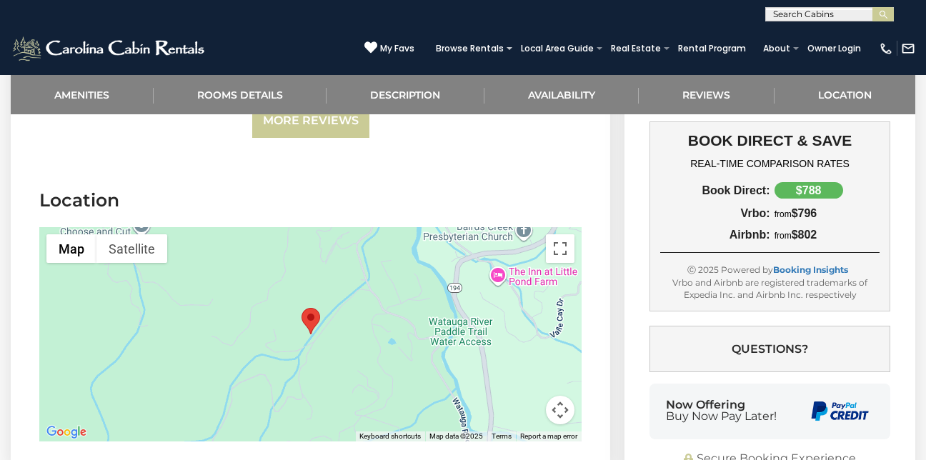
click at [447, 339] on div at bounding box center [310, 334] width 542 height 214
click at [439, 349] on div at bounding box center [310, 334] width 542 height 214
click at [557, 234] on button "Toggle fullscreen view" at bounding box center [560, 248] width 29 height 29
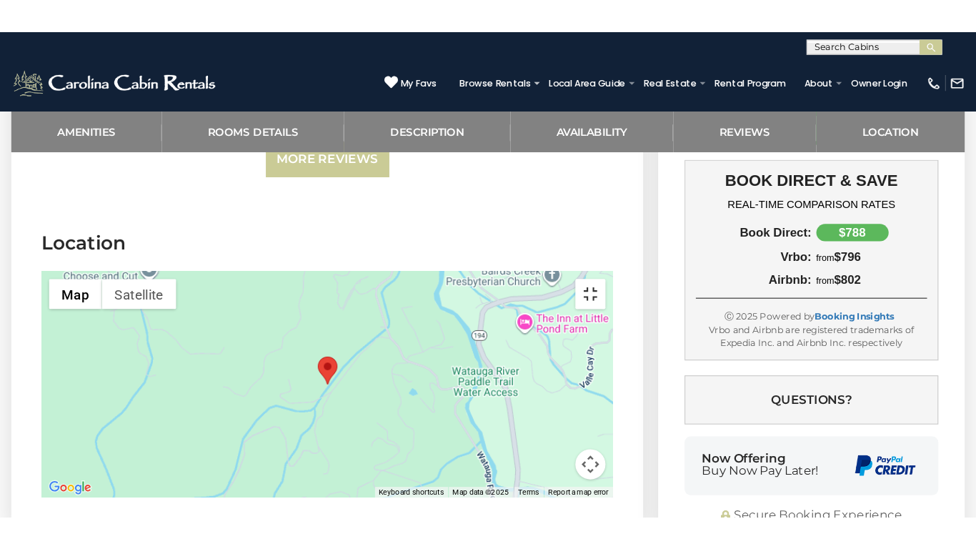
scroll to position [2951, 0]
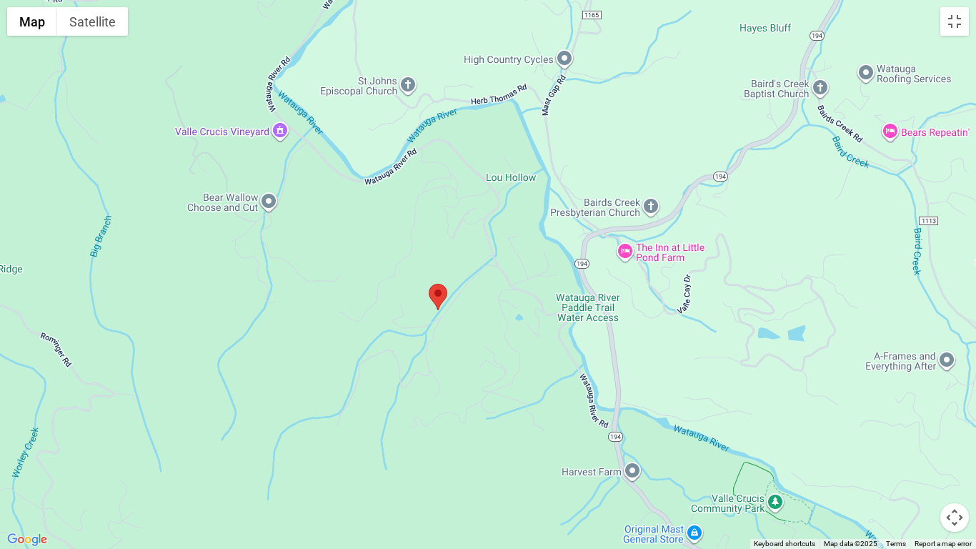
drag, startPoint x: 731, startPoint y: 307, endPoint x: 680, endPoint y: 344, distance: 62.9
click at [680, 344] on div at bounding box center [488, 274] width 976 height 549
click at [435, 298] on img "Little Timber Creek Cabin" at bounding box center [438, 297] width 19 height 26
click at [440, 300] on img "Little Timber Creek Cabin" at bounding box center [438, 297] width 19 height 26
click at [925, 460] on button "Map camera controls" at bounding box center [954, 517] width 29 height 29
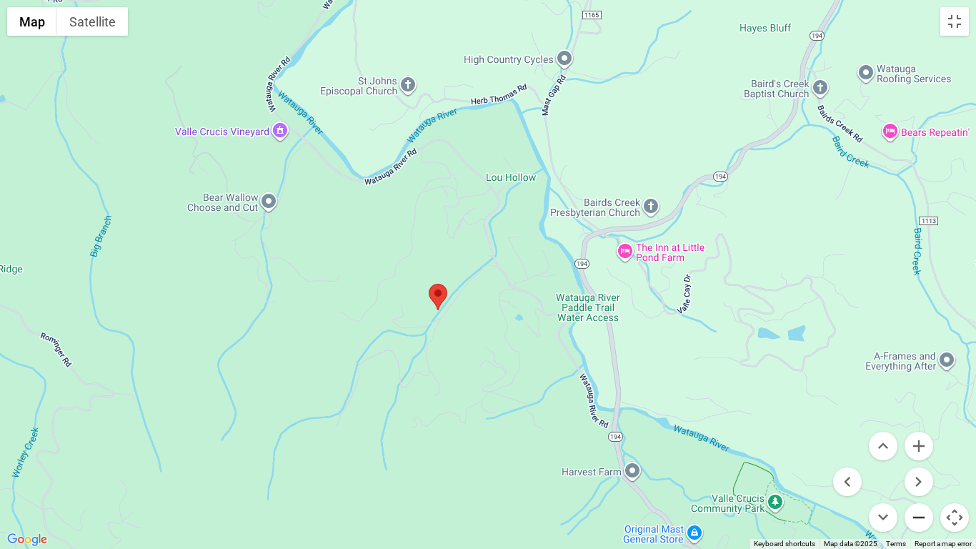
click at [915, 460] on button "Zoom out" at bounding box center [919, 517] width 29 height 29
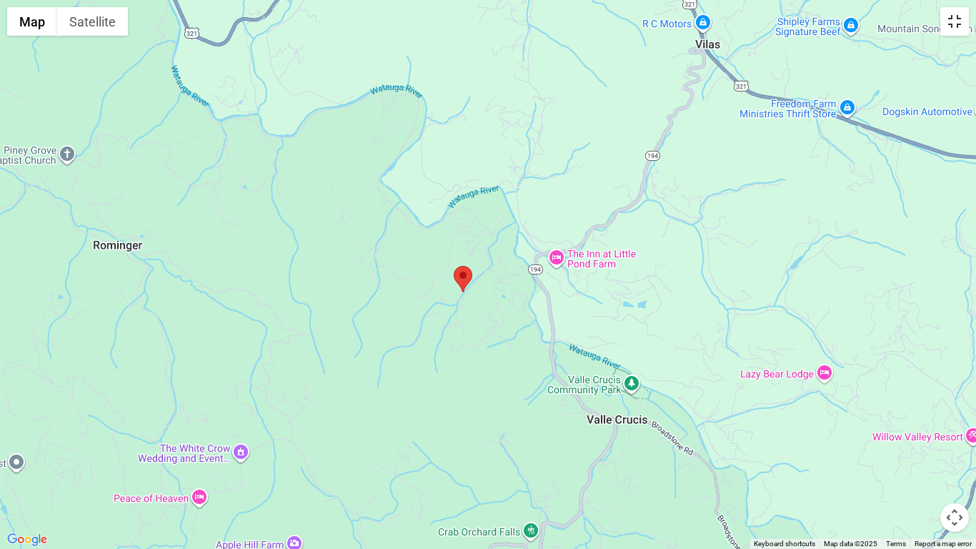
click at [925, 12] on button "Toggle fullscreen view" at bounding box center [954, 21] width 29 height 29
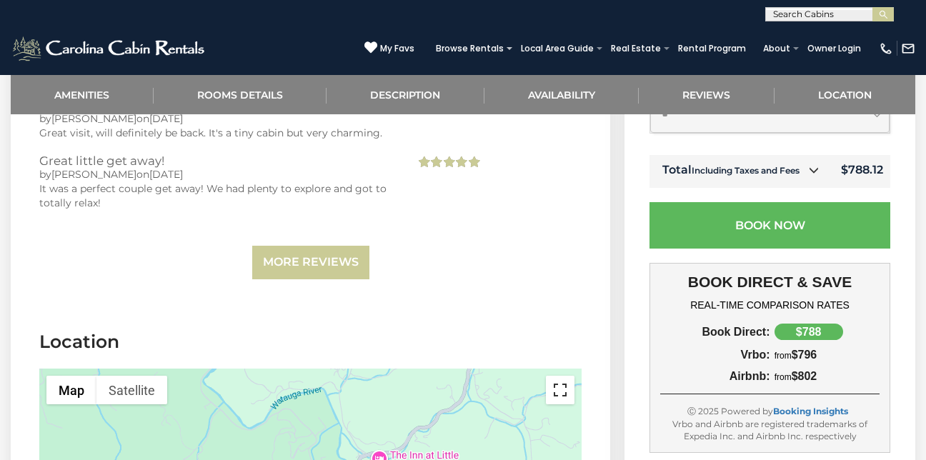
scroll to position [2863, 0]
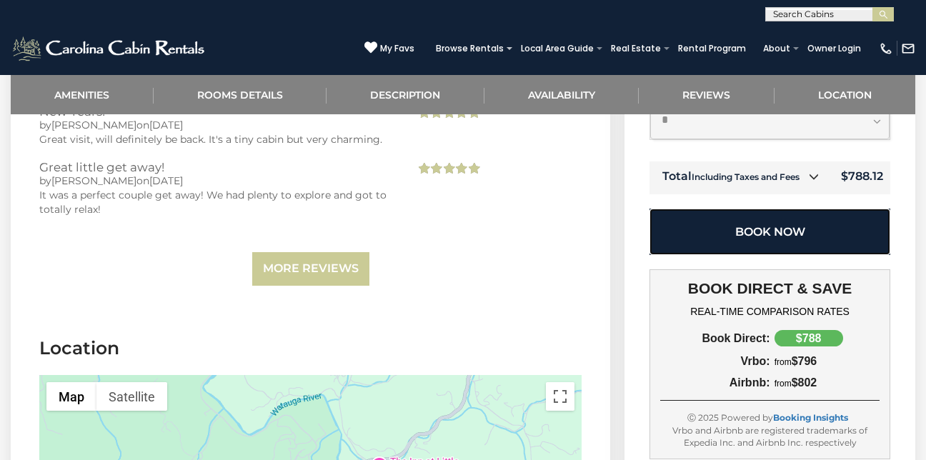
click at [778, 209] on button "Book Now" at bounding box center [770, 232] width 241 height 46
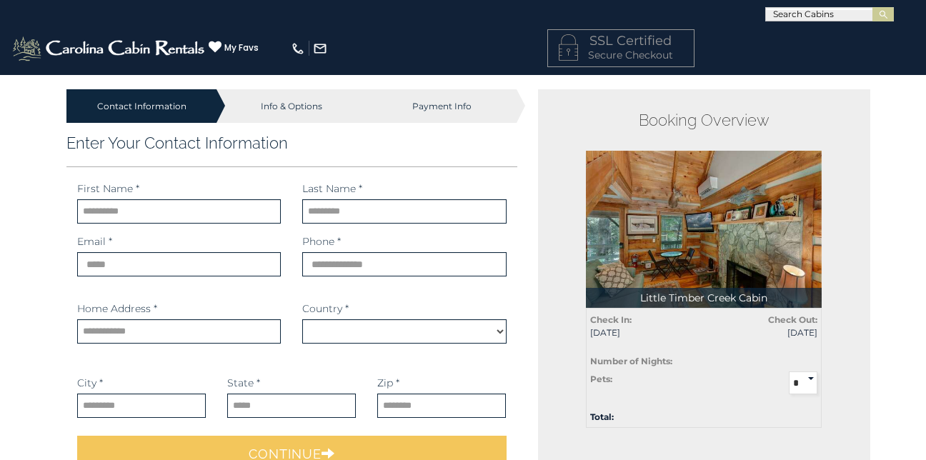
select select "*********"
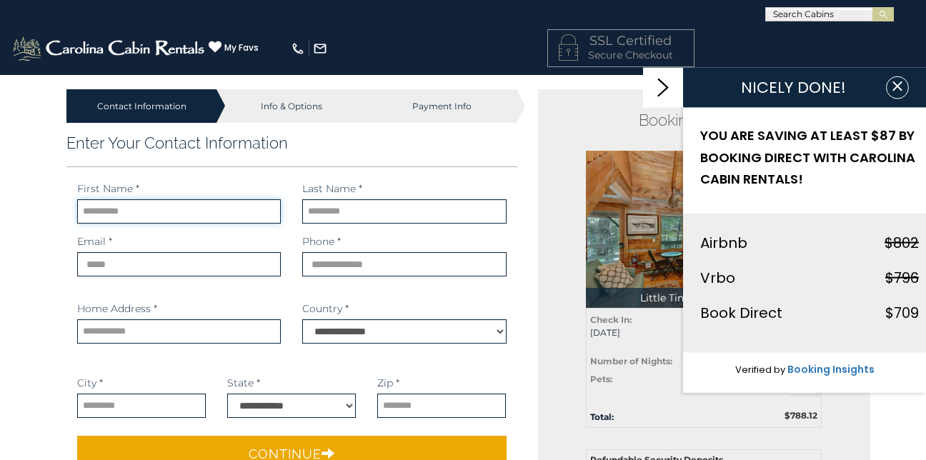
click at [131, 217] on input "text" at bounding box center [179, 211] width 204 height 24
type input "*****"
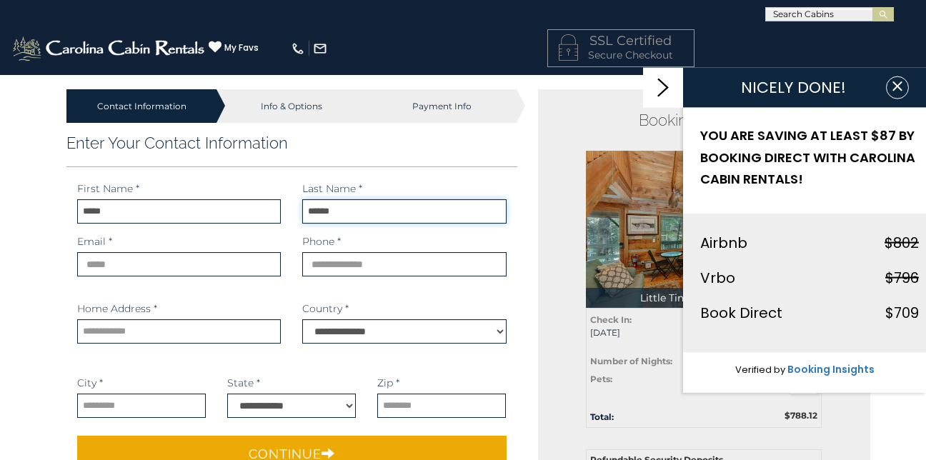
type input "******"
type input "**********"
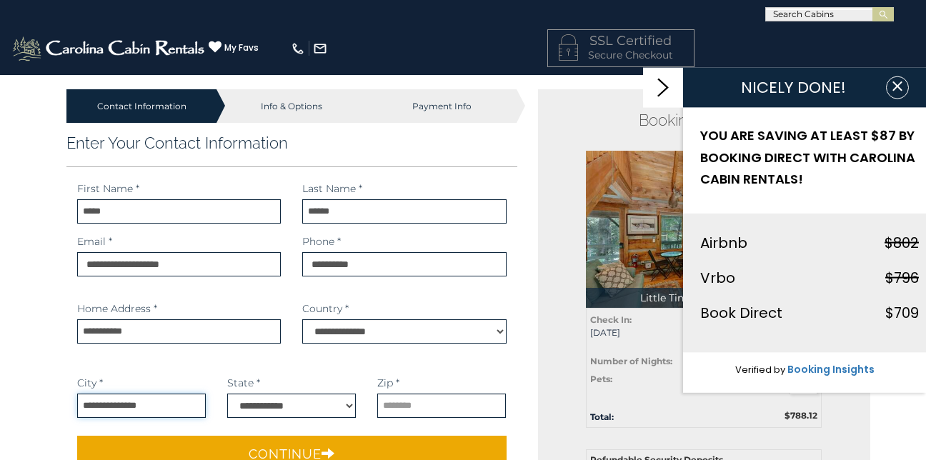
click at [169, 402] on input "**********" at bounding box center [141, 406] width 129 height 24
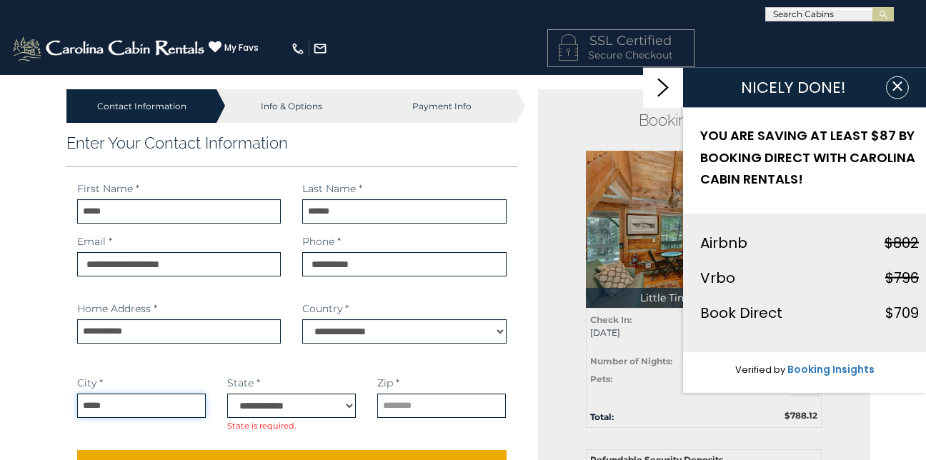
type input "*****"
click at [321, 409] on select "**********" at bounding box center [291, 406] width 129 height 24
select select "**"
click at [227, 394] on select "**********" at bounding box center [291, 406] width 129 height 24
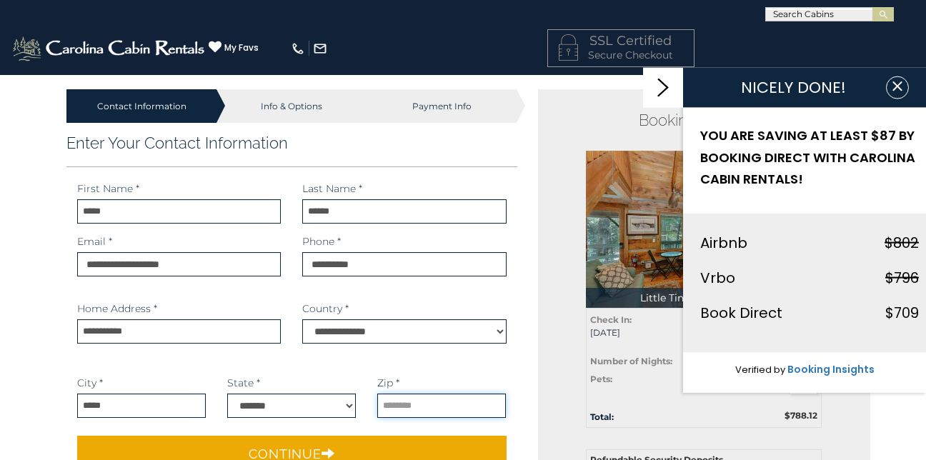
click at [402, 413] on input "text" at bounding box center [441, 406] width 129 height 24
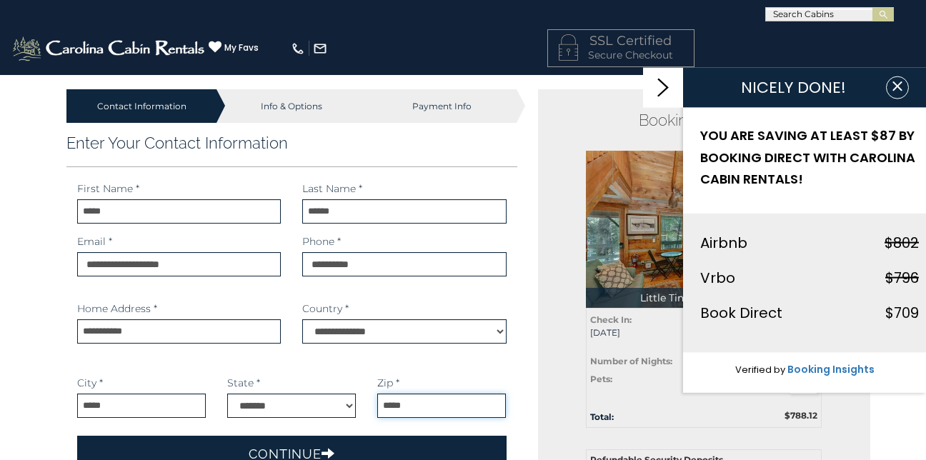
type input "*****"
click at [405, 447] on button "Continue" at bounding box center [292, 454] width 430 height 36
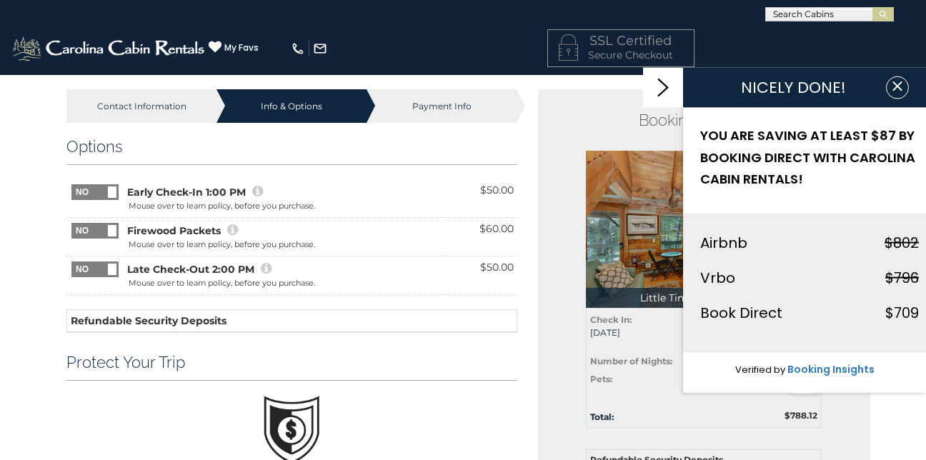
click at [280, 246] on div "Mouse over to learn policy, before you purchase." at bounding box center [222, 244] width 187 height 11
click at [231, 229] on icon at bounding box center [232, 230] width 11 height 13
click at [189, 232] on span "Firewood Packets" at bounding box center [174, 231] width 94 height 14
click at [229, 226] on icon at bounding box center [232, 230] width 11 height 13
click at [231, 227] on icon at bounding box center [232, 230] width 11 height 13
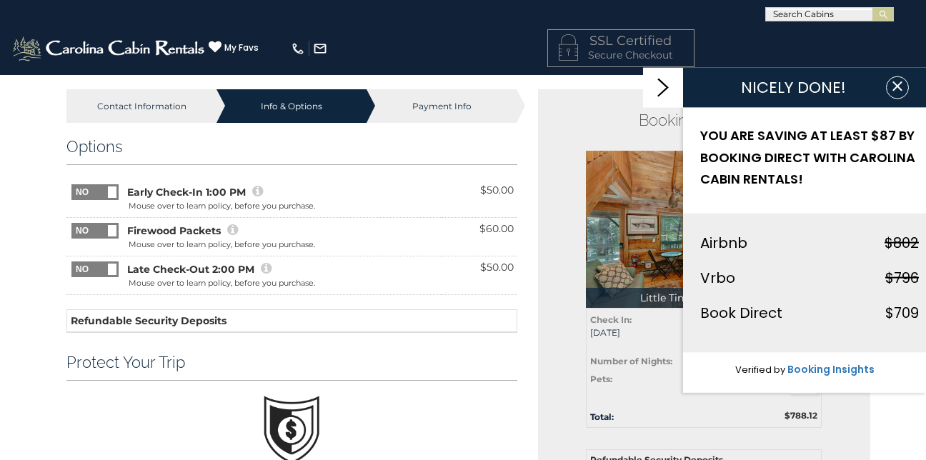
click at [230, 227] on icon at bounding box center [232, 230] width 11 height 13
click at [189, 233] on span "Firewood Packets" at bounding box center [174, 231] width 94 height 14
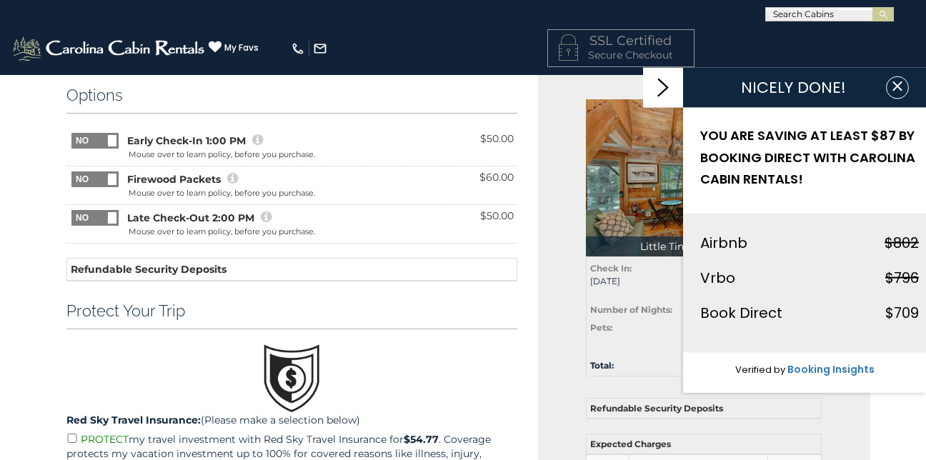
scroll to position [44, 0]
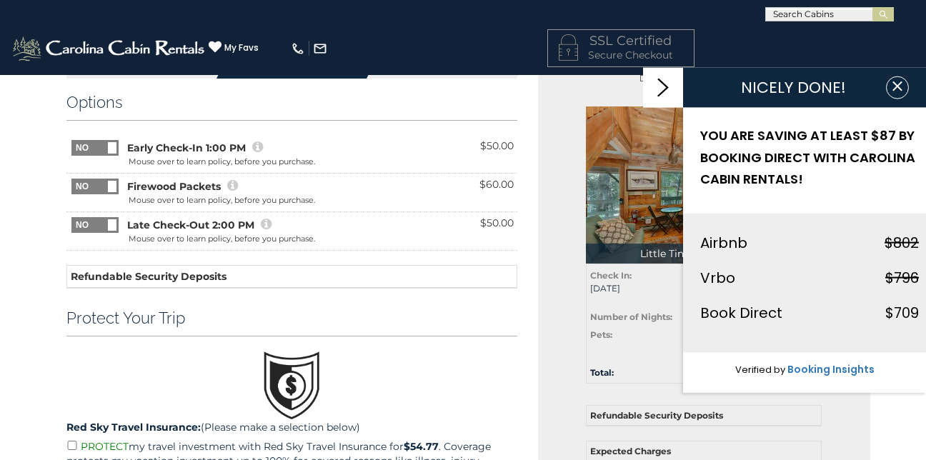
click at [231, 185] on icon at bounding box center [232, 185] width 11 height 13
click at [111, 144] on span at bounding box center [112, 147] width 9 height 11
click at [74, 149] on span at bounding box center [78, 147] width 9 height 11
click at [111, 189] on span at bounding box center [112, 186] width 9 height 11
click at [232, 184] on icon at bounding box center [232, 185] width 11 height 13
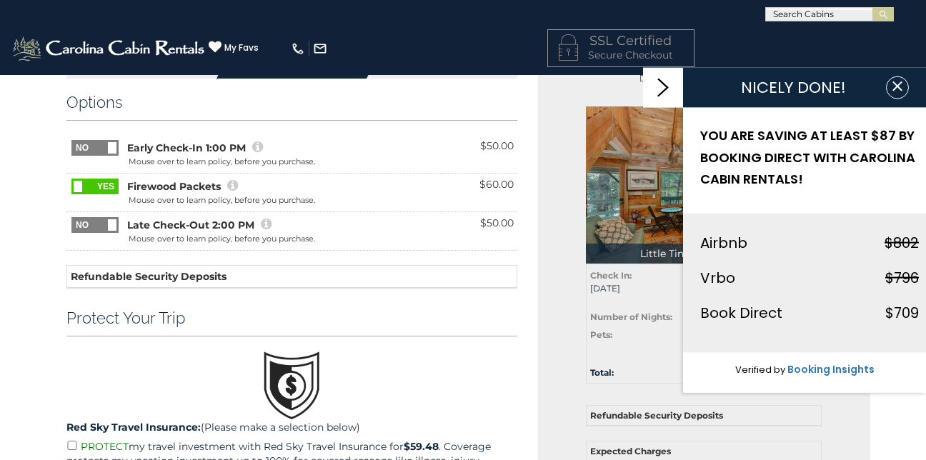
click at [179, 189] on span "Firewood Packets" at bounding box center [174, 186] width 94 height 14
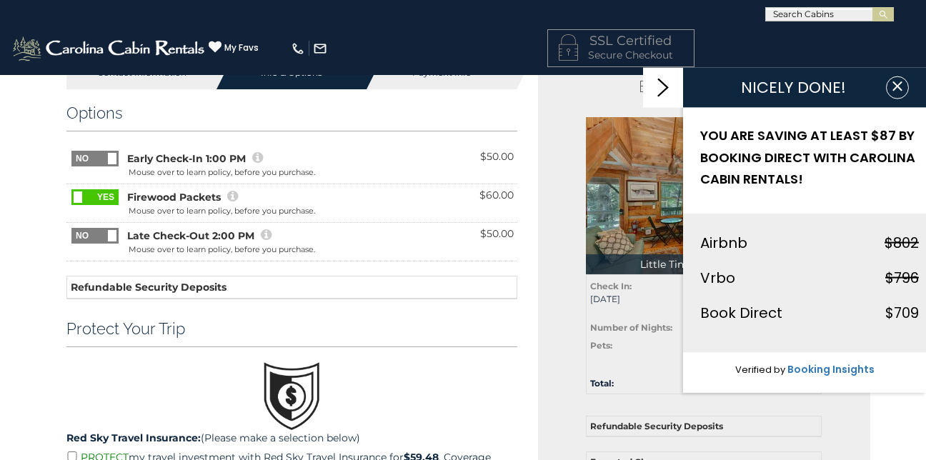
scroll to position [31, 0]
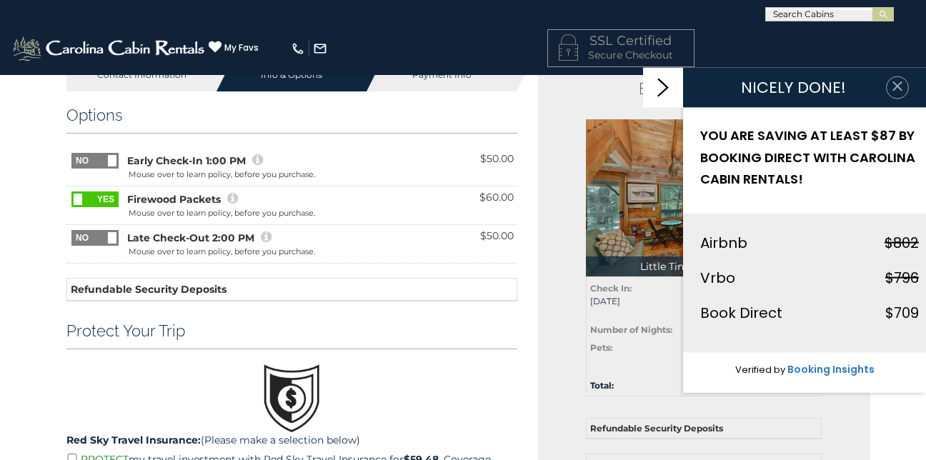
click at [890, 90] on icon "button" at bounding box center [897, 86] width 14 height 14
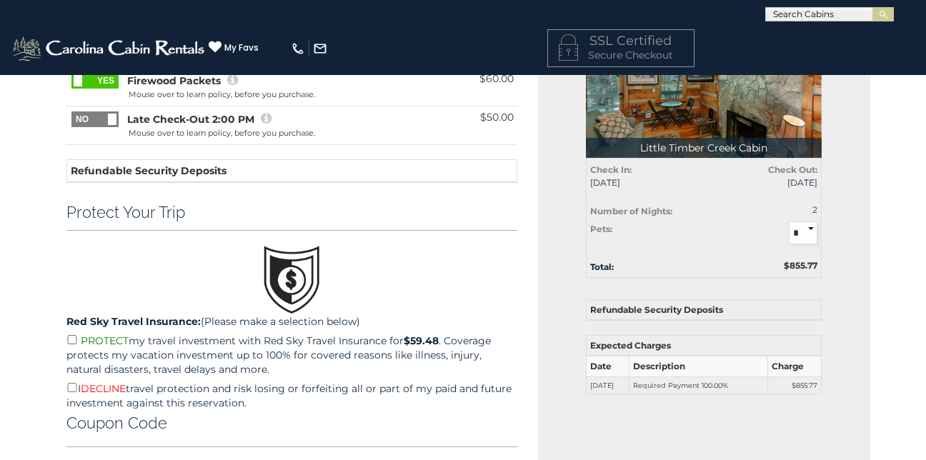
scroll to position [155, 0]
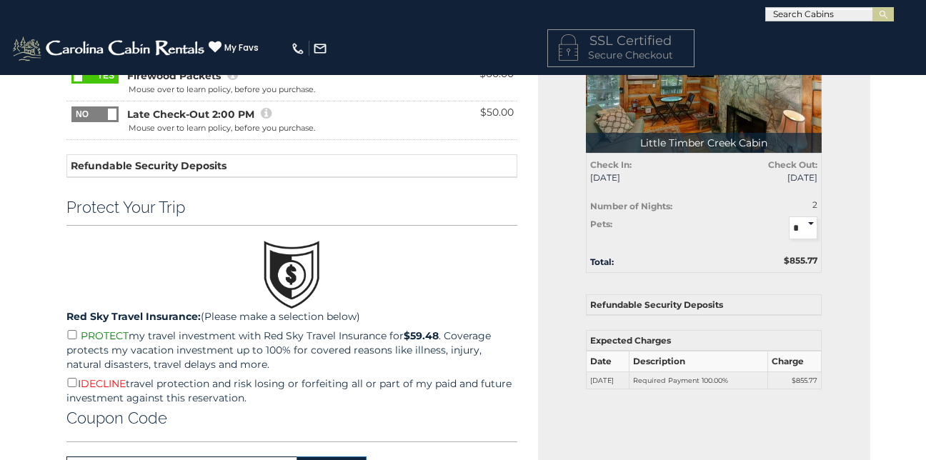
click at [92, 68] on span at bounding box center [71, 68] width 94 height 0
click at [41, 362] on div "Contact Information Info & Options Payment Info 1. Guest Information Enter Your…" at bounding box center [463, 434] width 926 height 1031
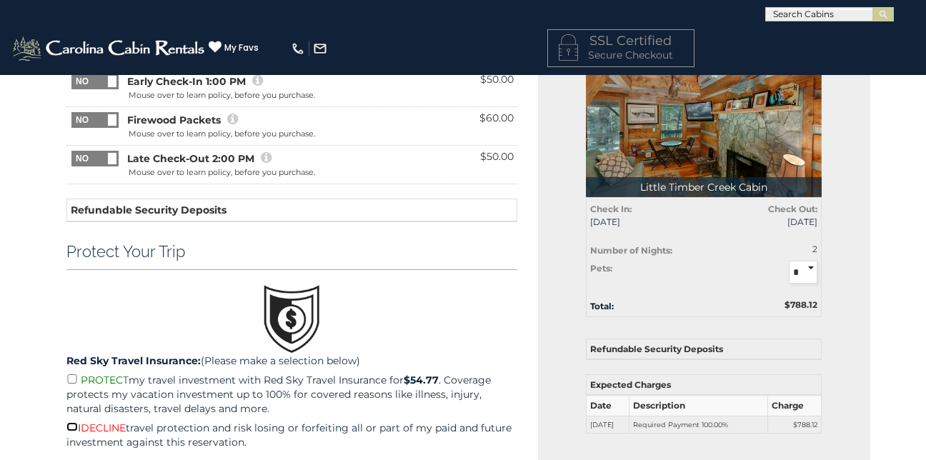
scroll to position [102, 0]
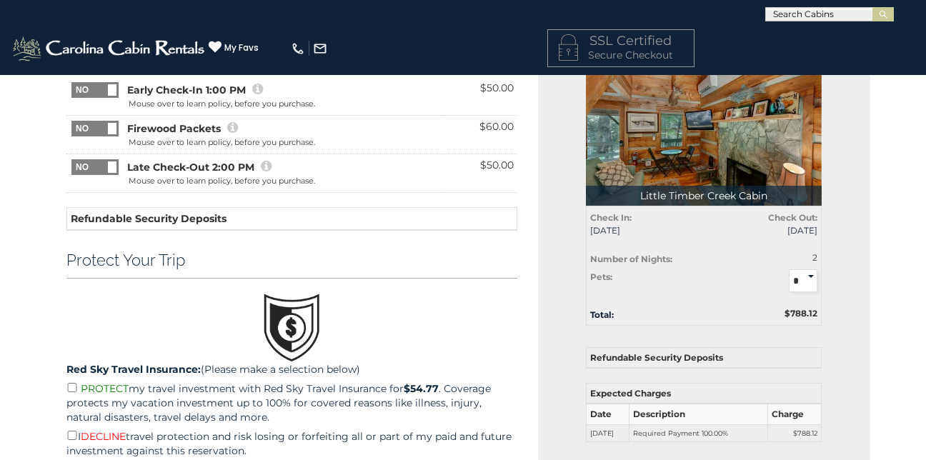
click at [110, 127] on span at bounding box center [112, 128] width 9 height 11
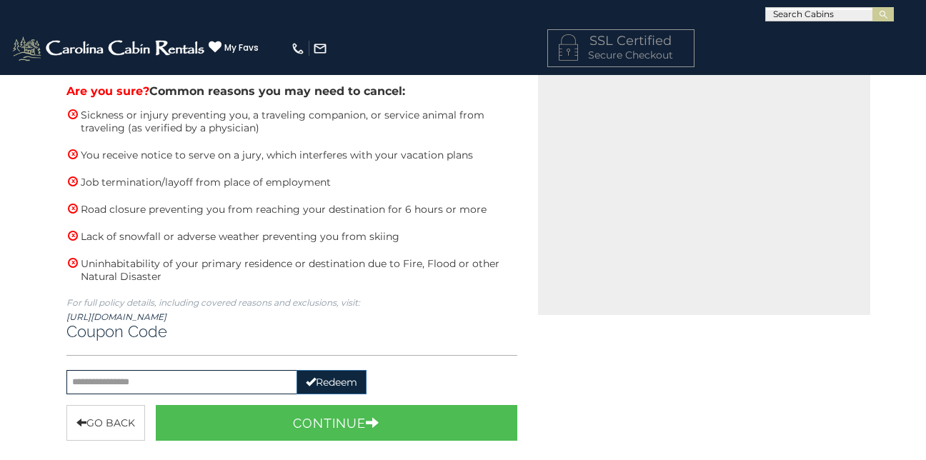
scroll to position [590, 0]
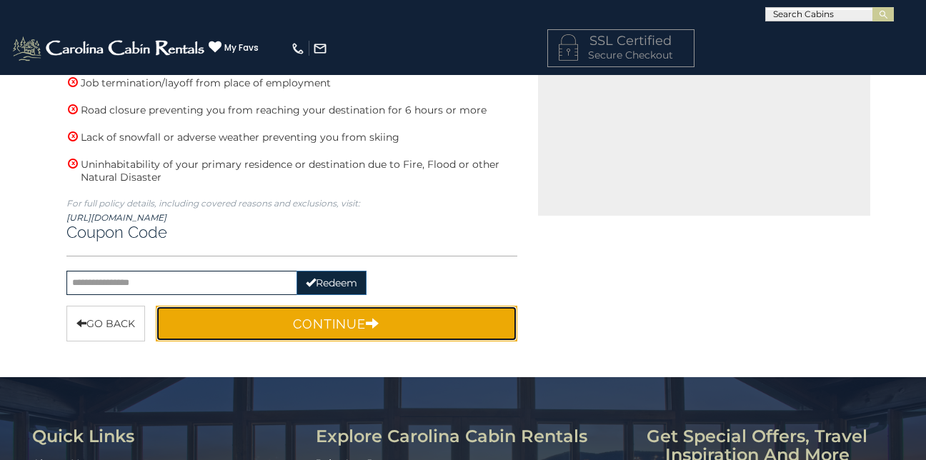
click at [254, 324] on button "Continue" at bounding box center [337, 324] width 362 height 36
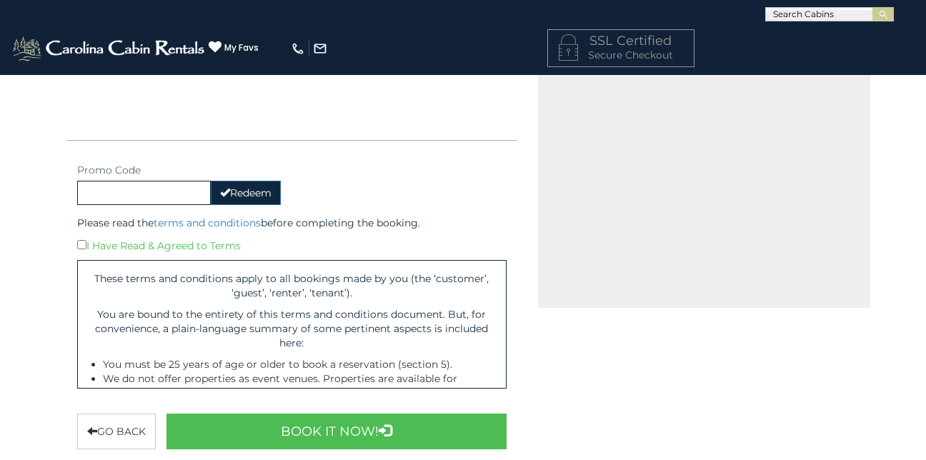
scroll to position [474, 0]
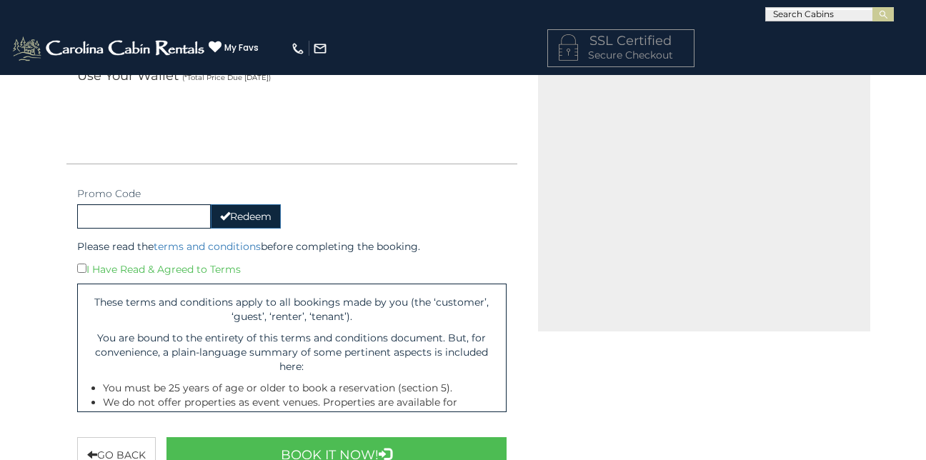
click at [923, 258] on div "Contact Information Info & Options Payment Info 1. Guest Information Enter Your…" at bounding box center [463, 200] width 926 height 1199
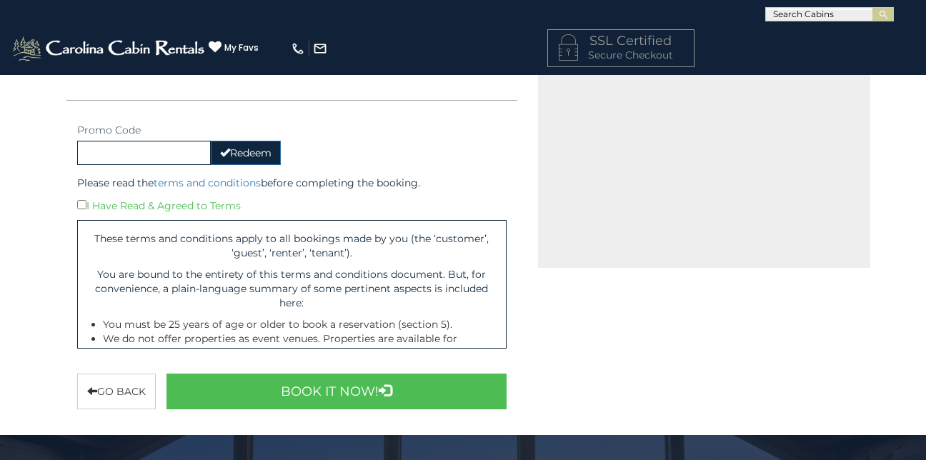
scroll to position [533, 0]
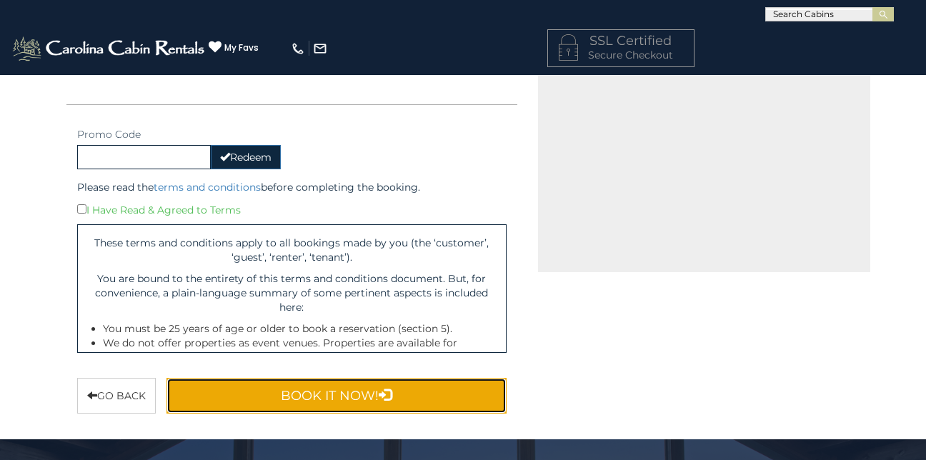
click at [249, 389] on button "Book It Now!" at bounding box center [337, 396] width 340 height 36
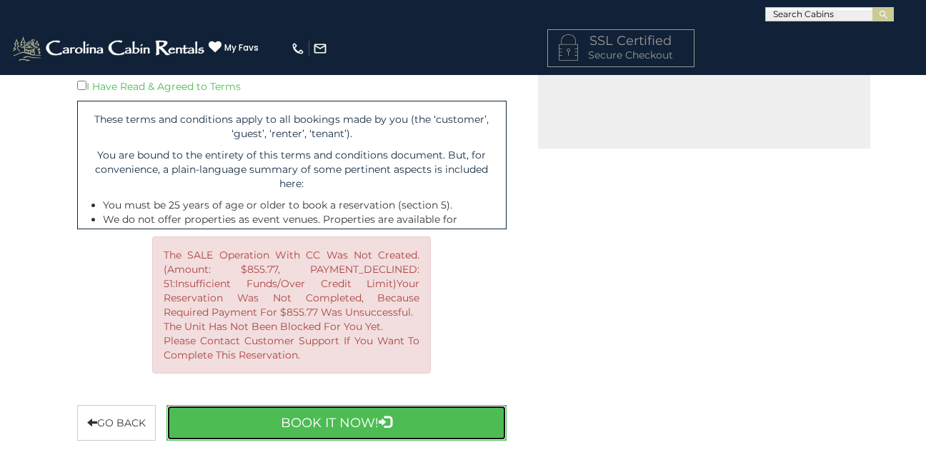
scroll to position [712, 0]
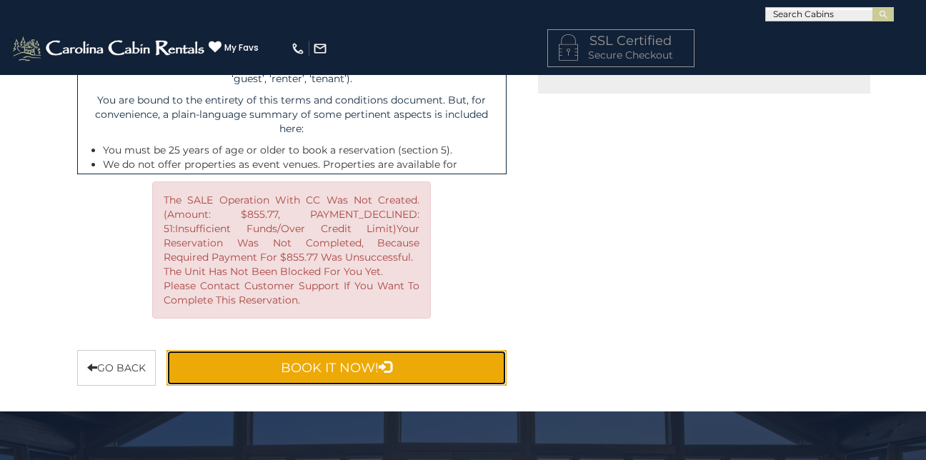
click at [372, 369] on button "Book It Now!" at bounding box center [337, 368] width 340 height 36
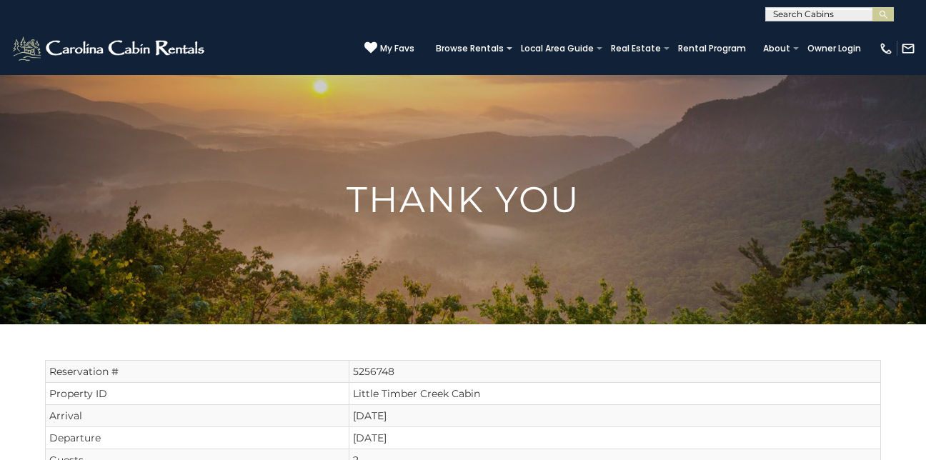
click at [925, 360] on html "**********" at bounding box center [463, 466] width 926 height 933
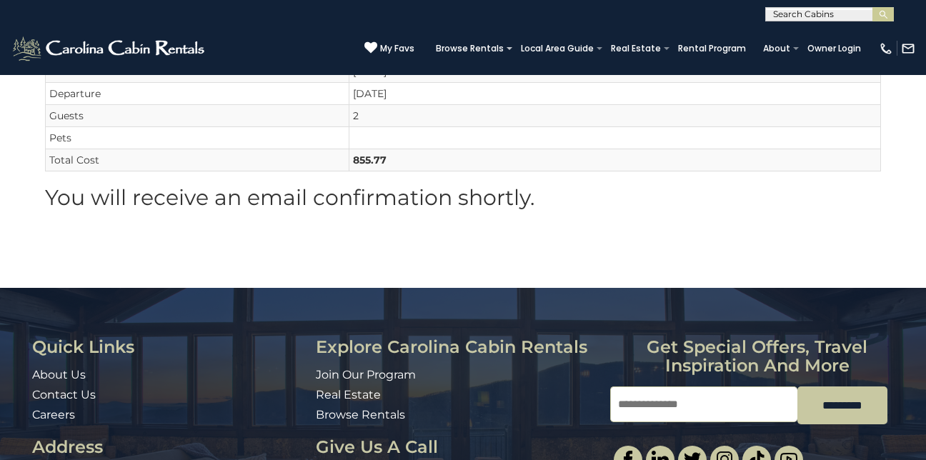
scroll to position [59, 0]
